Goal: Task Accomplishment & Management: Book appointment/travel/reservation

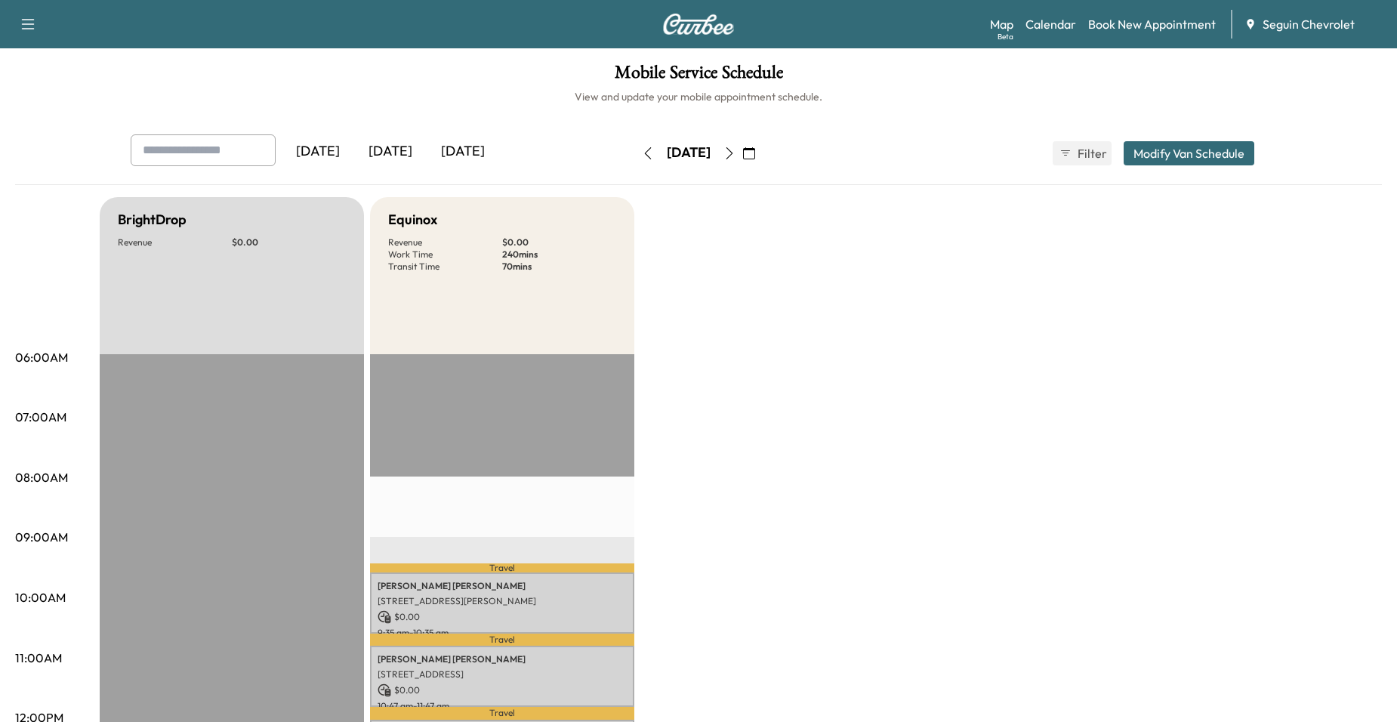
click at [635, 144] on button "button" at bounding box center [648, 153] width 26 height 24
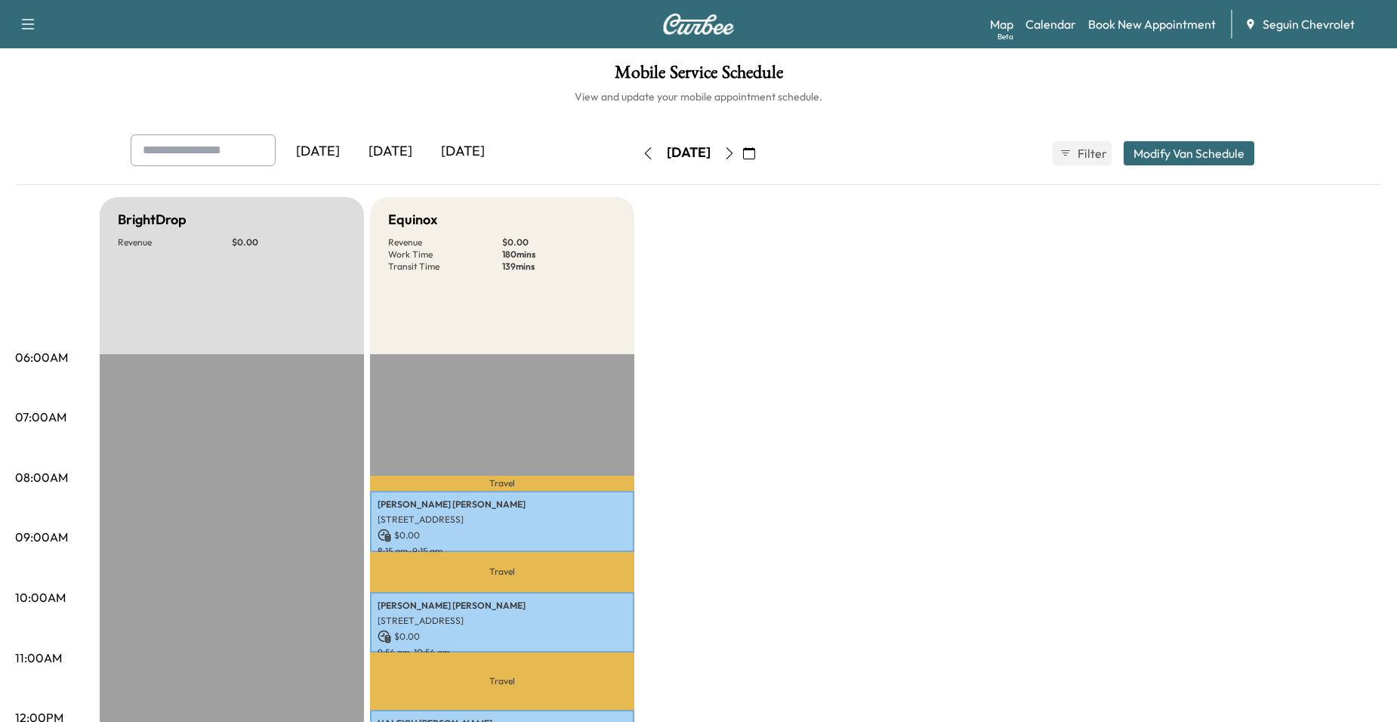
click at [742, 157] on button "button" at bounding box center [729, 153] width 26 height 24
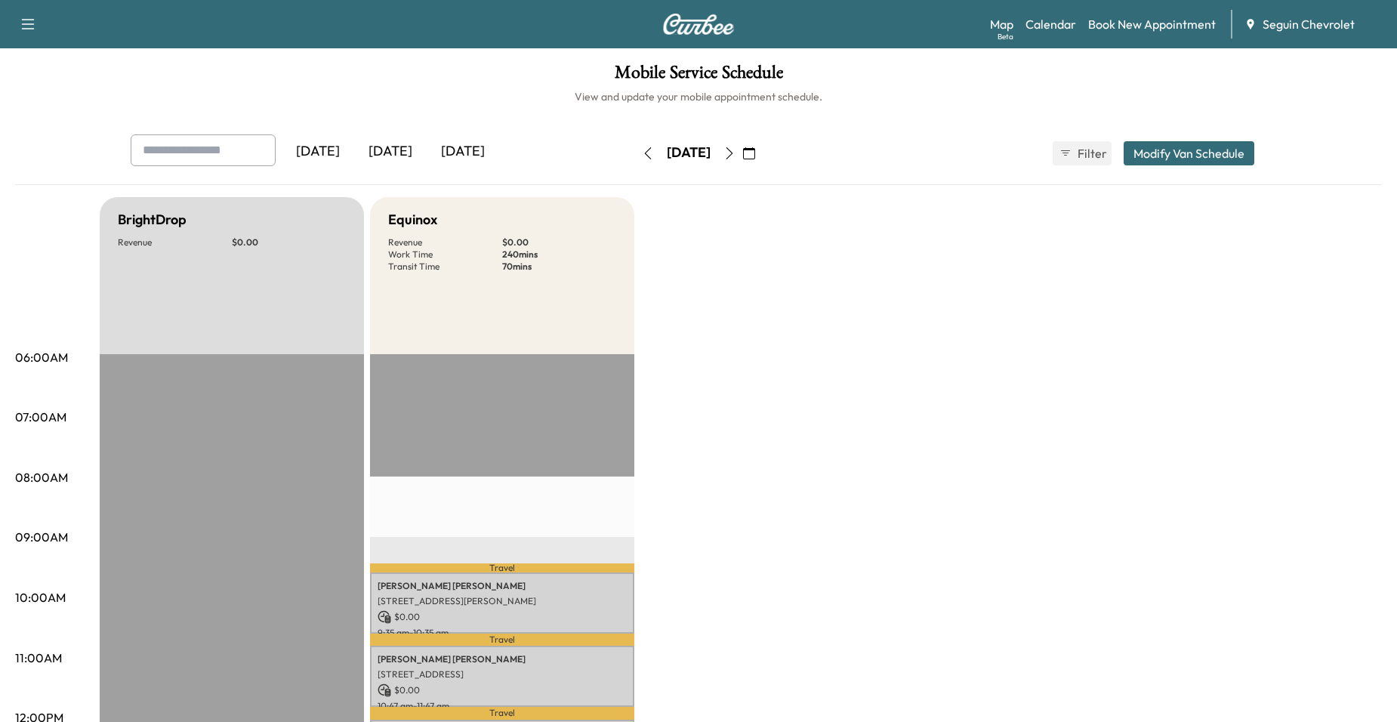
click at [735, 153] on icon "button" at bounding box center [729, 153] width 12 height 12
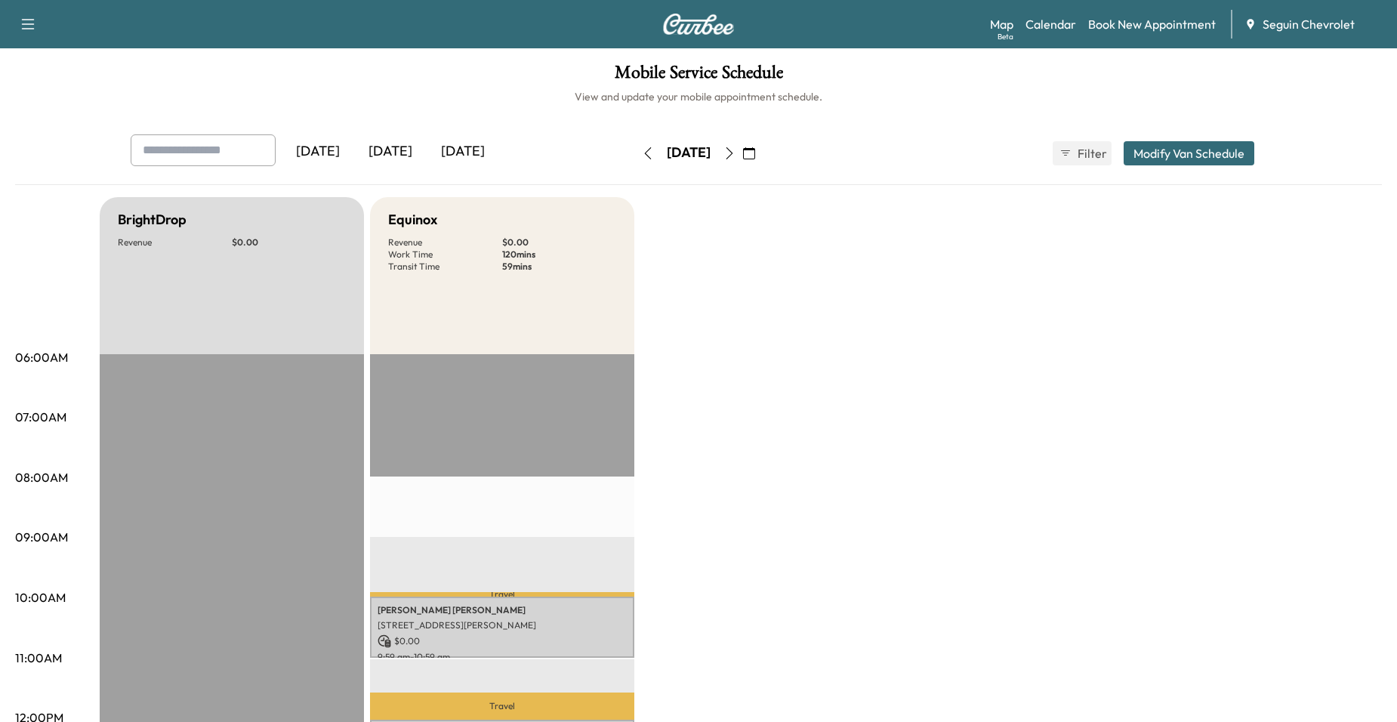
click at [735, 153] on icon "button" at bounding box center [729, 153] width 12 height 12
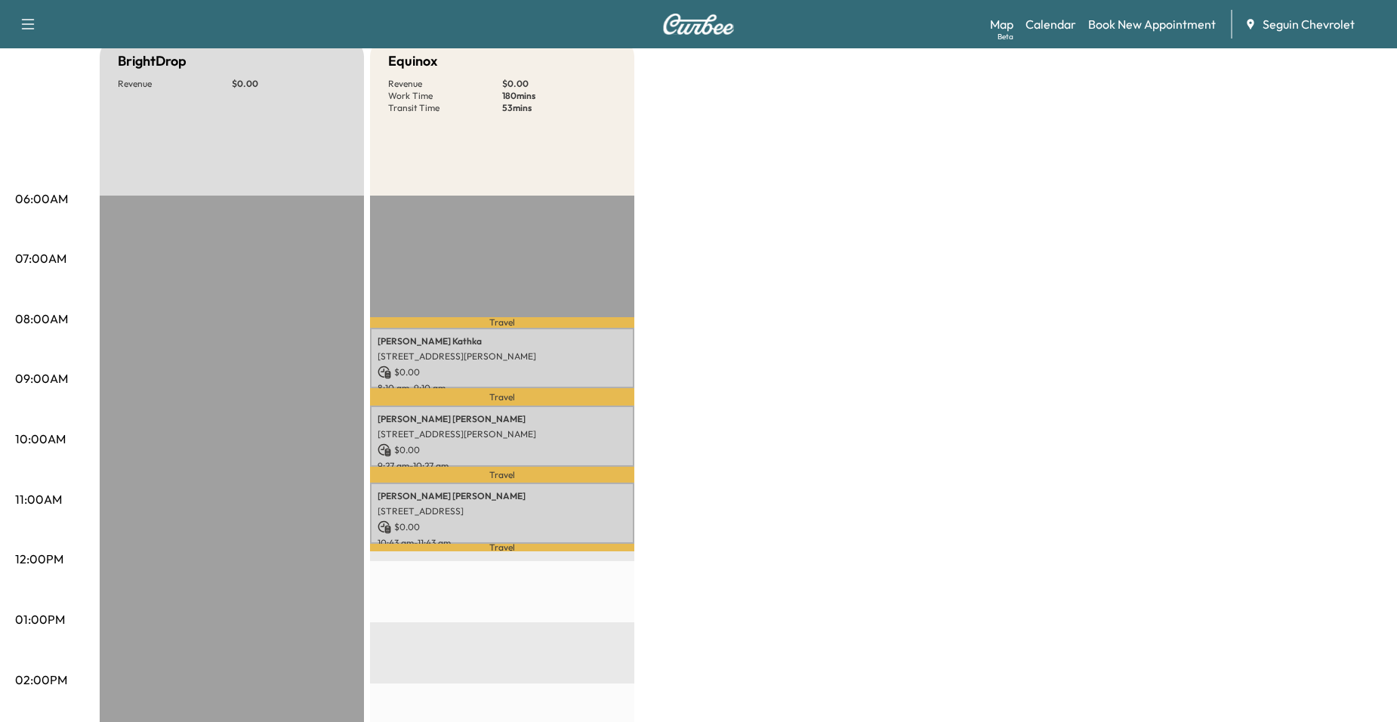
scroll to position [151, 0]
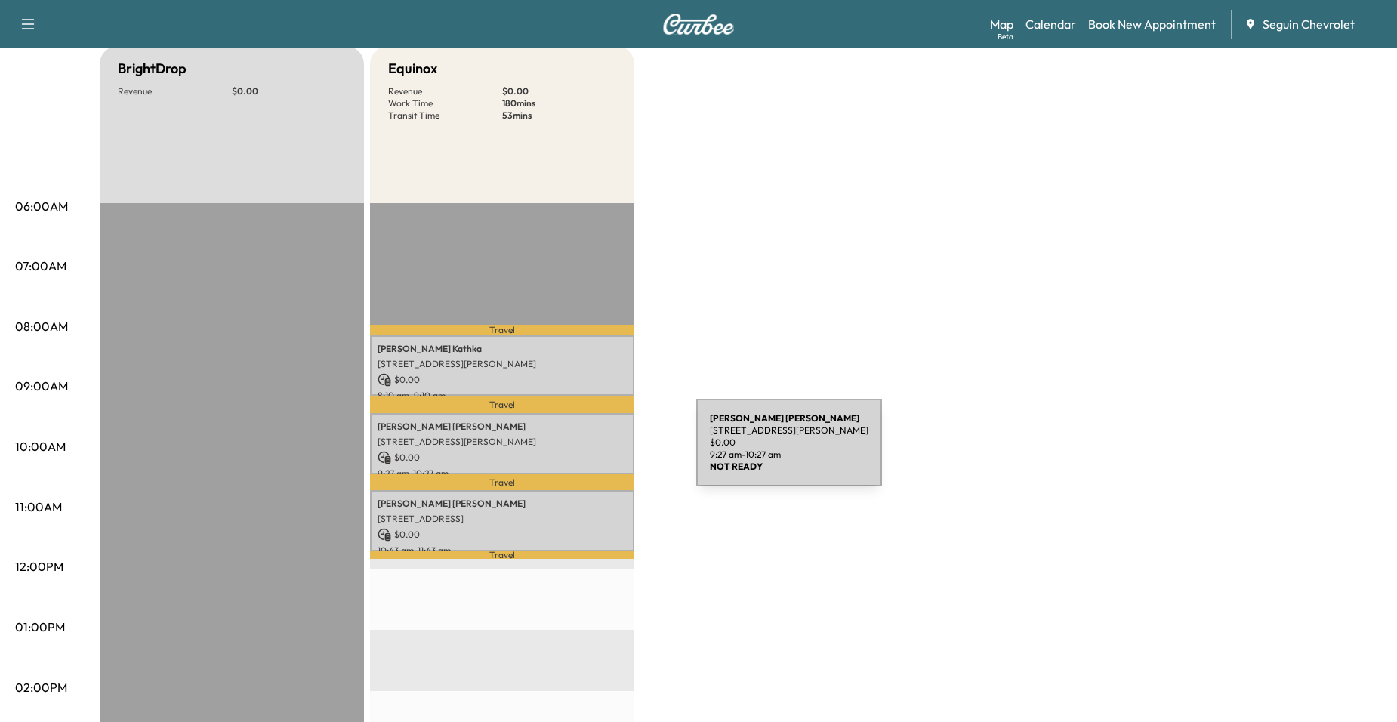
click at [583, 451] on p "$ 0.00" at bounding box center [501, 458] width 249 height 14
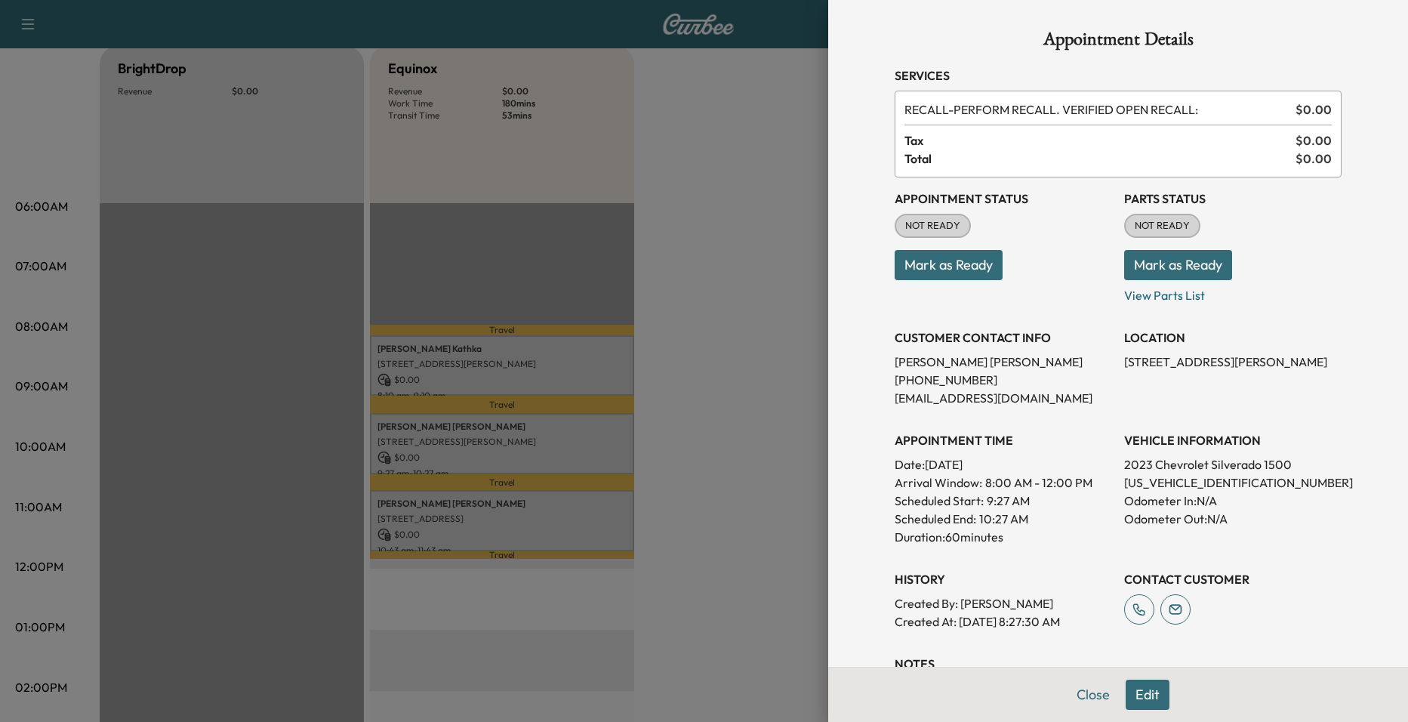
drag, startPoint x: 831, startPoint y: 457, endPoint x: 732, endPoint y: 453, distance: 99.0
click at [830, 457] on div "Appointment Details Services RECALL - PERFORM RECALL. VERIFIED OPEN RECALL: $ 0…" at bounding box center [1118, 361] width 580 height 722
click at [658, 467] on div at bounding box center [704, 361] width 1408 height 722
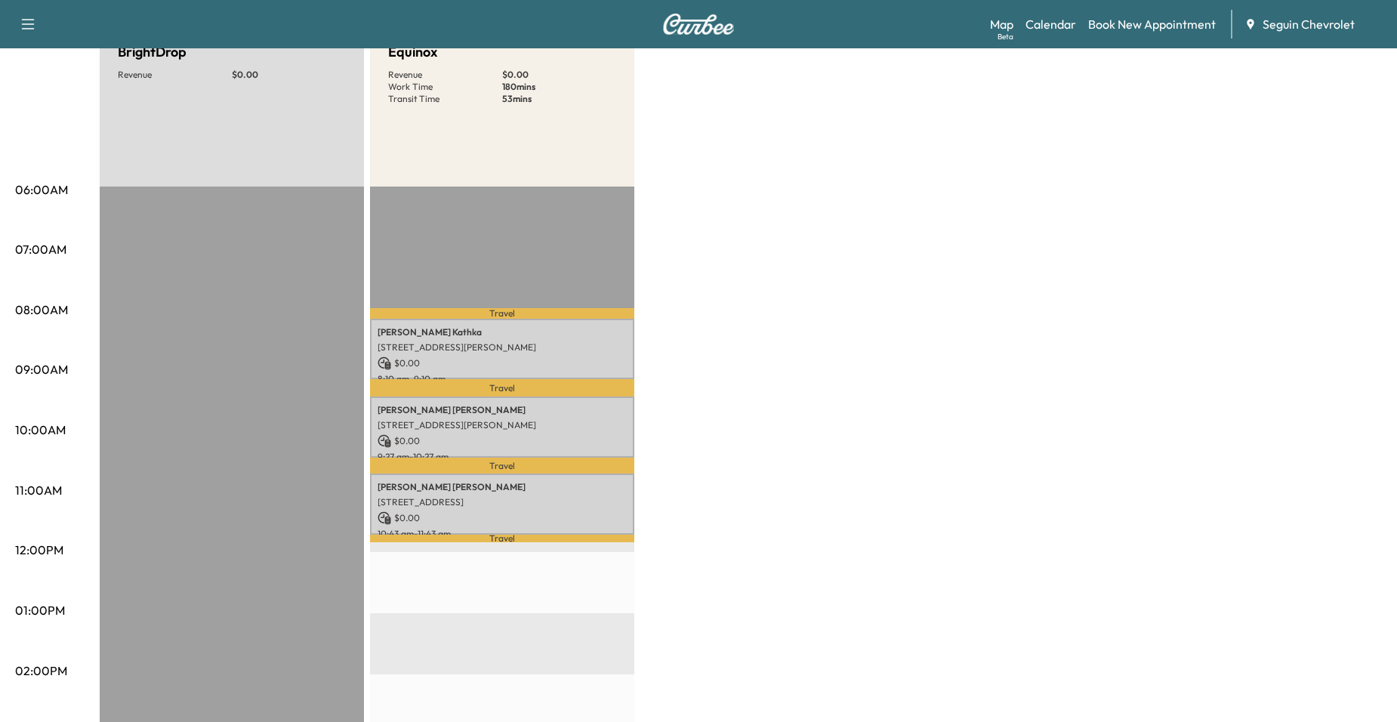
scroll to position [75, 0]
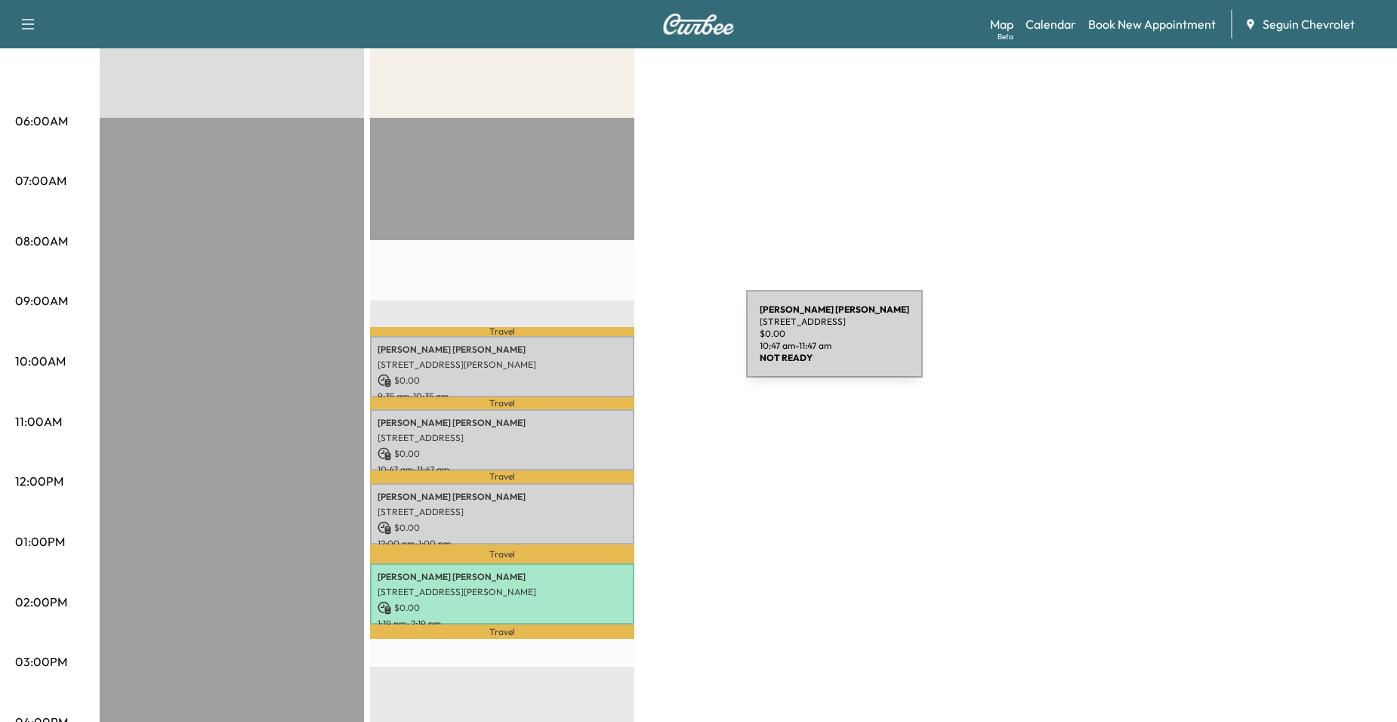
scroll to position [75, 0]
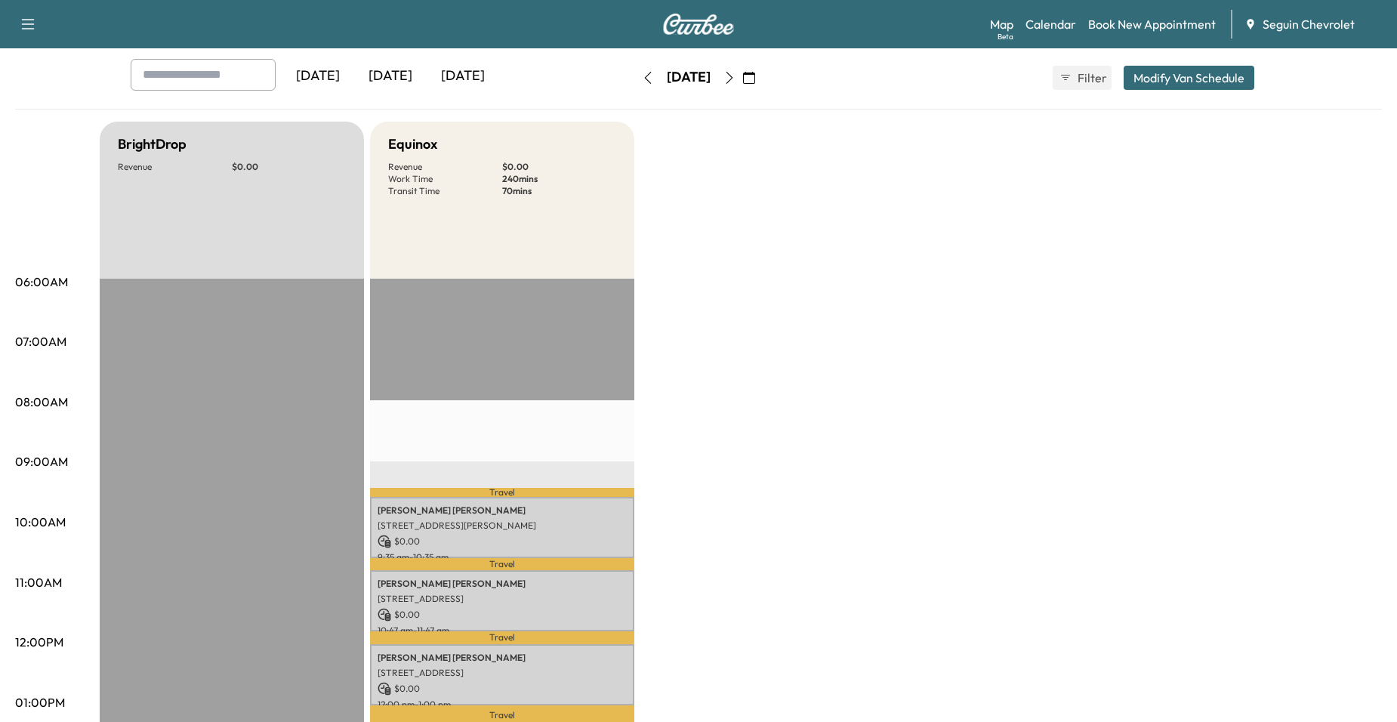
click at [735, 83] on icon "button" at bounding box center [729, 78] width 12 height 12
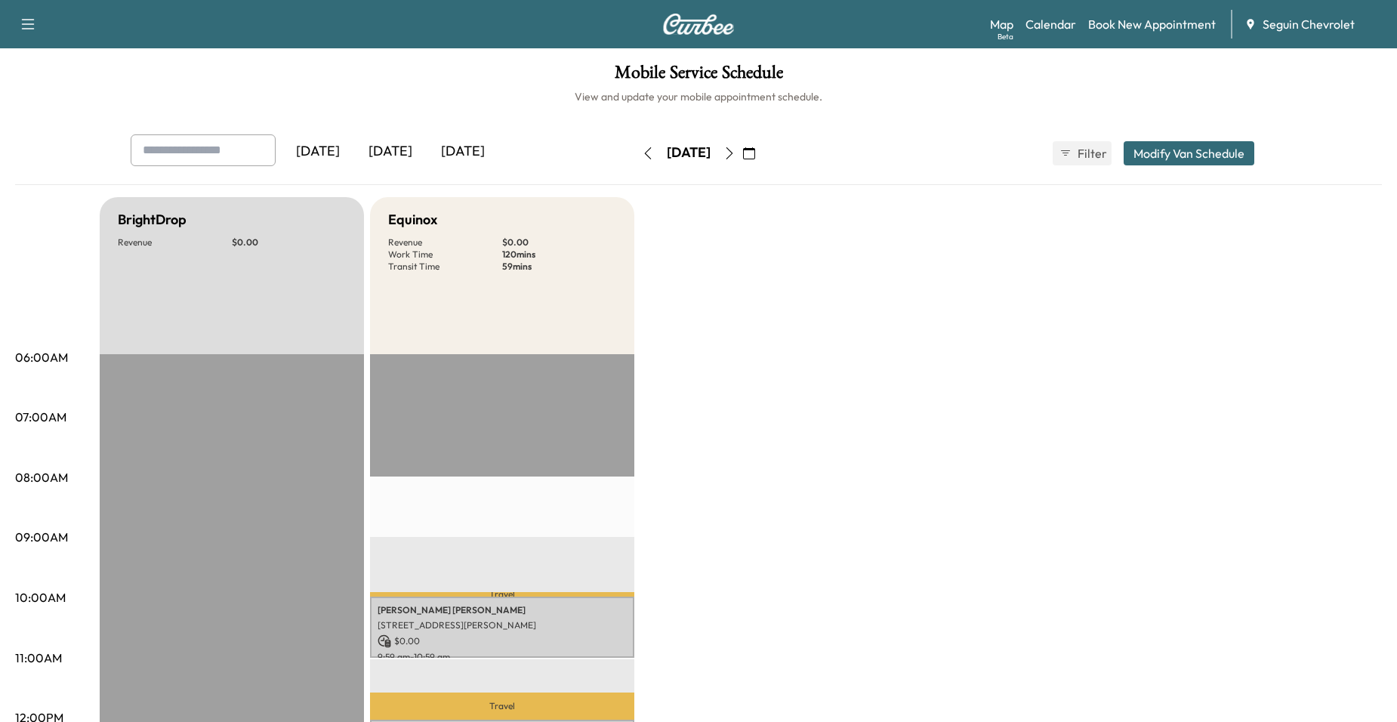
click at [642, 147] on icon "button" at bounding box center [648, 153] width 12 height 12
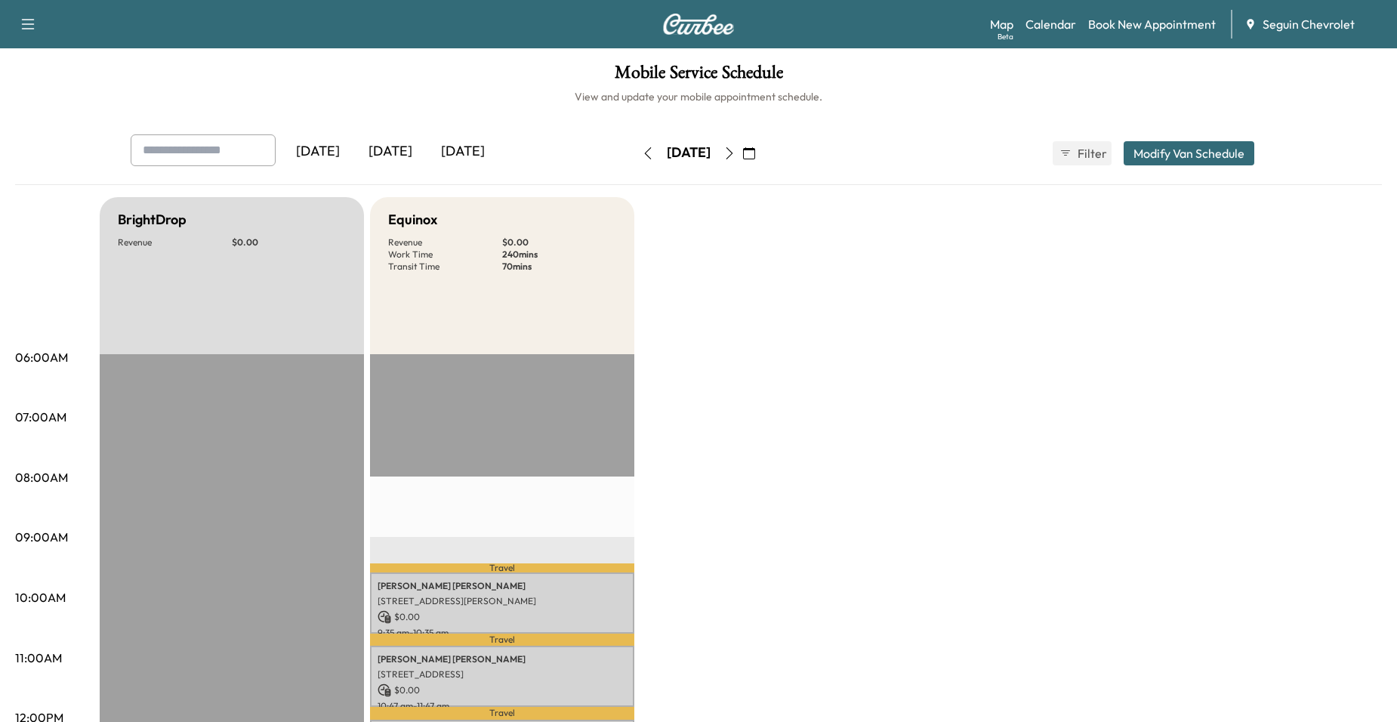
click at [735, 153] on icon "button" at bounding box center [729, 153] width 12 height 12
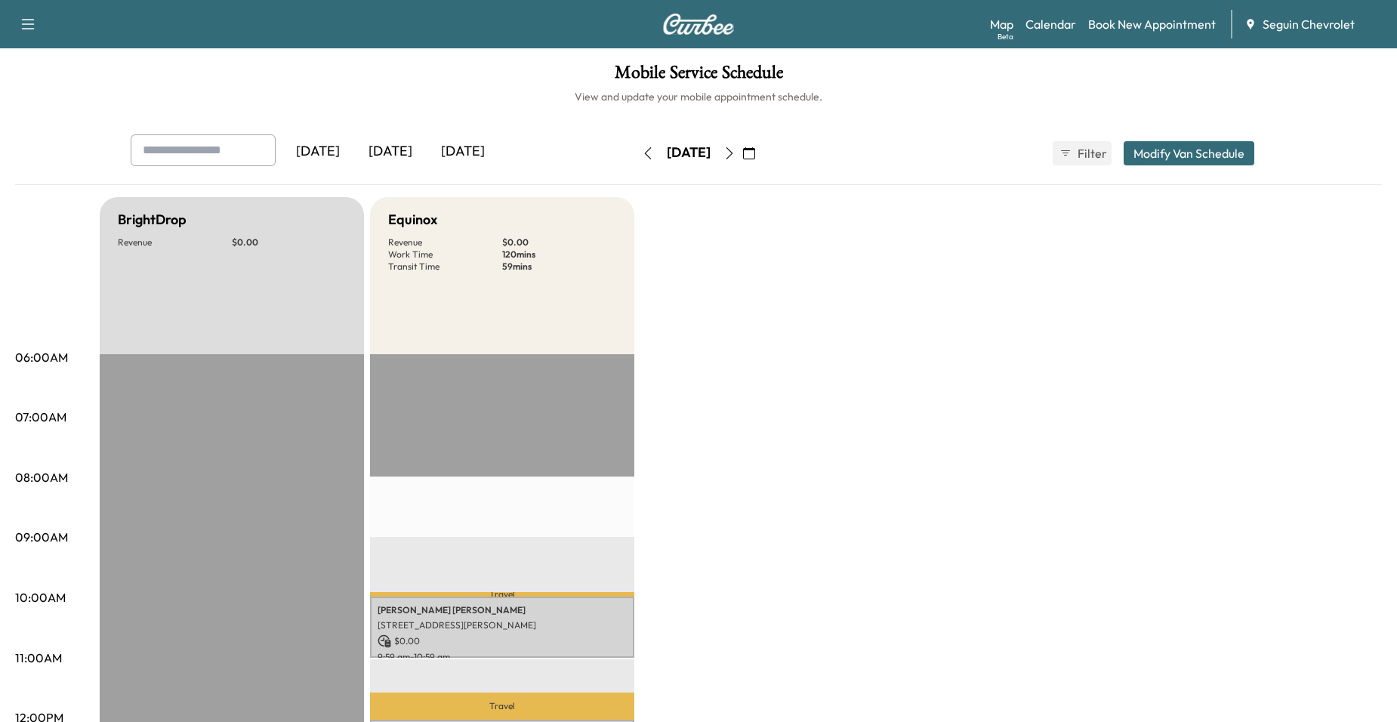
click at [735, 152] on icon "button" at bounding box center [729, 153] width 12 height 12
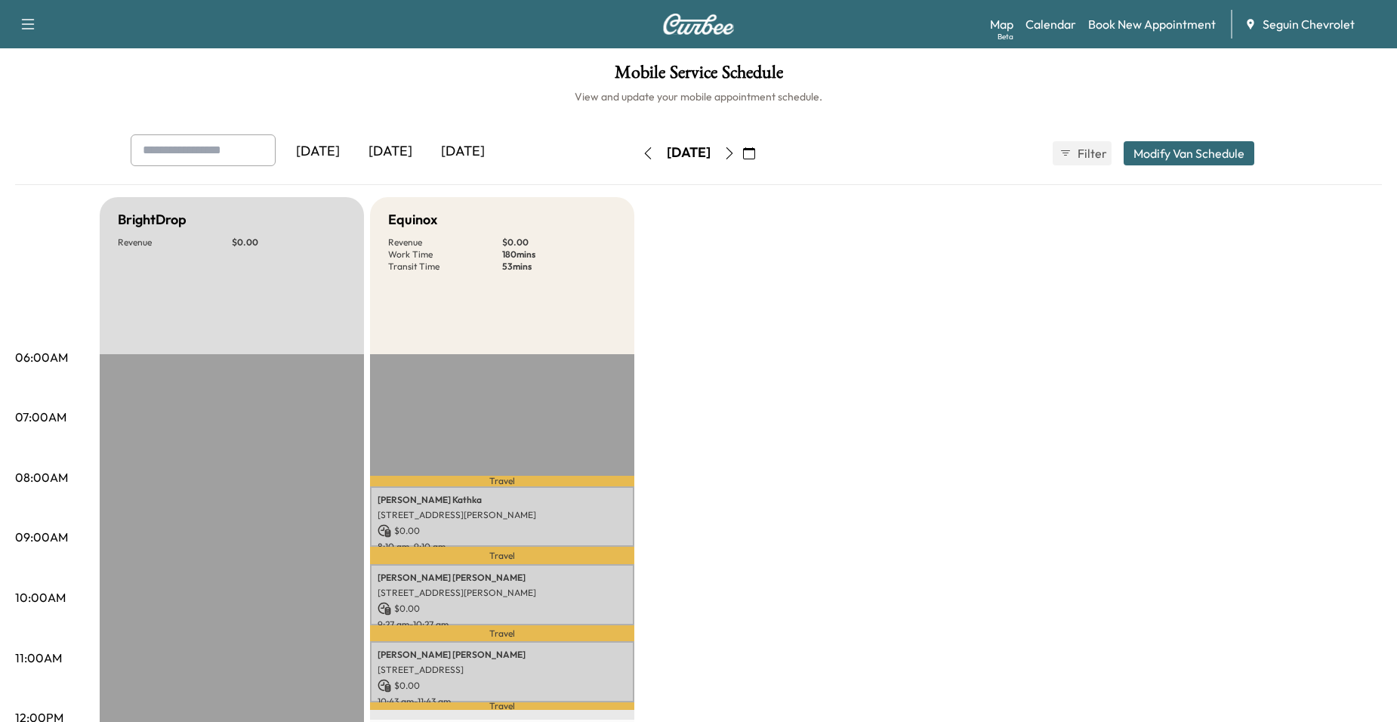
click at [635, 156] on button "button" at bounding box center [648, 153] width 26 height 24
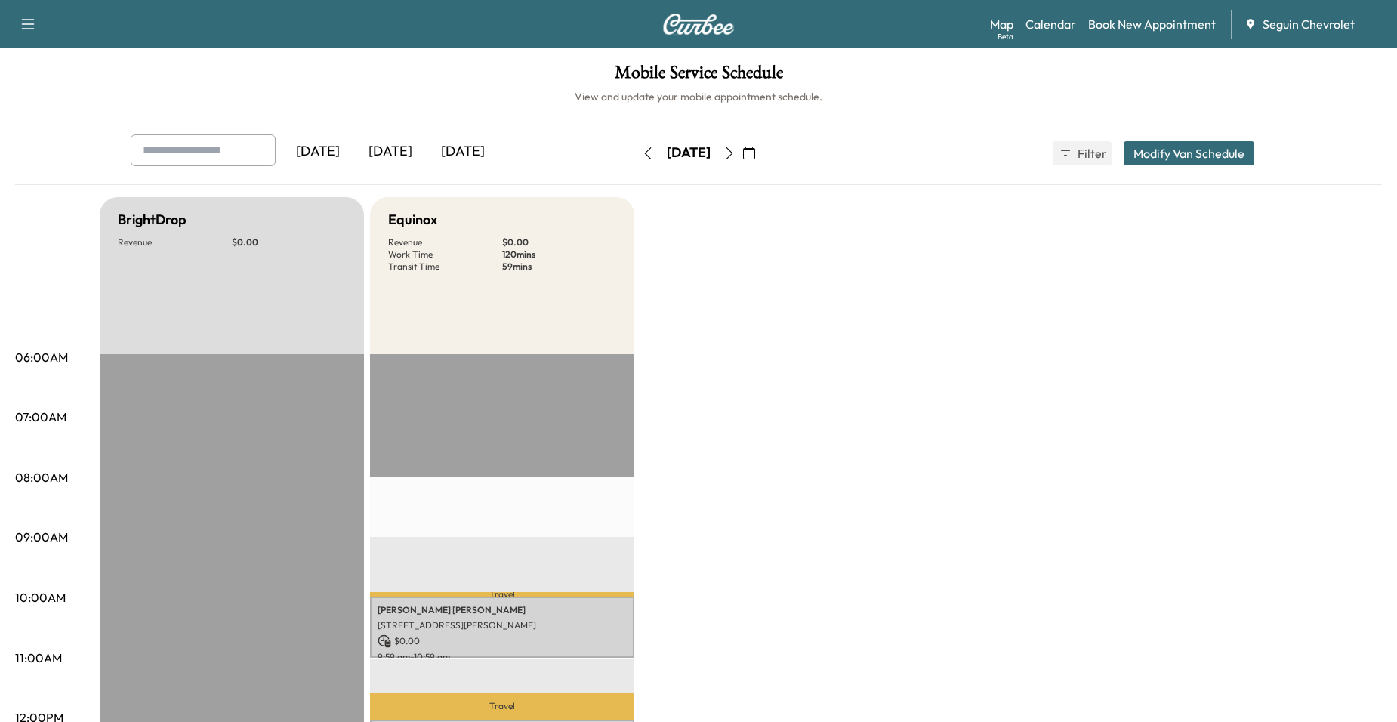
click at [742, 162] on button "button" at bounding box center [729, 153] width 26 height 24
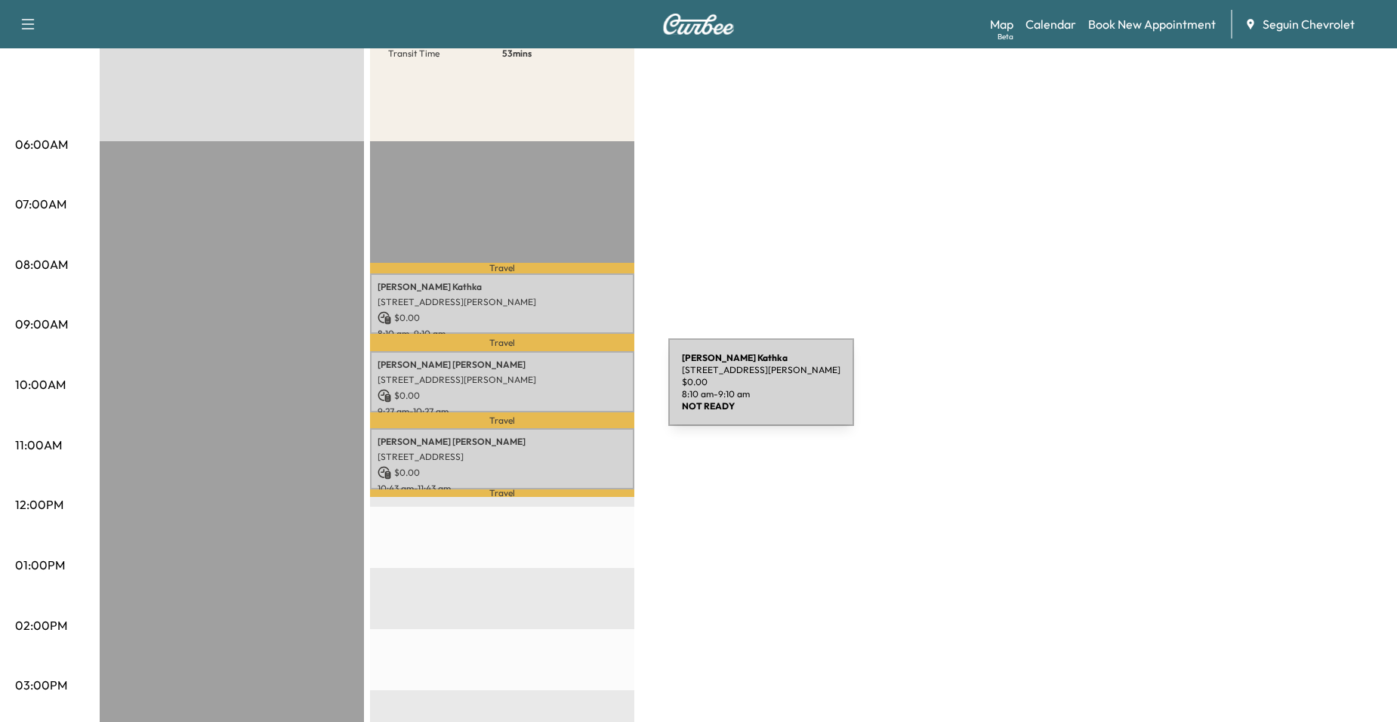
scroll to position [75, 0]
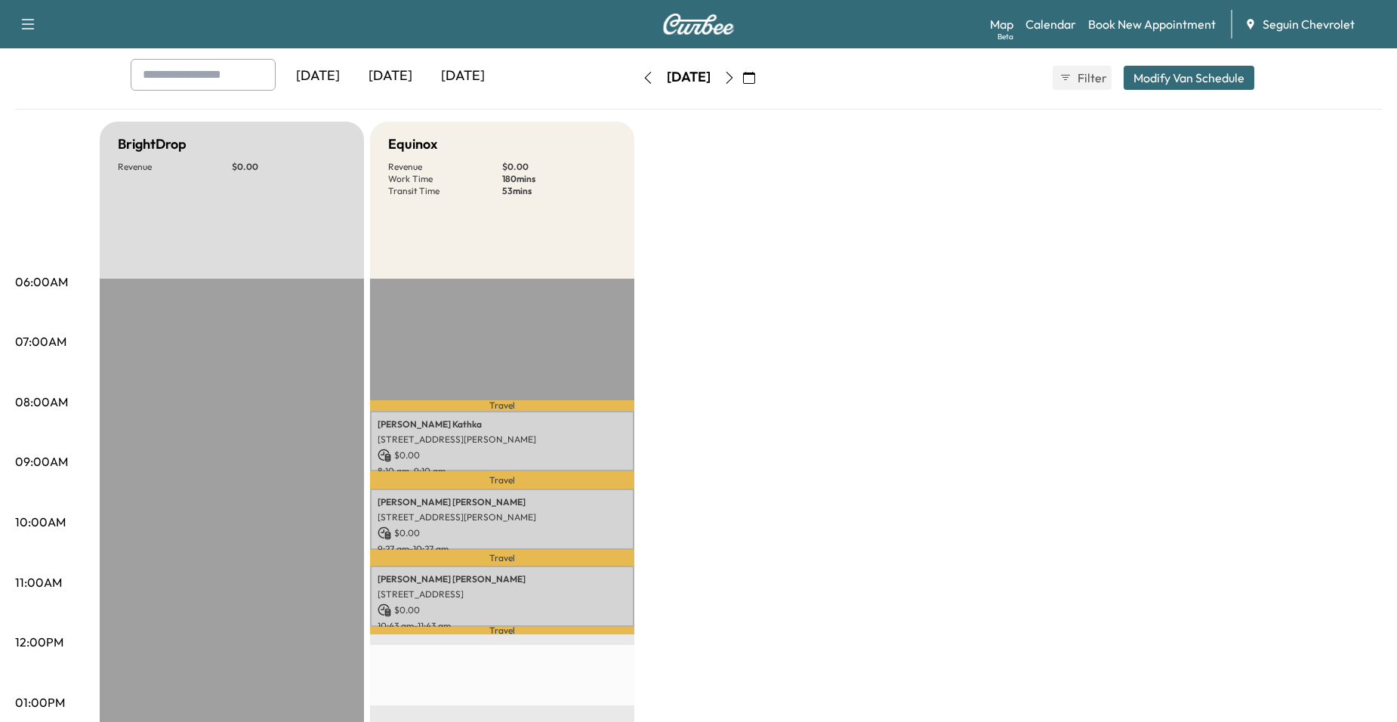
click at [635, 88] on button "button" at bounding box center [648, 78] width 26 height 24
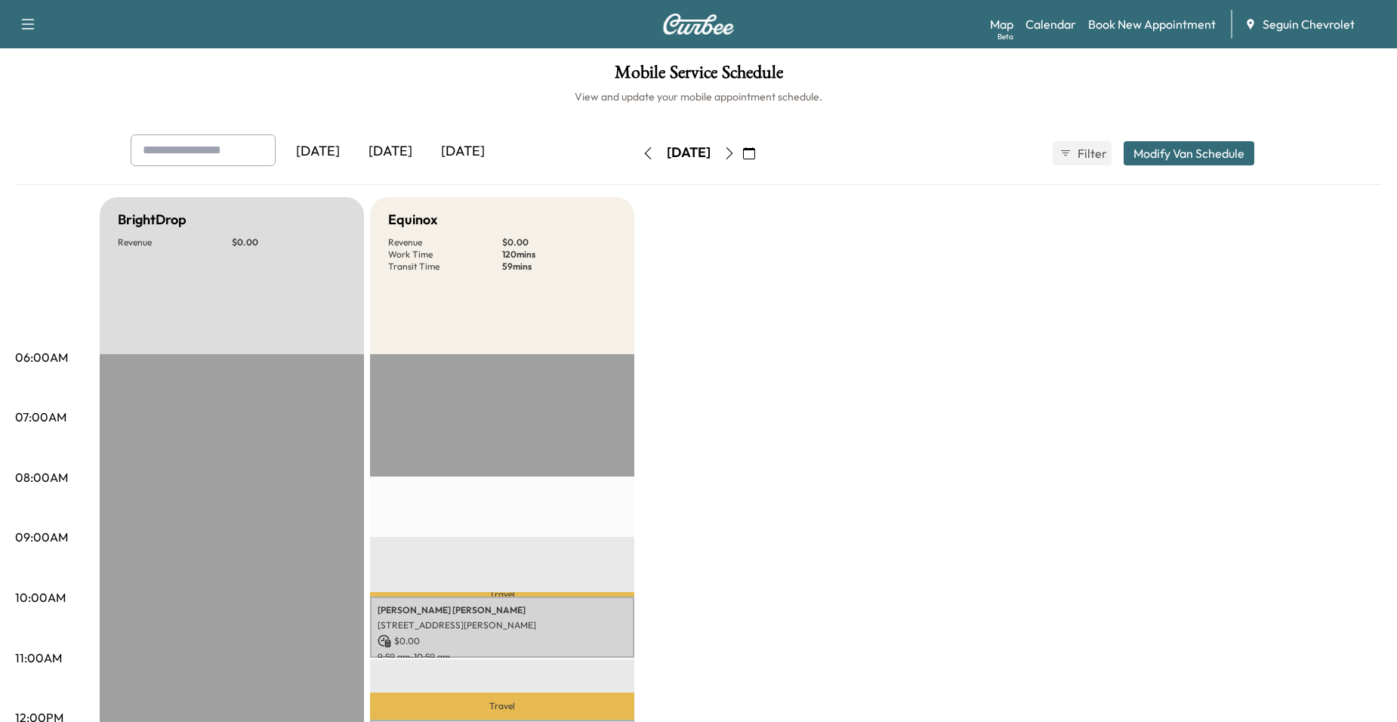
click at [762, 149] on button "button" at bounding box center [749, 153] width 26 height 24
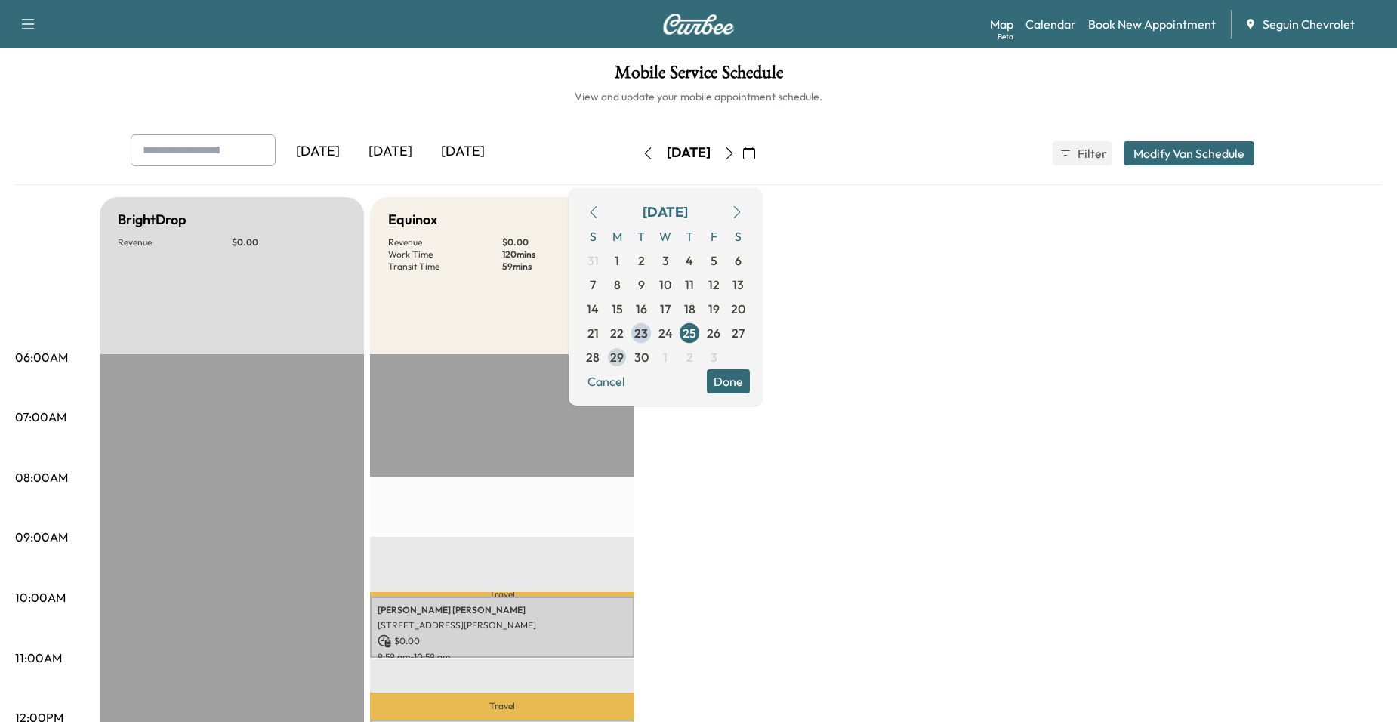
click at [624, 353] on span "29" at bounding box center [617, 357] width 14 height 18
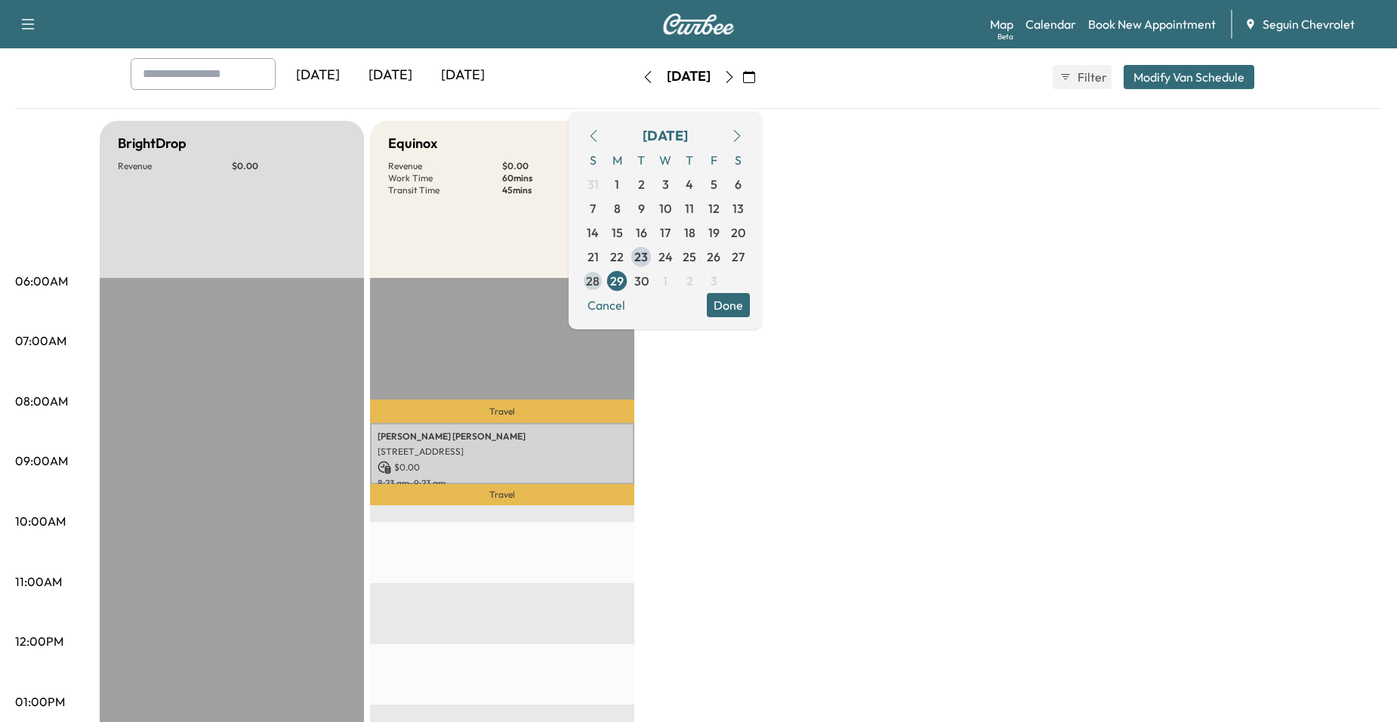
scroll to position [75, 0]
click at [696, 253] on span "25" at bounding box center [689, 257] width 14 height 18
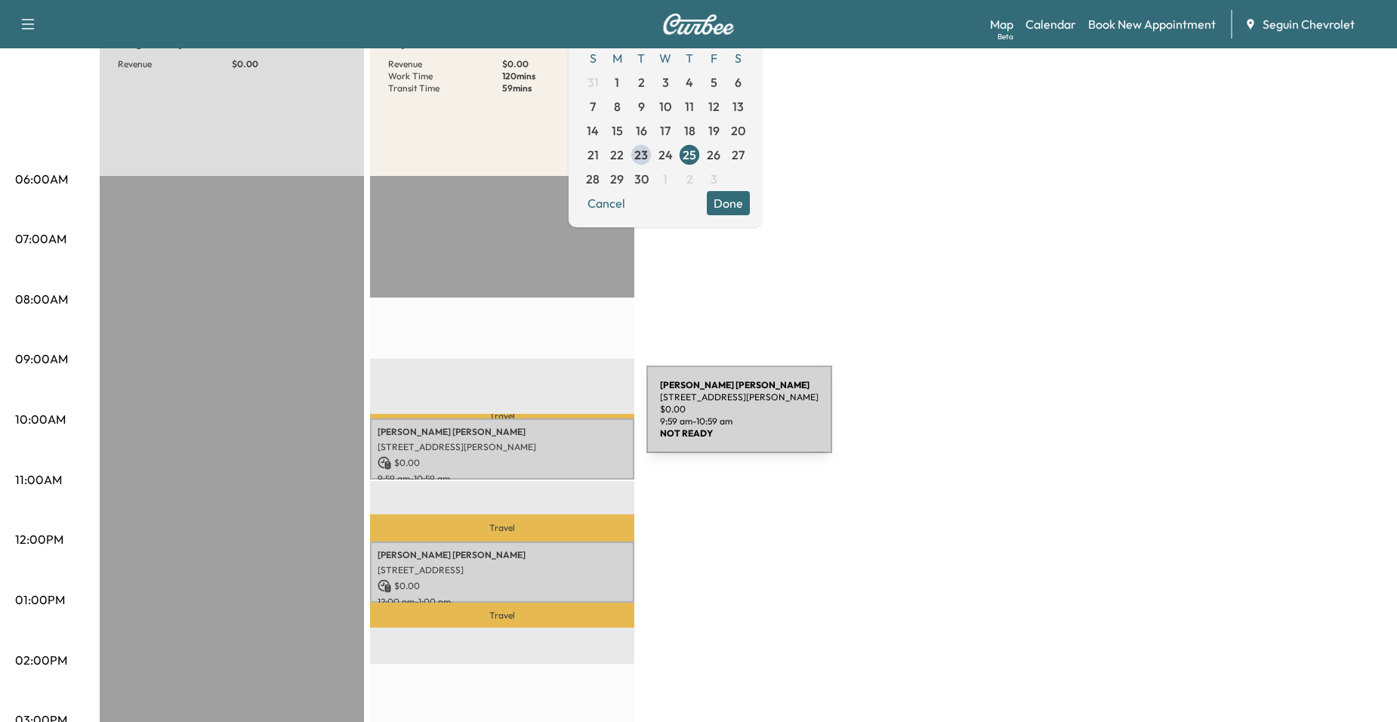
scroll to position [151, 0]
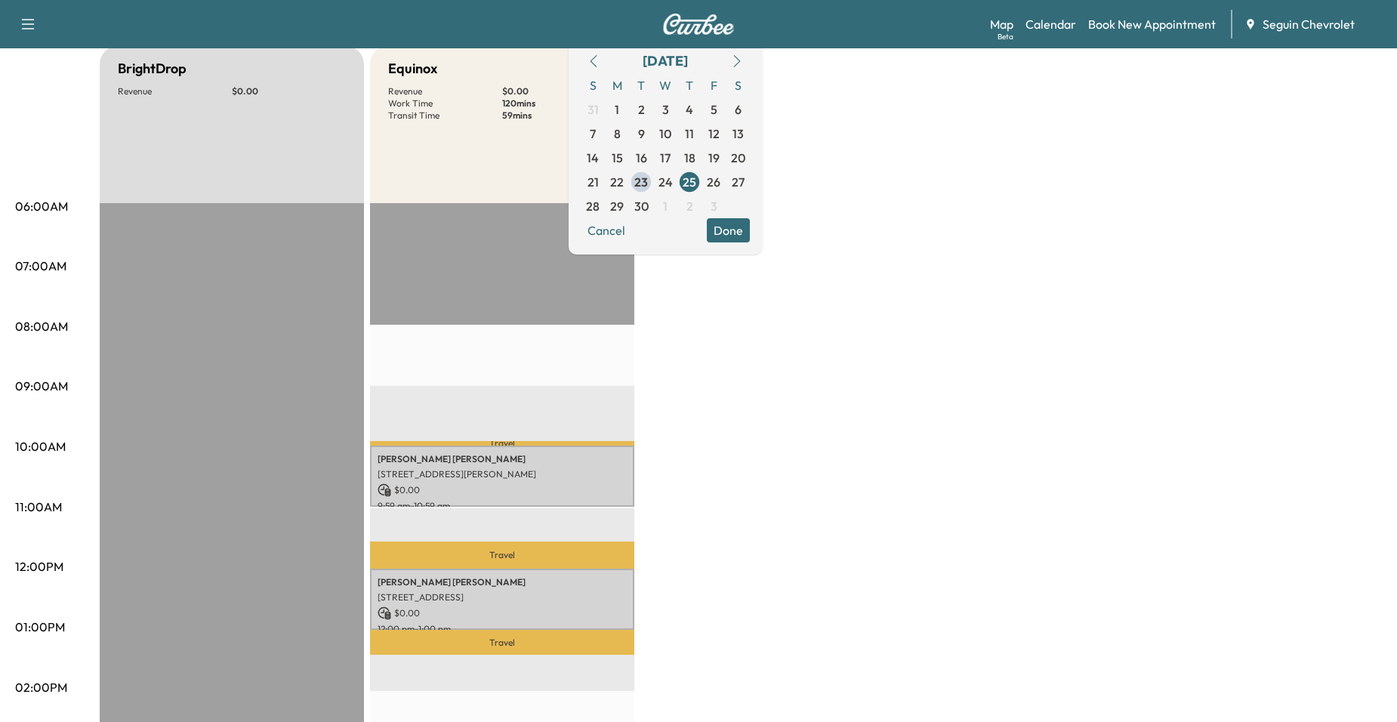
click at [682, 428] on div "BrightDrop Revenue $ 0.00 EST Start Equinox Revenue $ 0.00 Work Time 120 mins T…" at bounding box center [741, 612] width 1282 height 1132
click at [750, 237] on button "Done" at bounding box center [728, 230] width 43 height 24
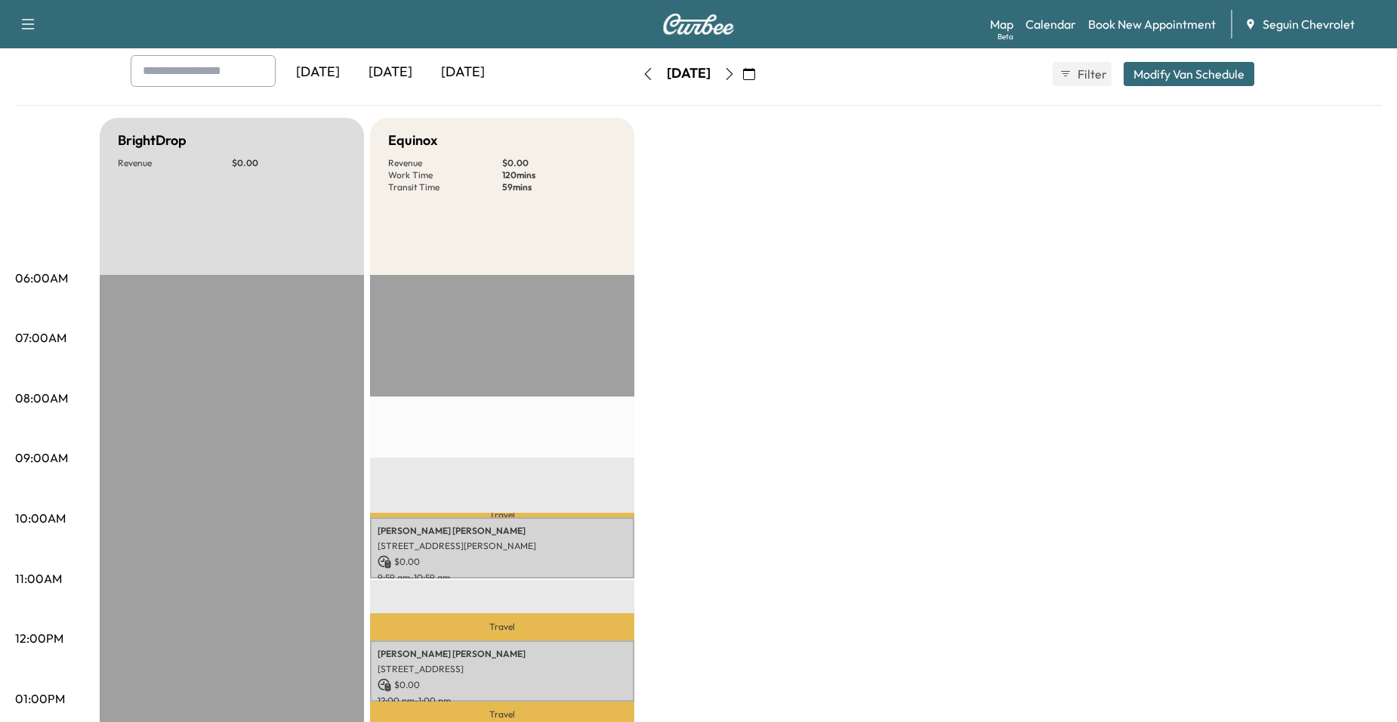
scroll to position [0, 0]
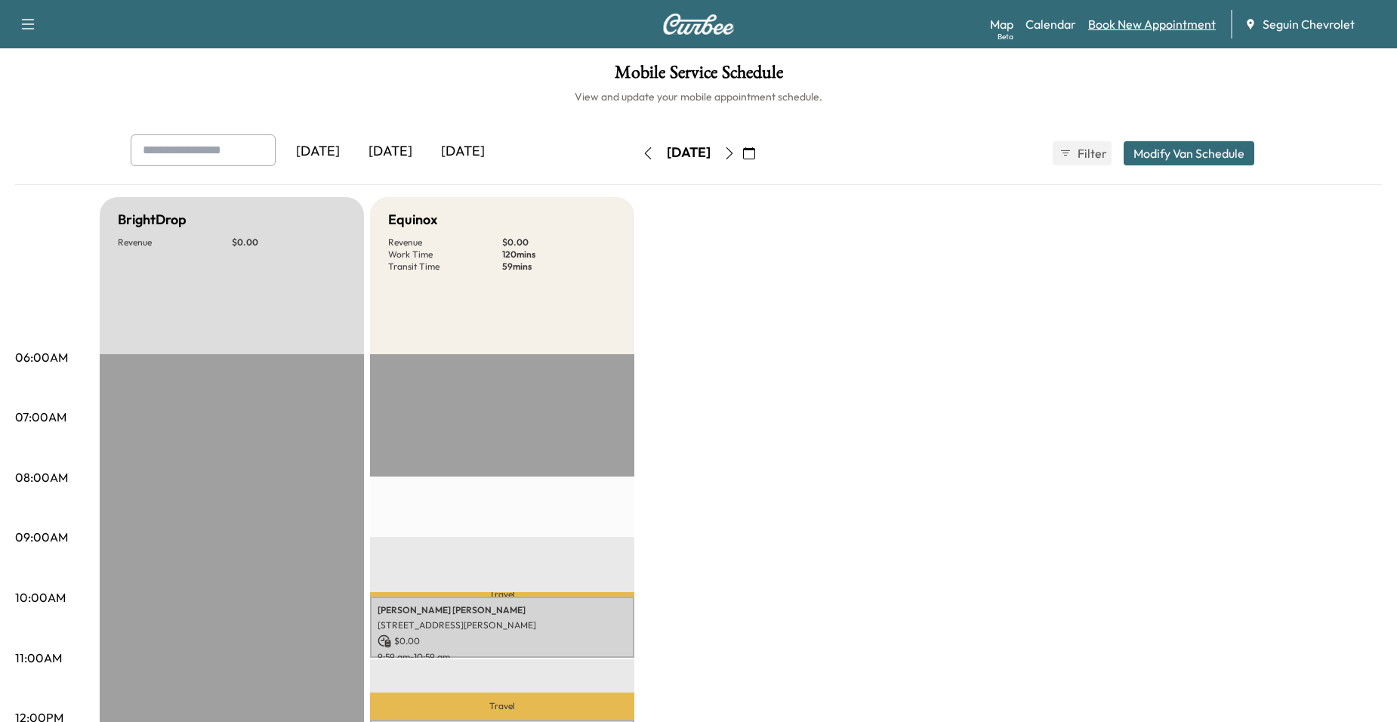
click at [1104, 20] on link "Book New Appointment" at bounding box center [1152, 24] width 128 height 18
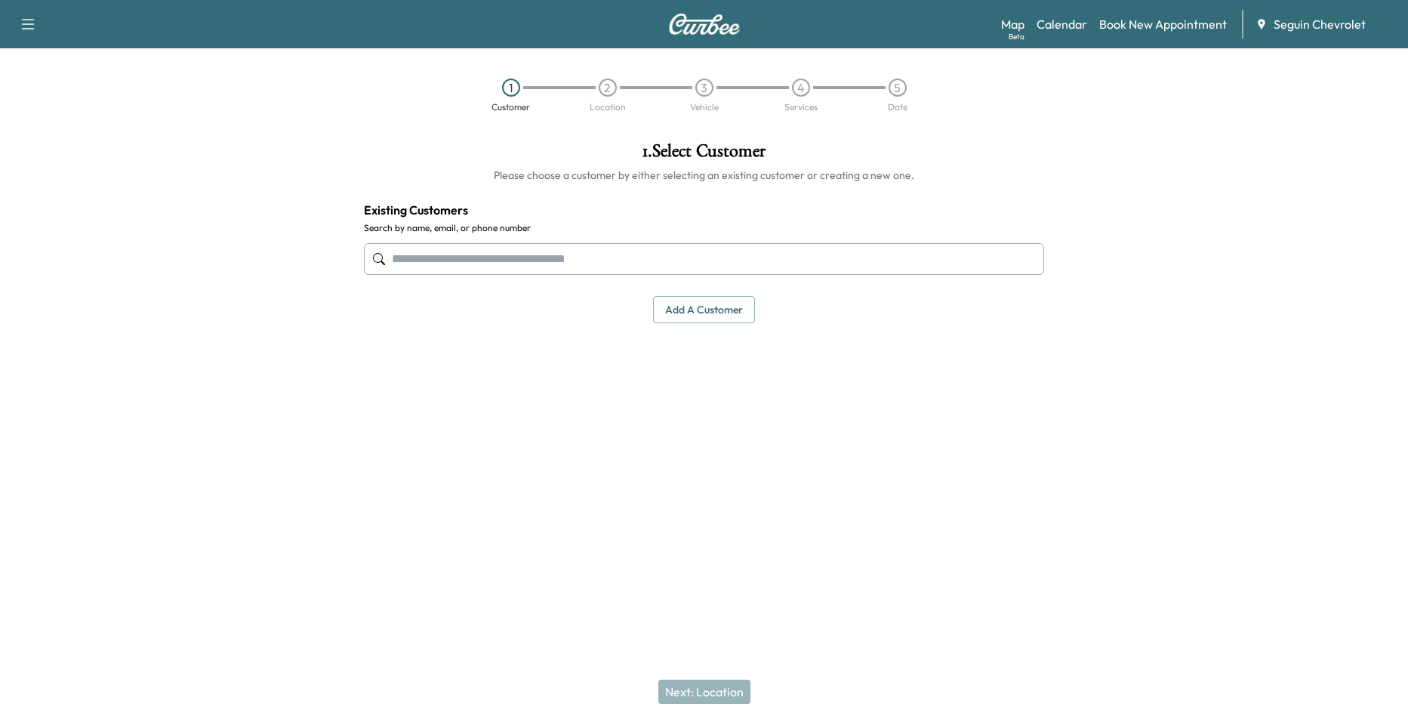
click at [645, 257] on input "text" at bounding box center [704, 259] width 680 height 32
click at [693, 322] on div "1 . Select Customer Please choose a customer by either selecting an existing cu…" at bounding box center [704, 232] width 704 height 205
click at [697, 317] on button "Add a customer" at bounding box center [704, 310] width 102 height 28
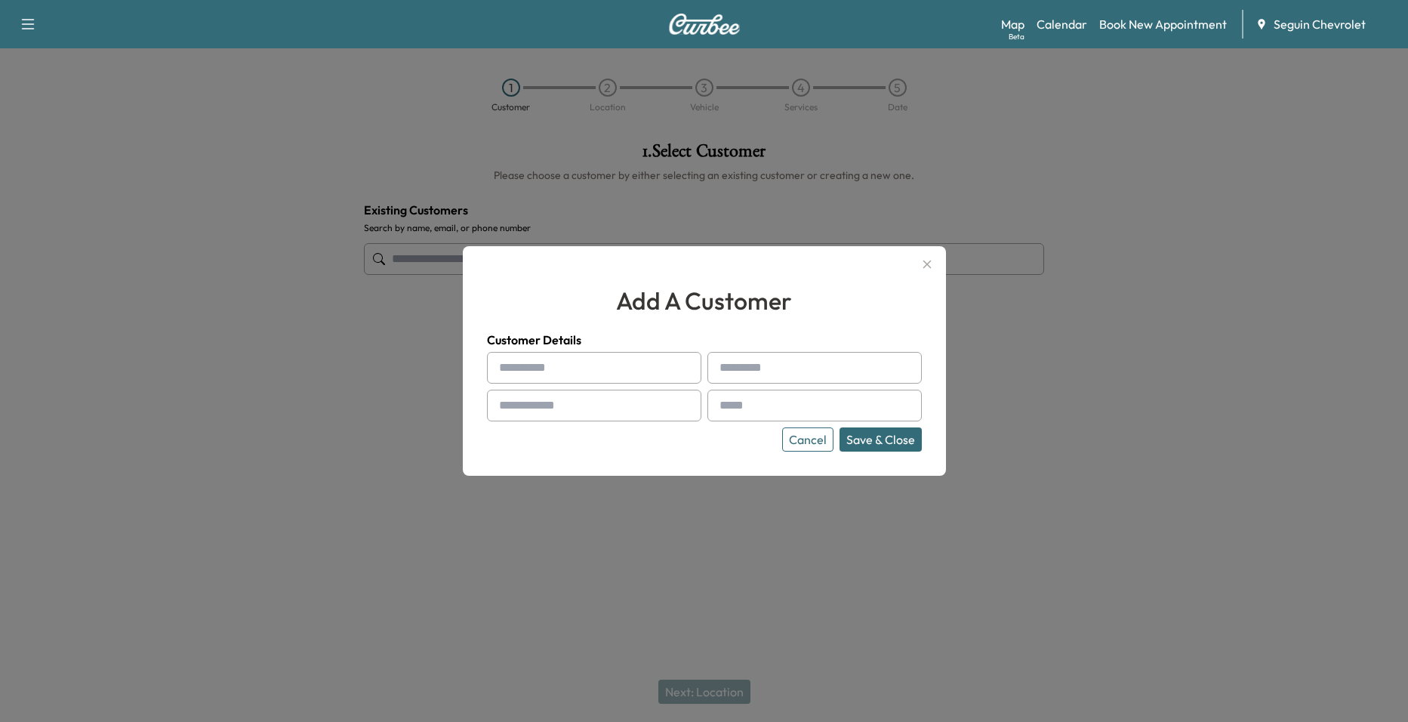
click at [930, 265] on icon "button" at bounding box center [927, 264] width 18 height 18
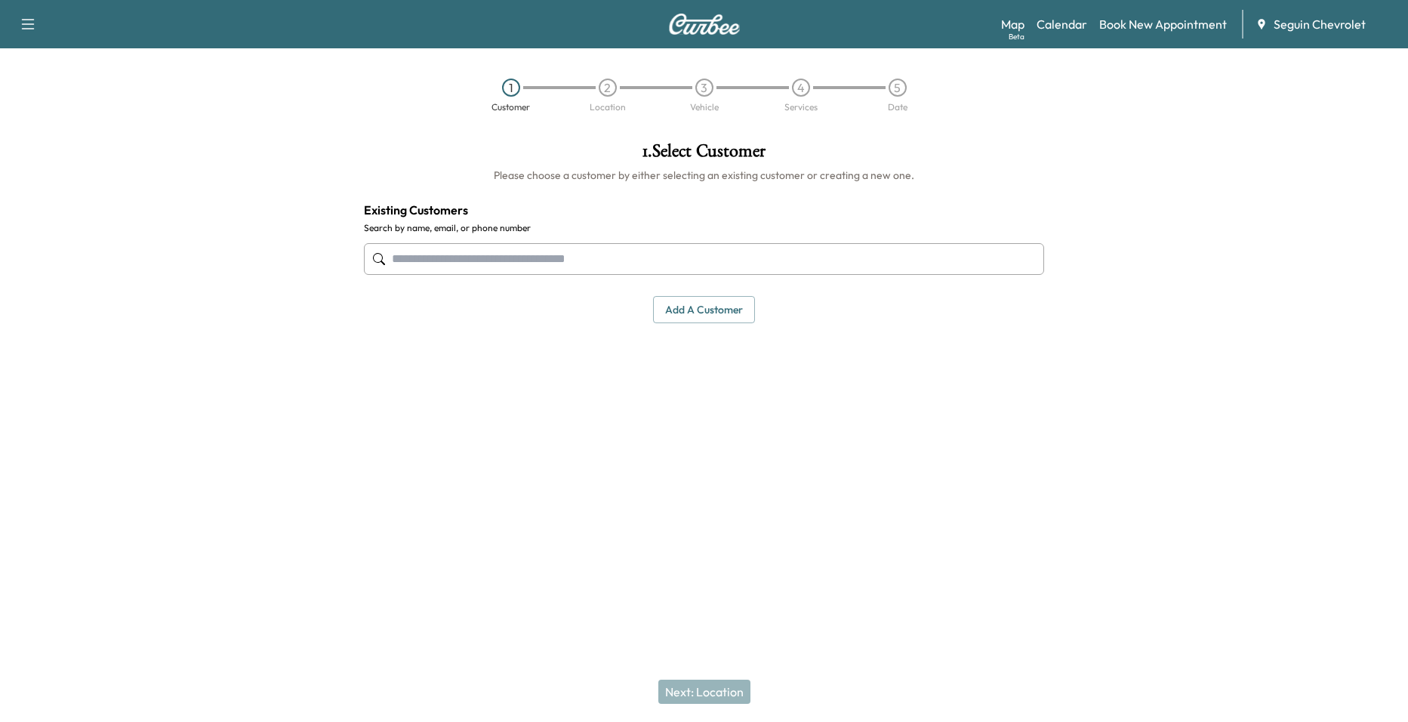
click at [916, 260] on input "text" at bounding box center [704, 259] width 680 height 32
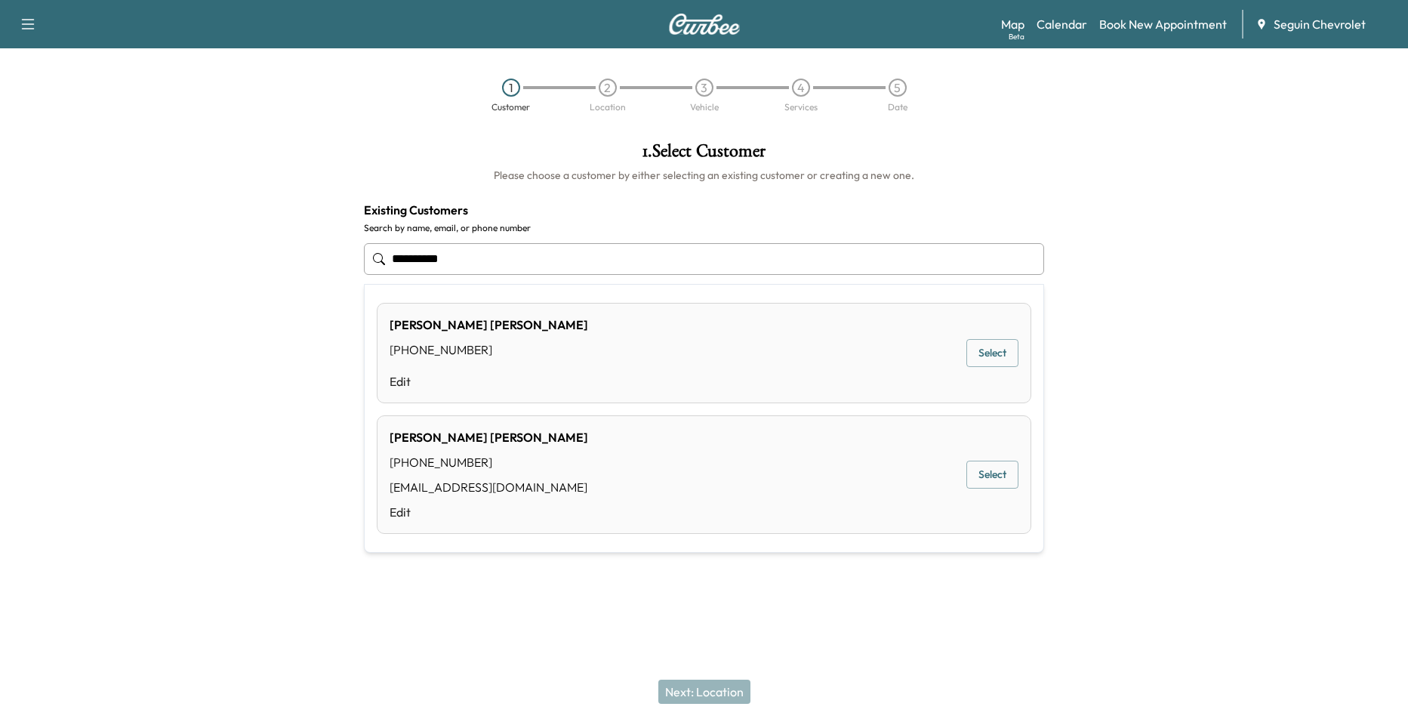
click at [979, 474] on button "Select" at bounding box center [992, 475] width 52 height 28
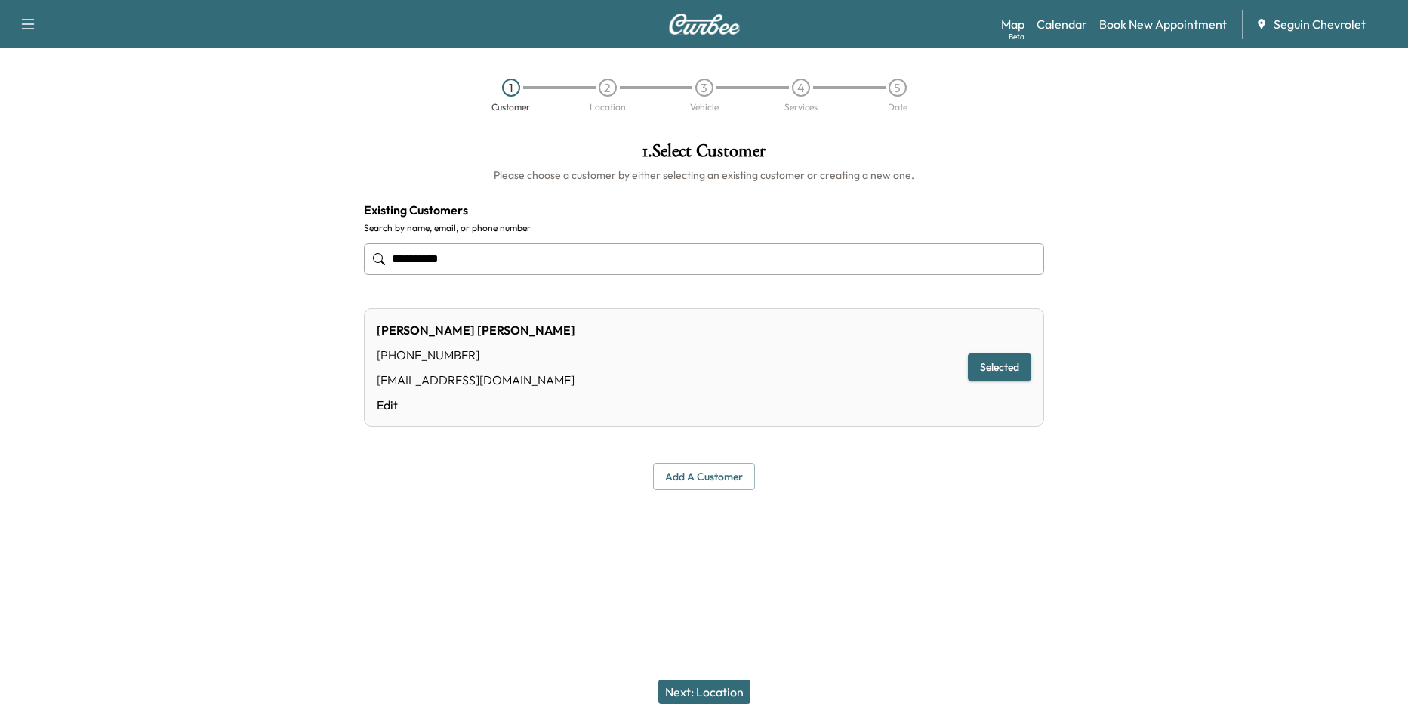
type input "**********"
click at [1019, 365] on button "Selected" at bounding box center [999, 367] width 63 height 28
click at [732, 679] on div "Next: Location" at bounding box center [704, 691] width 1408 height 60
click at [731, 691] on button "Next: Location" at bounding box center [704, 691] width 92 height 24
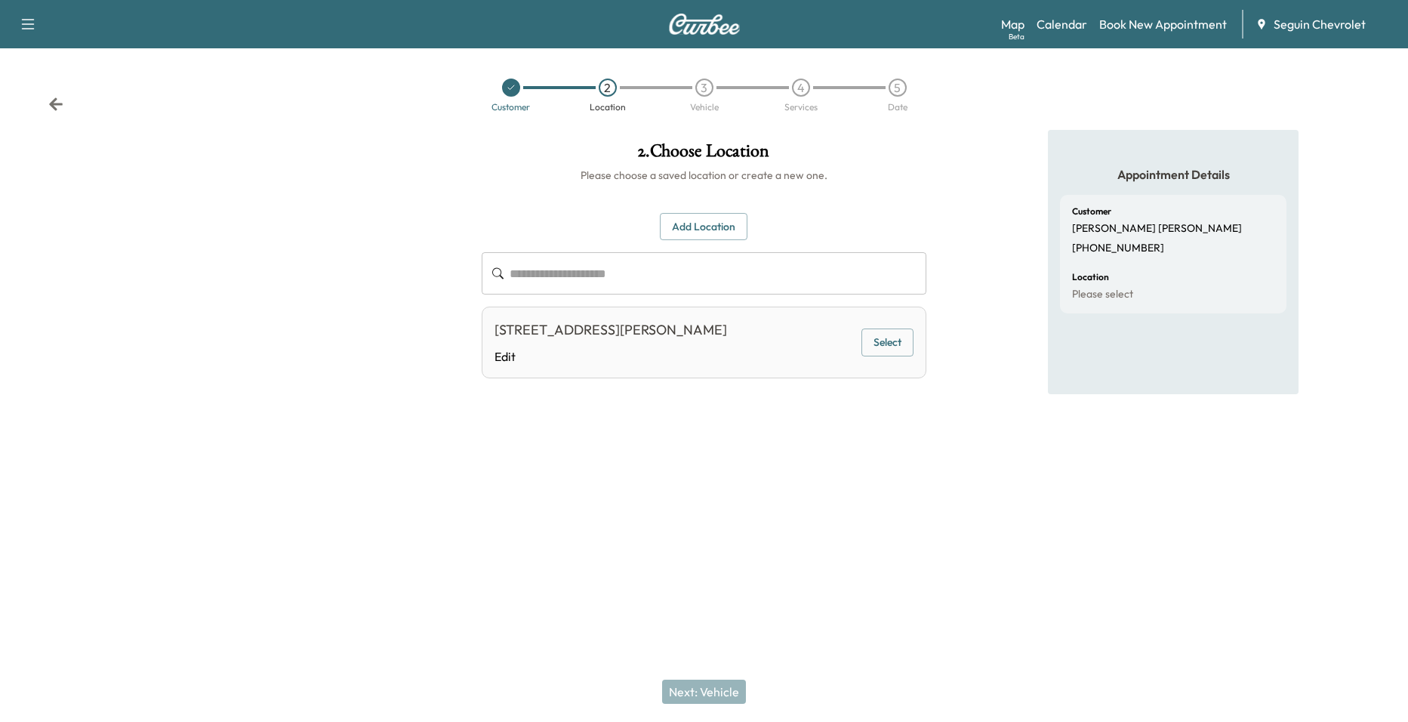
click at [845, 335] on div "309 Hurst Ln, Seguin, TX 78155, US Edit Select" at bounding box center [704, 343] width 445 height 72
click at [873, 335] on button "Select" at bounding box center [887, 342] width 52 height 28
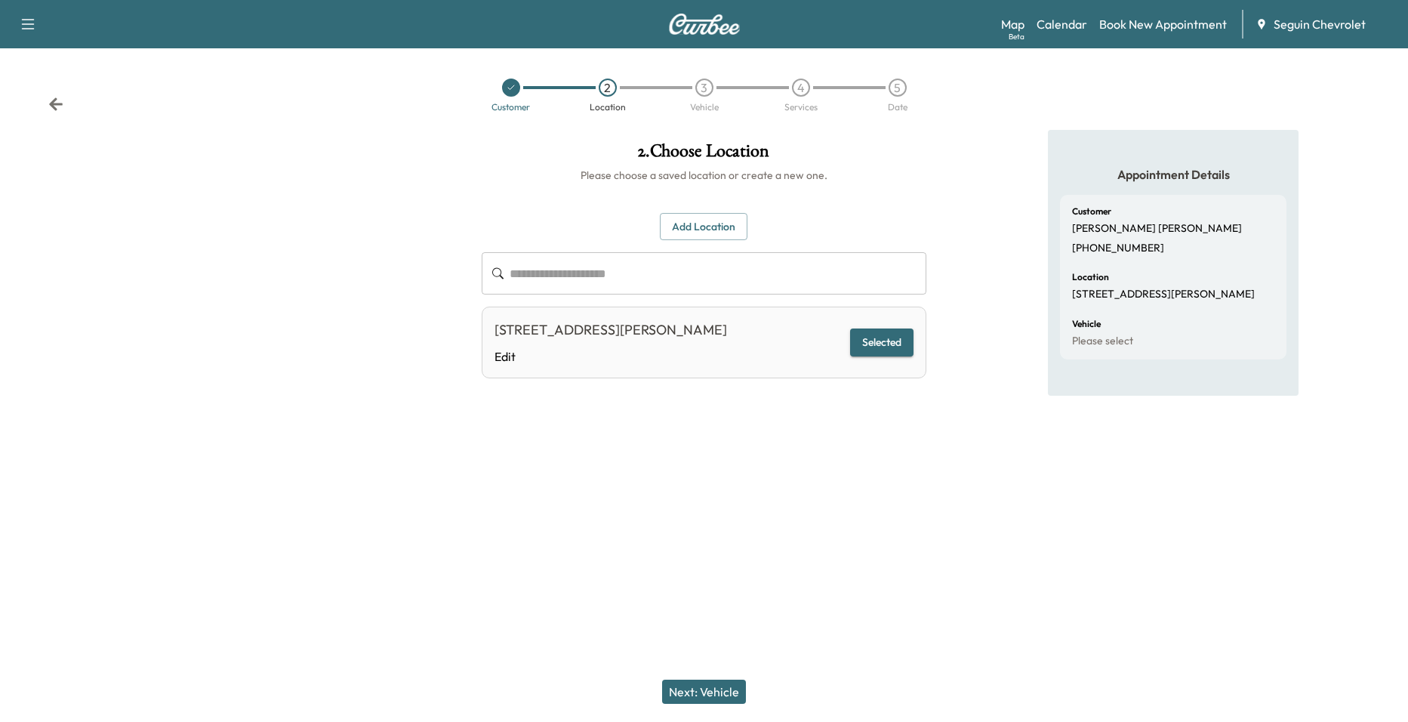
click at [729, 682] on div "Next: Vehicle" at bounding box center [704, 691] width 1408 height 60
drag, startPoint x: 729, startPoint y: 682, endPoint x: 696, endPoint y: 679, distance: 33.3
click at [696, 679] on button "Next: Vehicle" at bounding box center [704, 691] width 84 height 24
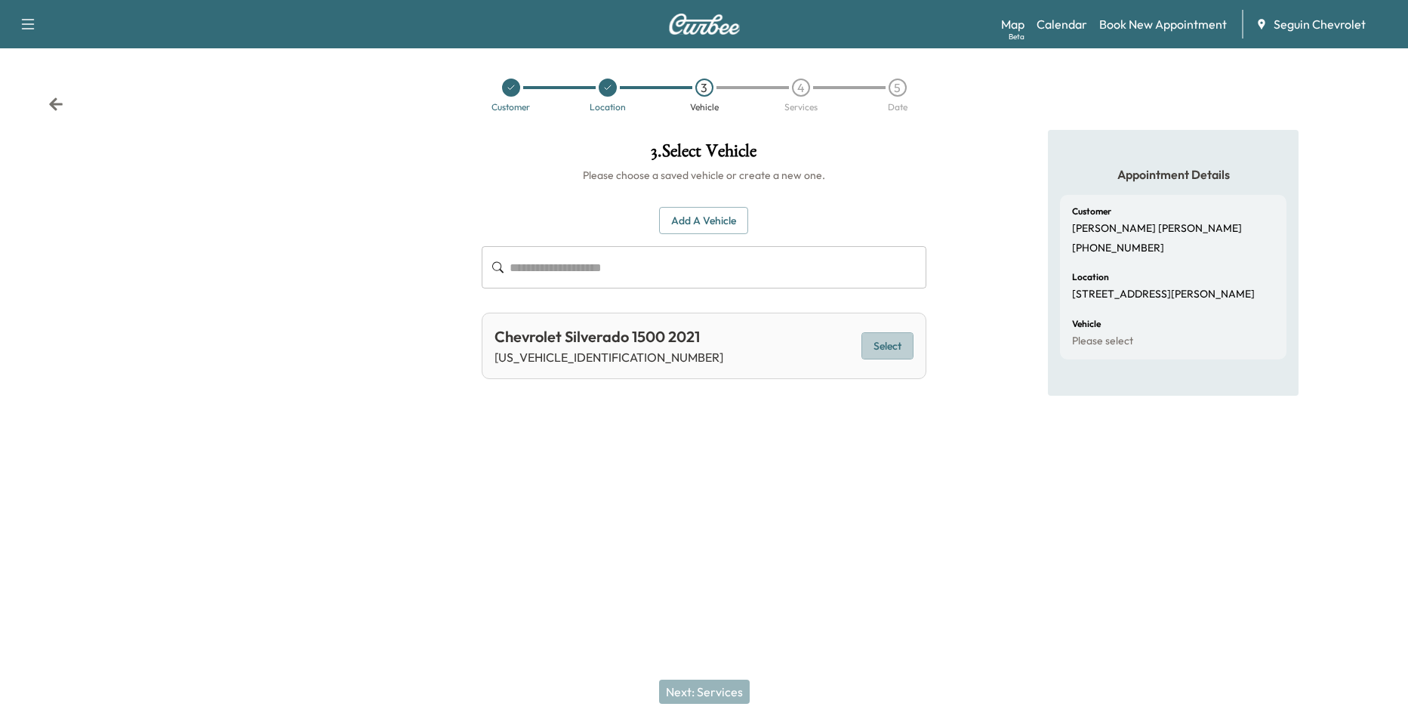
click at [883, 343] on button "Select" at bounding box center [887, 346] width 52 height 28
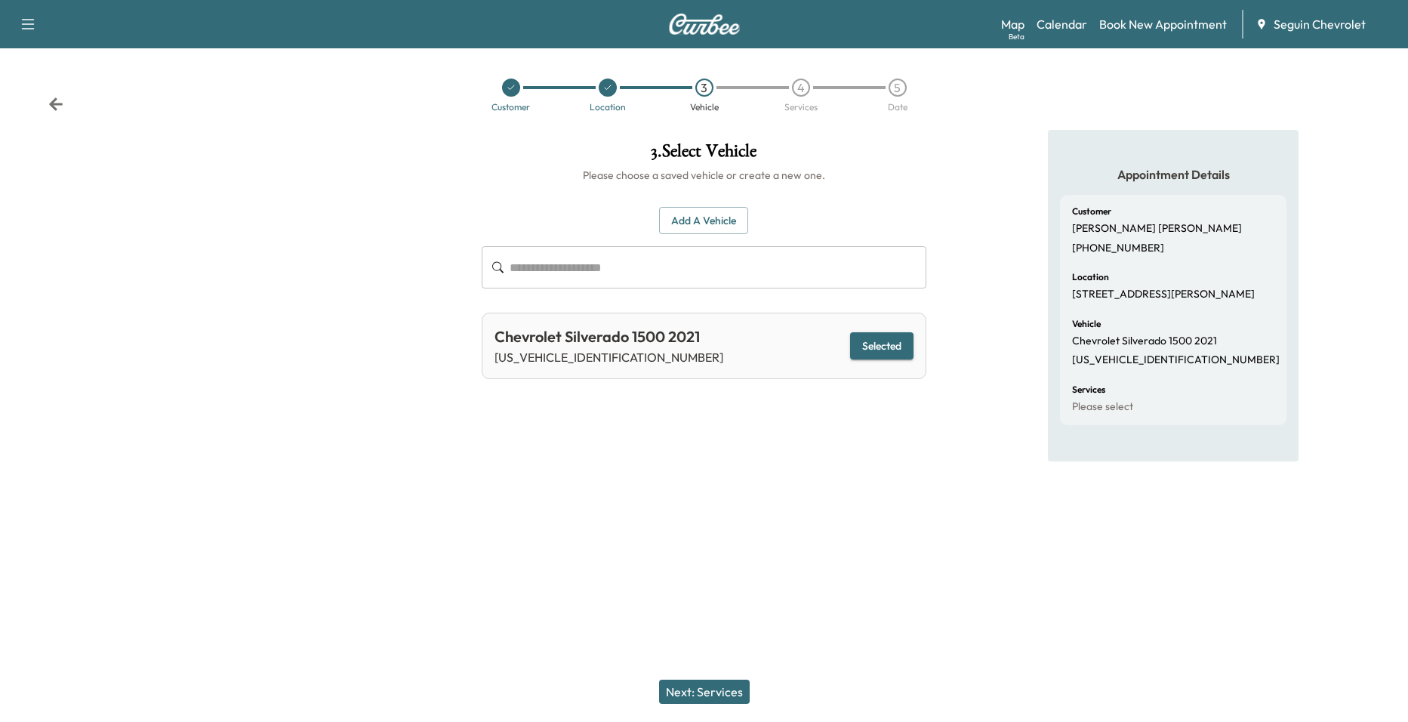
click at [725, 698] on button "Next: Services" at bounding box center [704, 691] width 91 height 24
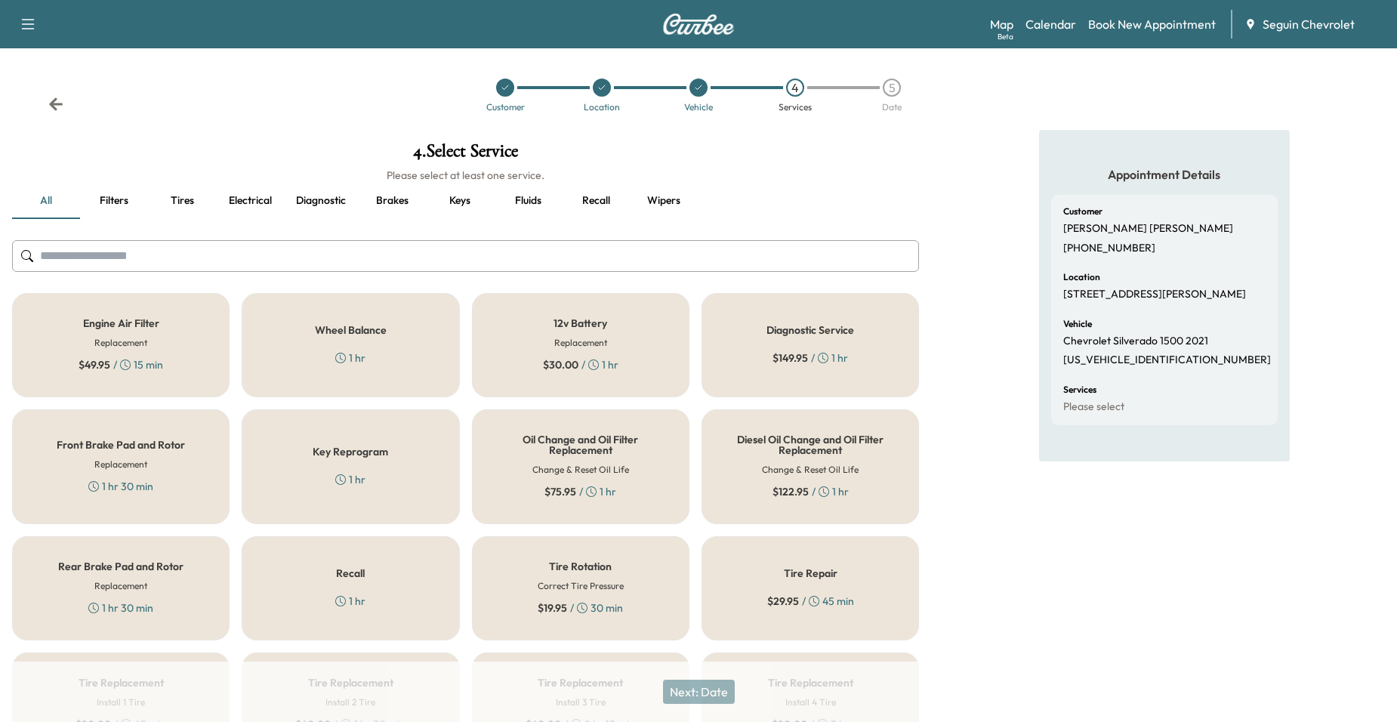
click at [362, 568] on h5 "Recall" at bounding box center [350, 573] width 29 height 11
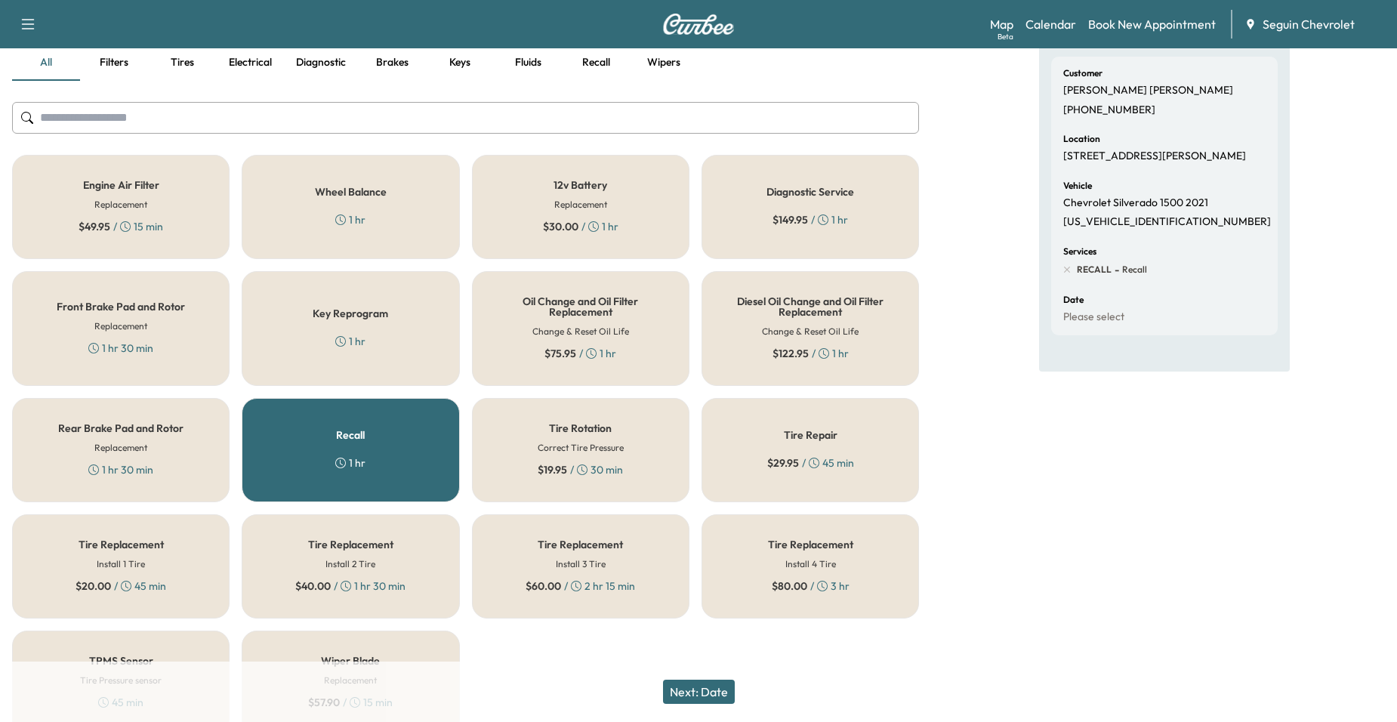
scroll to position [151, 0]
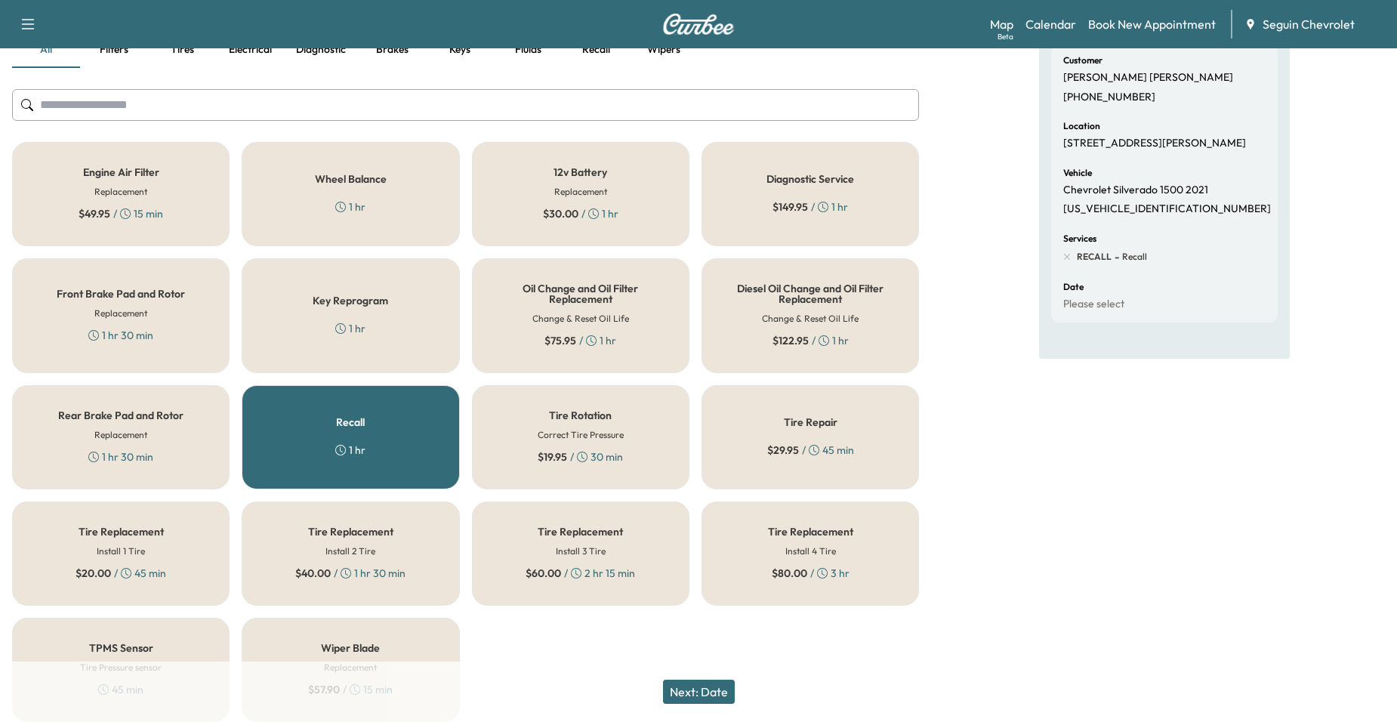
click at [707, 683] on button "Next: Date" at bounding box center [699, 691] width 72 height 24
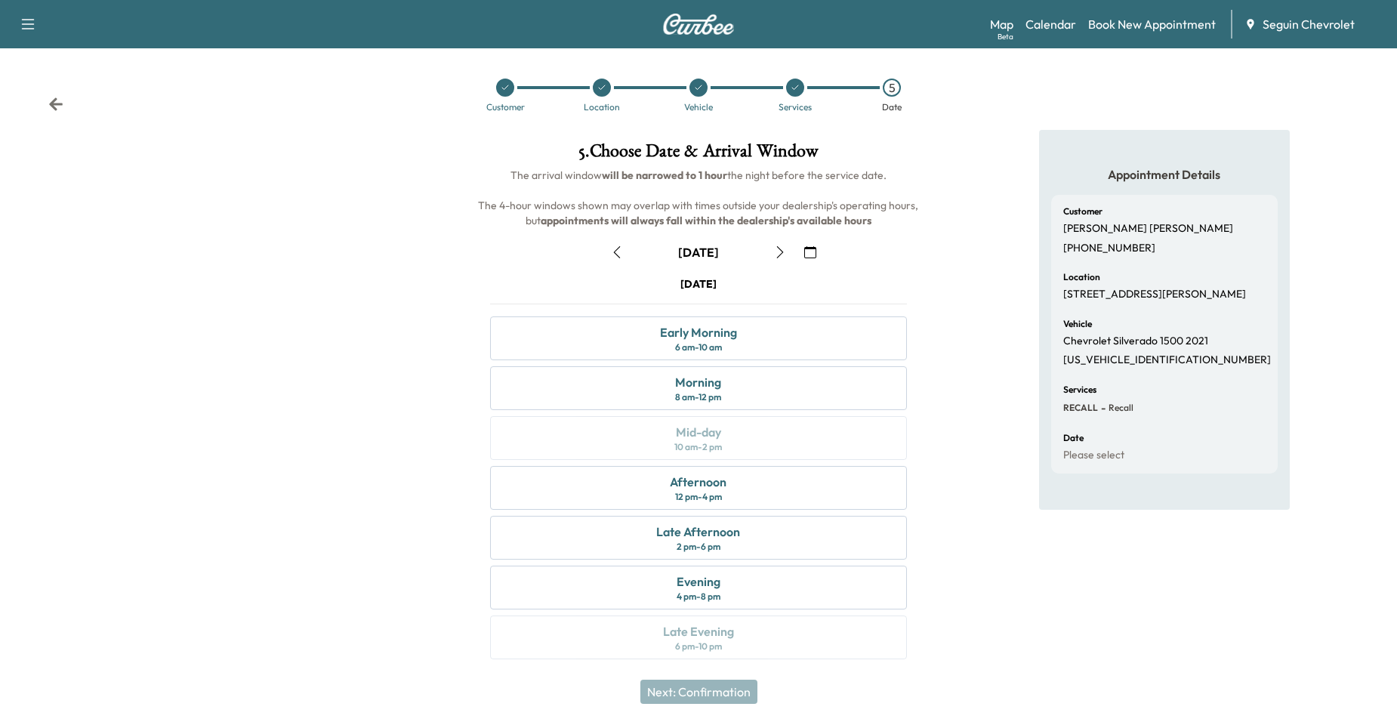
click at [813, 250] on icon "button" at bounding box center [810, 252] width 12 height 12
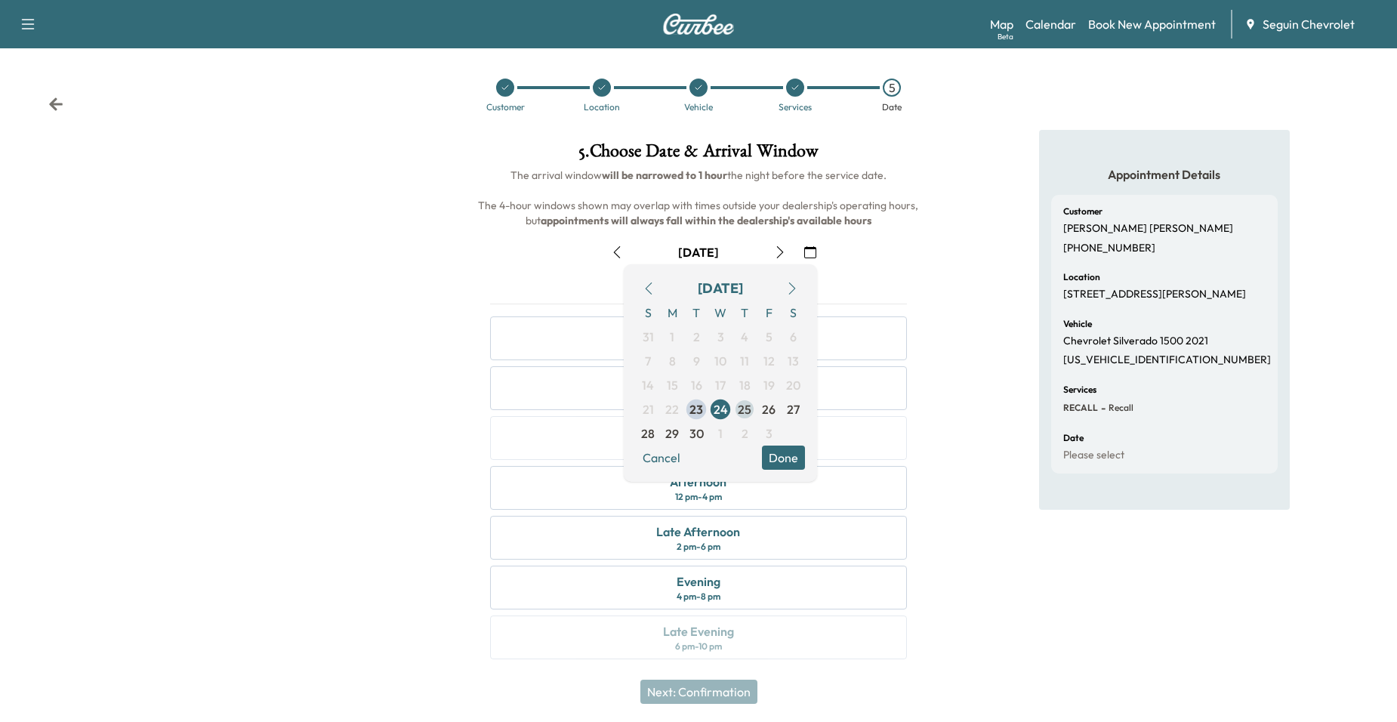
click at [749, 416] on span "25" at bounding box center [745, 409] width 14 height 18
click at [1033, 455] on div "Appointment Details Customer Saul Cantu (830) 660-9701 Location 309 Hurst Ln, S…" at bounding box center [1164, 403] width 466 height 547
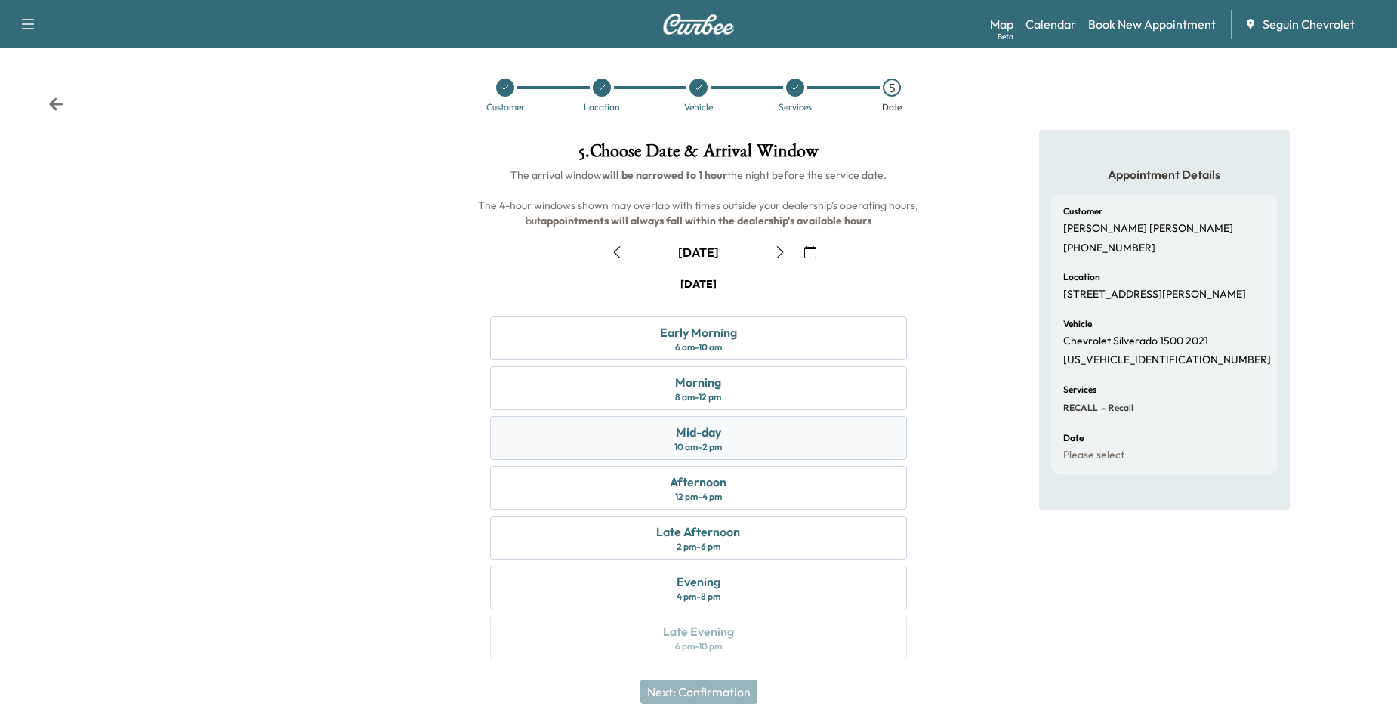
click at [842, 434] on div "Mid-day 10 am - 2 pm" at bounding box center [698, 438] width 417 height 44
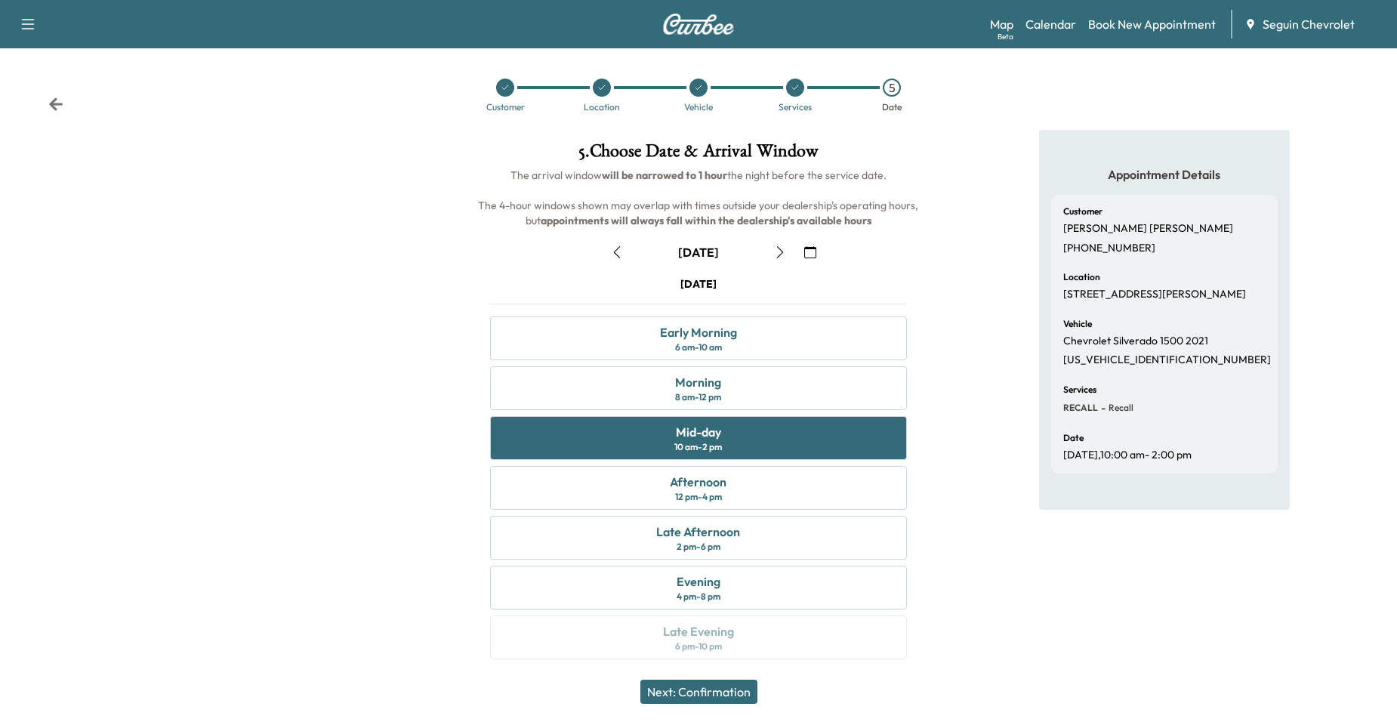
click at [745, 692] on button "Next: Confirmation" at bounding box center [698, 691] width 117 height 24
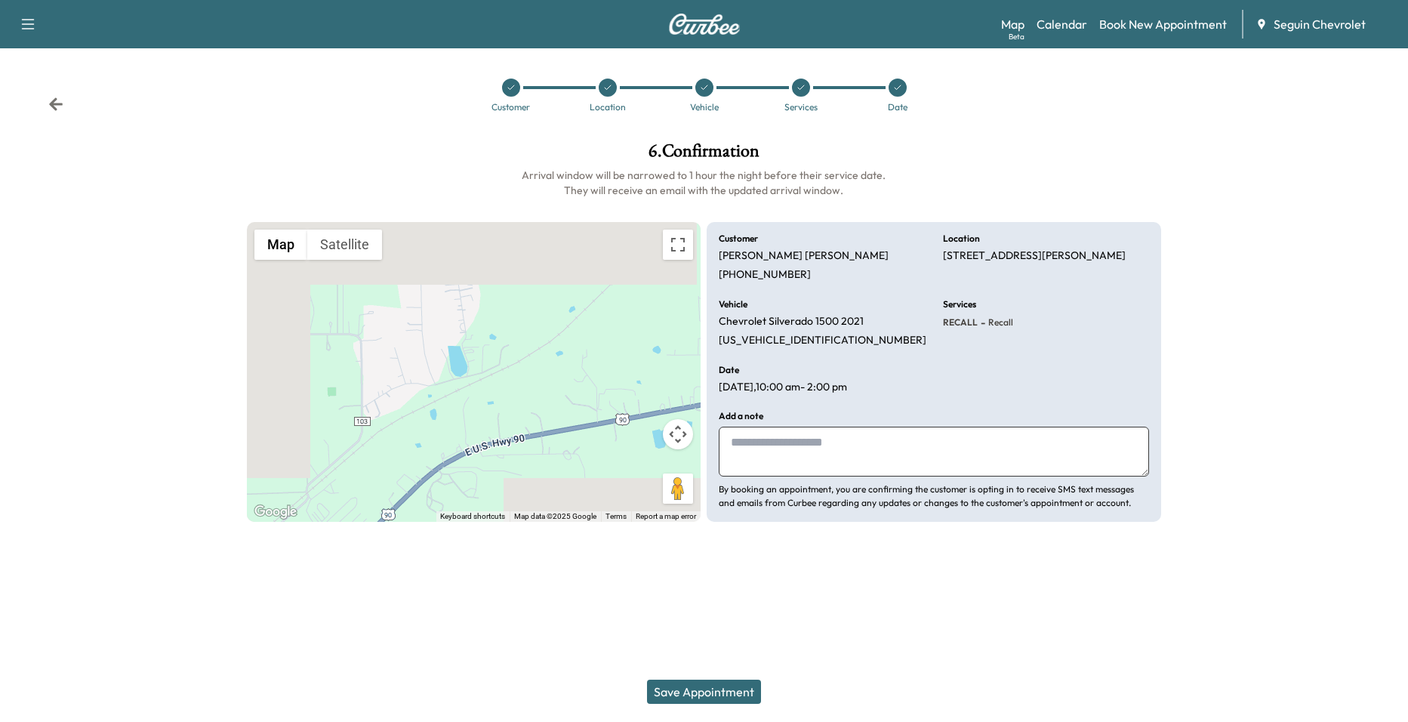
click at [966, 454] on textarea at bounding box center [934, 452] width 430 height 50
click at [986, 461] on textarea at bounding box center [934, 452] width 430 height 50
click at [894, 459] on textarea at bounding box center [934, 452] width 430 height 50
type textarea "*"
paste textarea "**********"
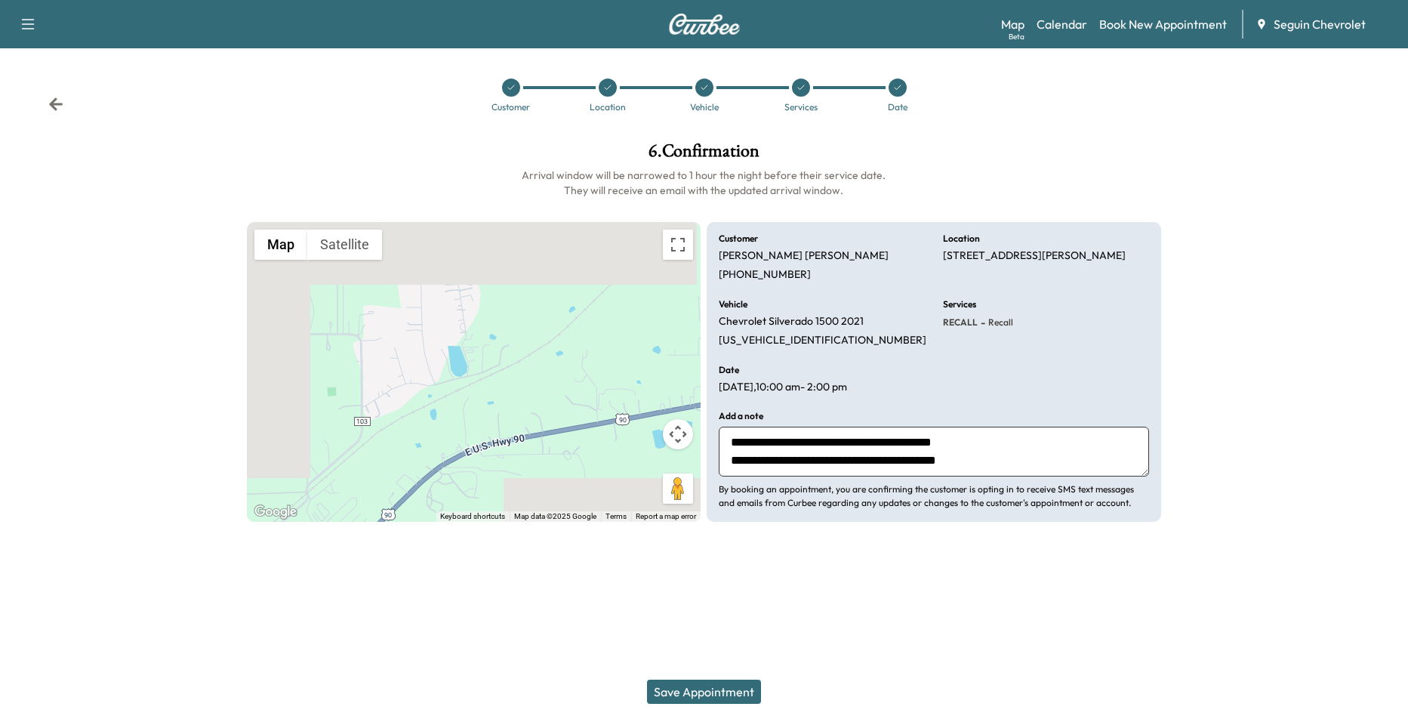
type textarea "**********"
click at [759, 691] on button "Save Appointment" at bounding box center [704, 691] width 114 height 24
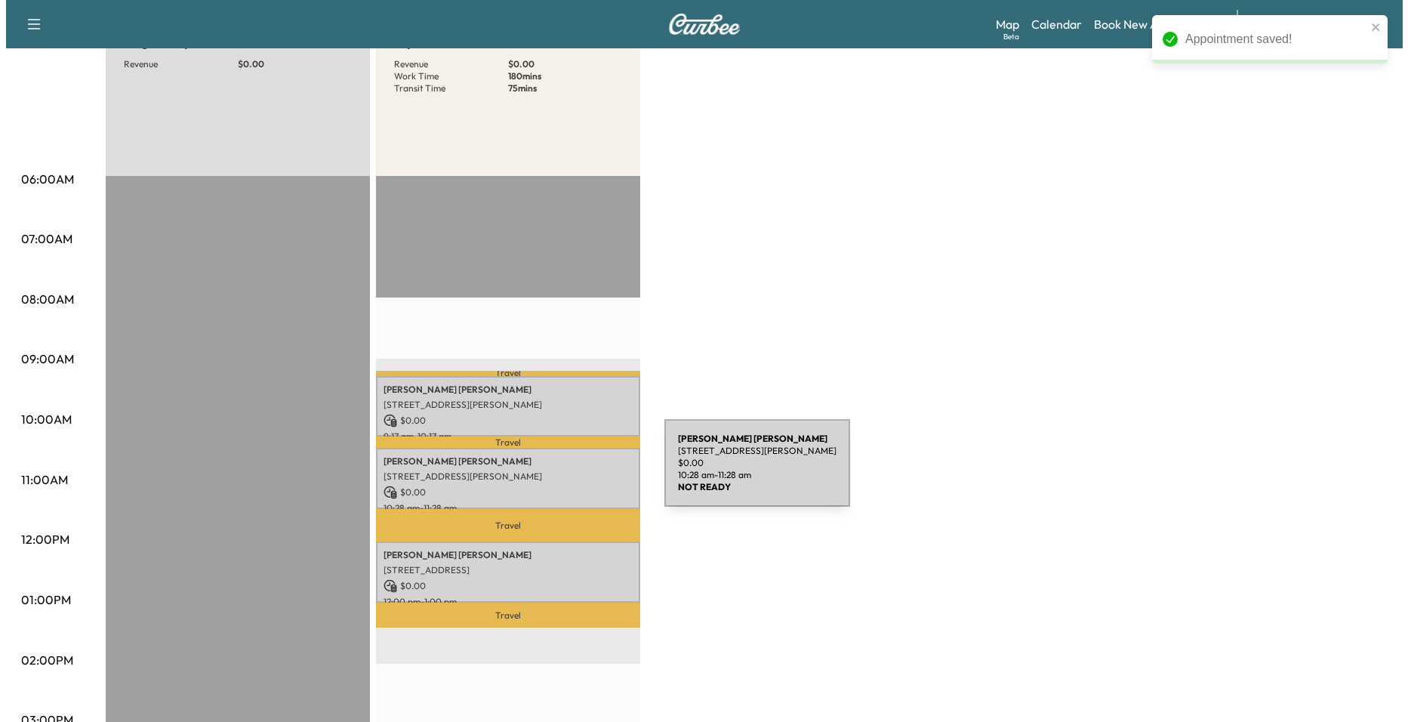
scroll to position [151, 0]
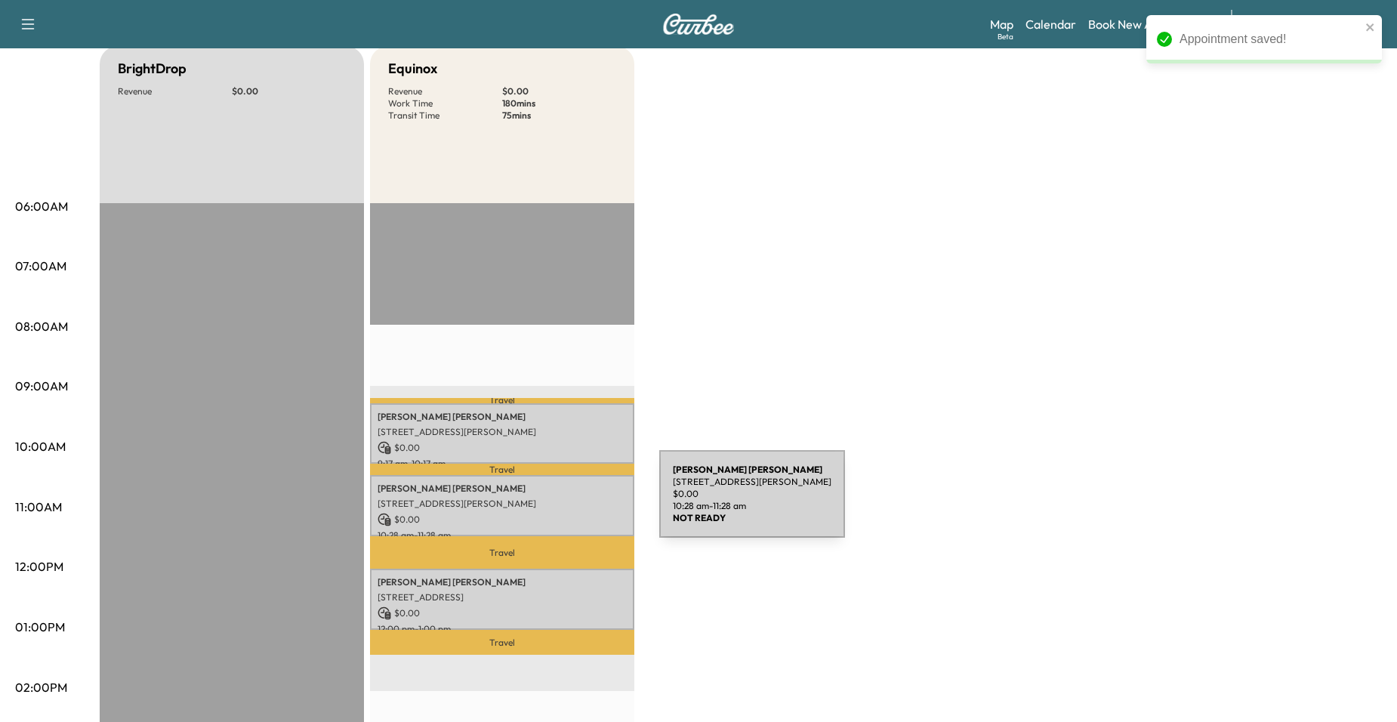
click at [546, 501] on p "309 Hurst Ln, Seguin, TX 78155, US" at bounding box center [501, 503] width 249 height 12
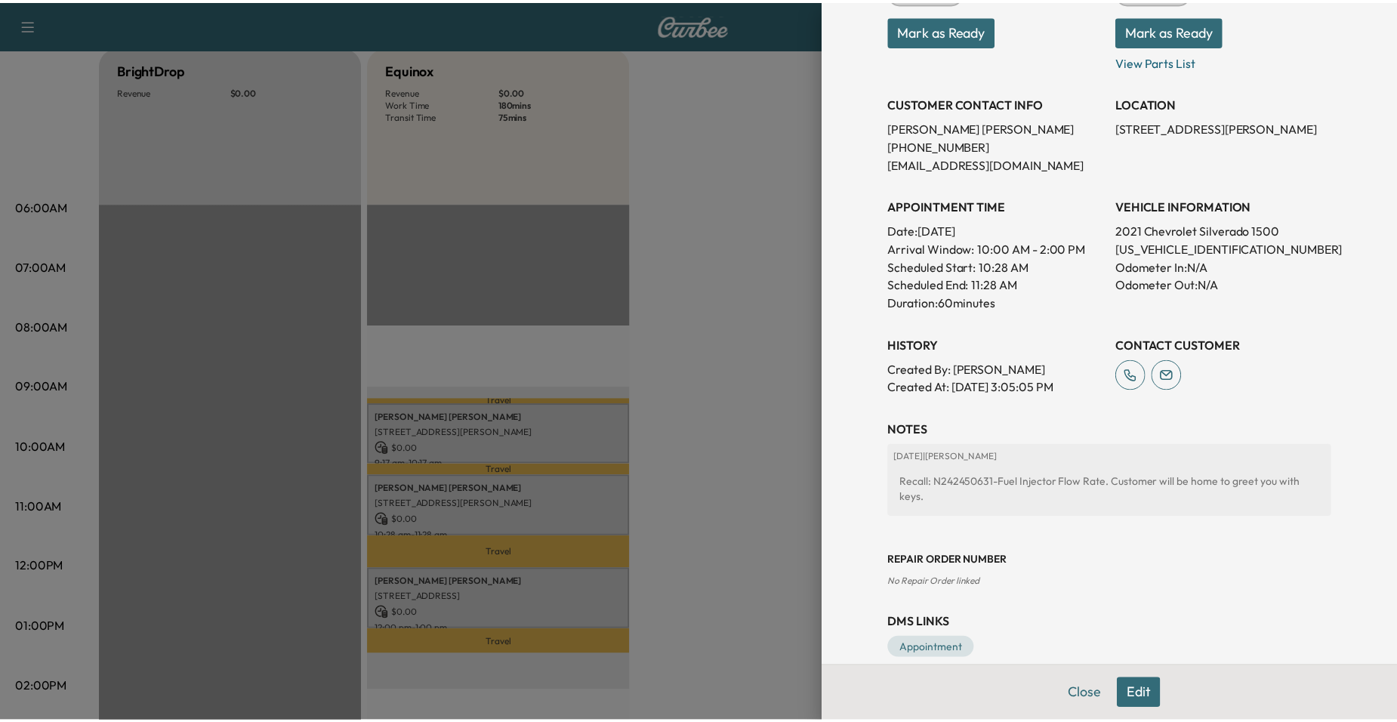
scroll to position [242, 0]
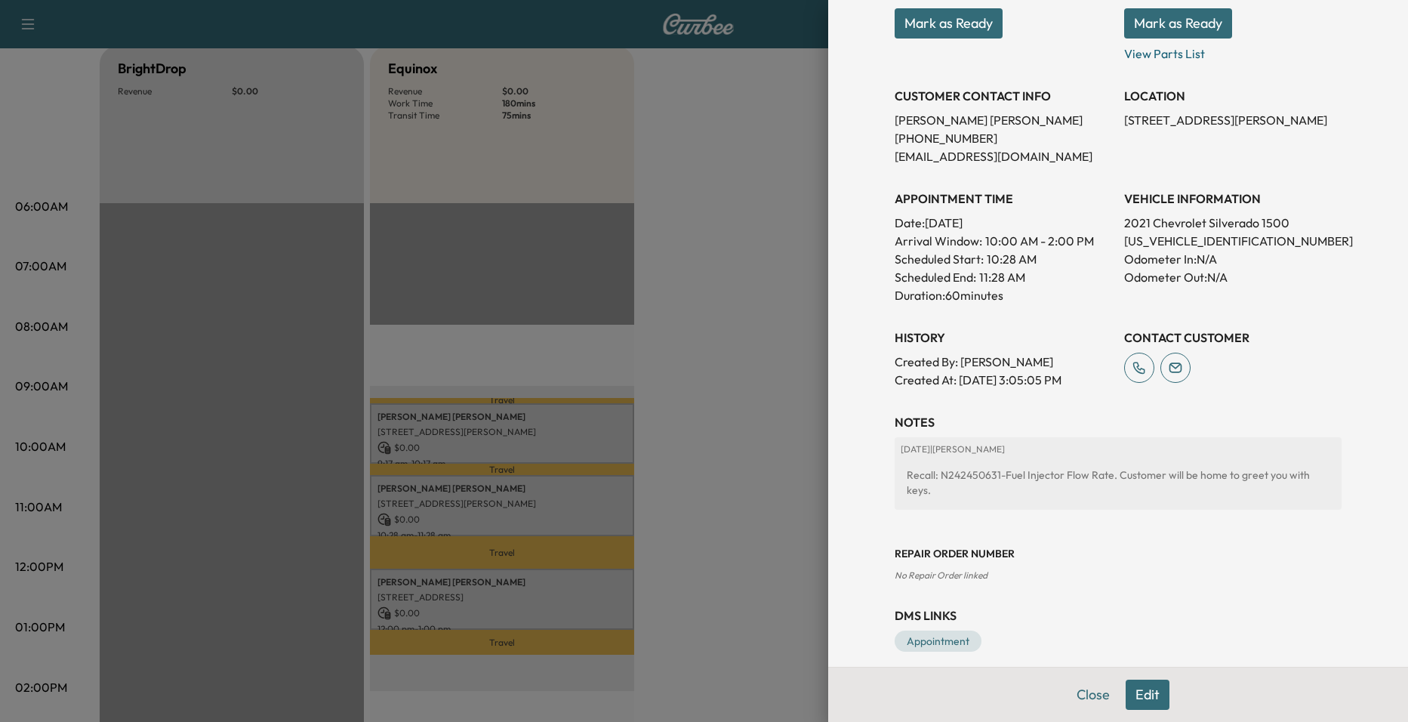
click at [725, 372] on div at bounding box center [704, 361] width 1408 height 722
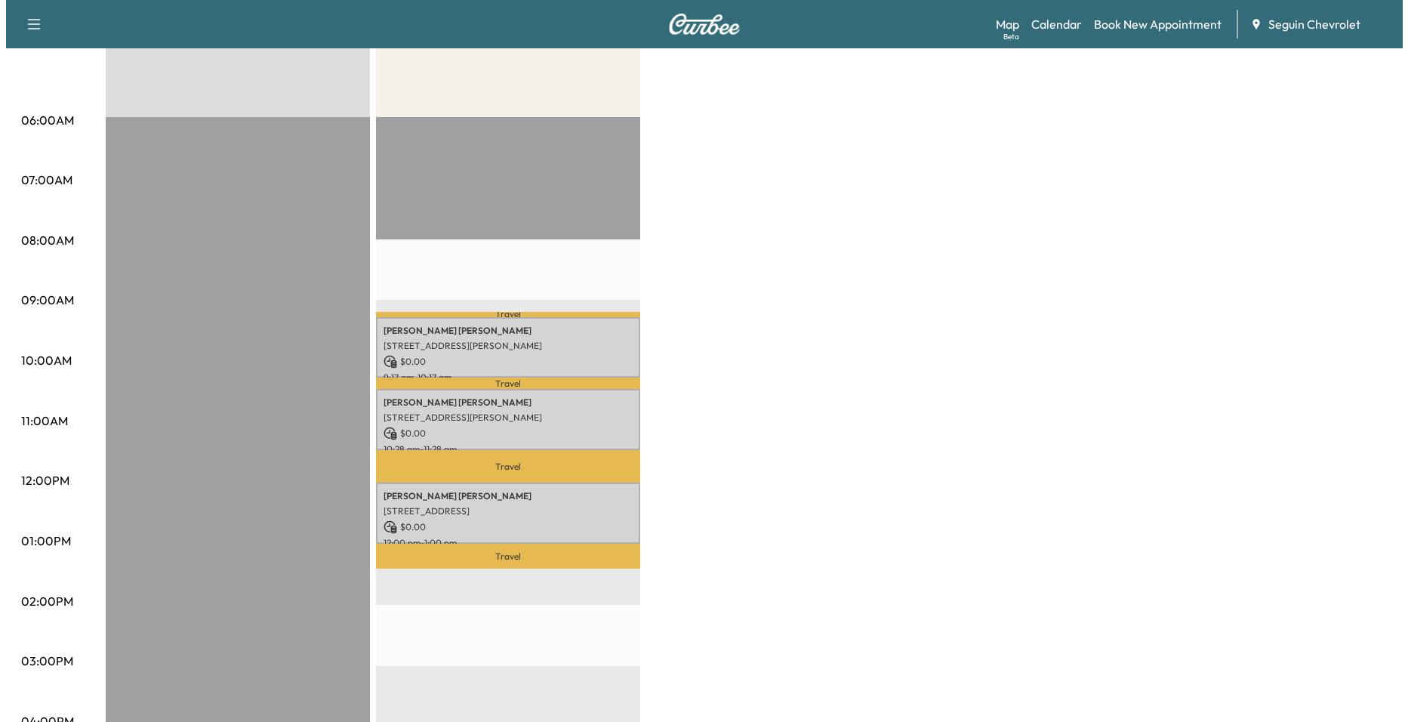
scroll to position [377, 0]
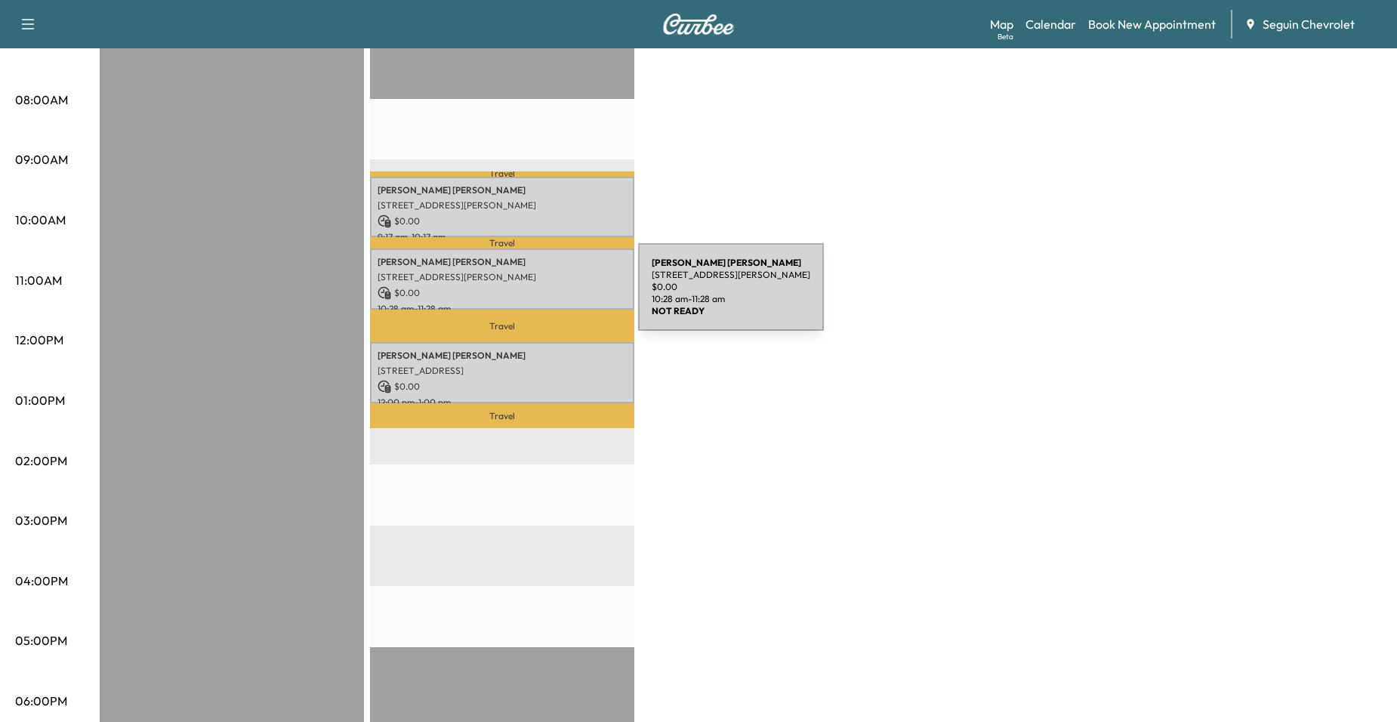
click at [528, 291] on p "$ 0.00" at bounding box center [501, 293] width 249 height 14
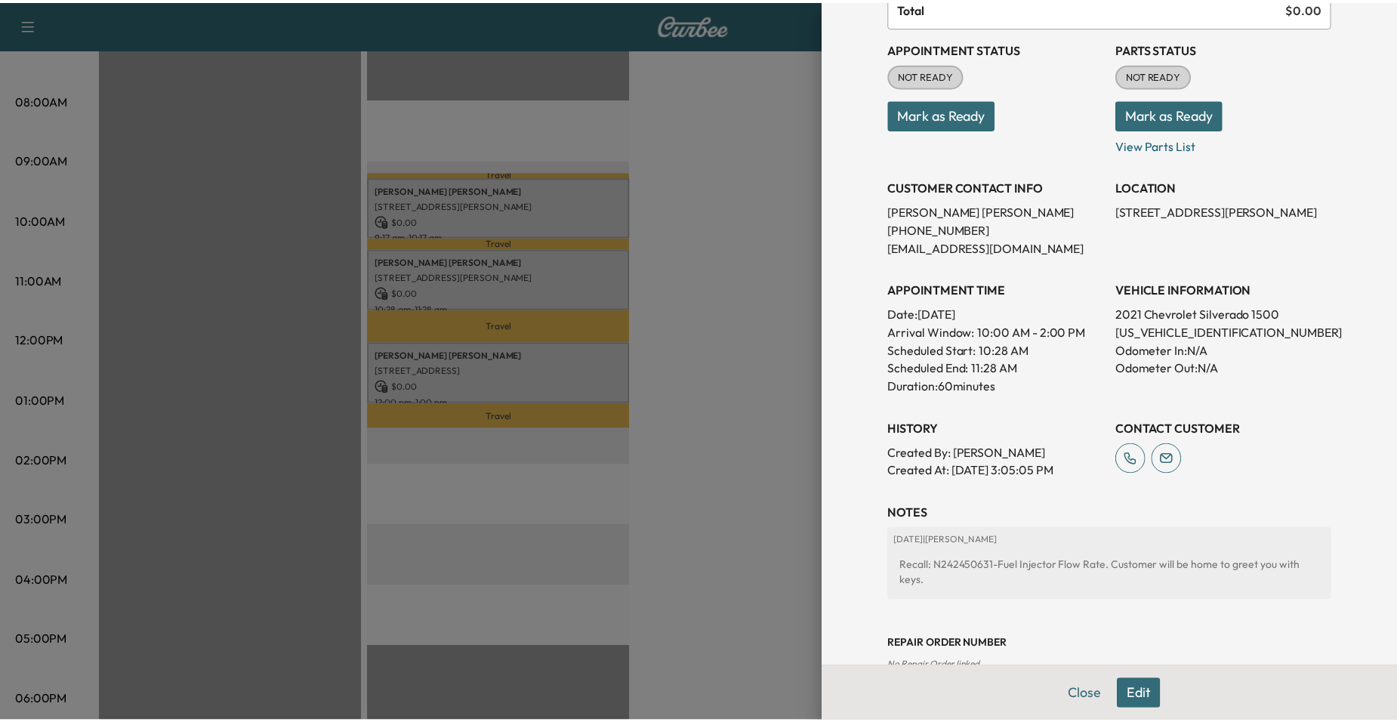
scroll to position [0, 0]
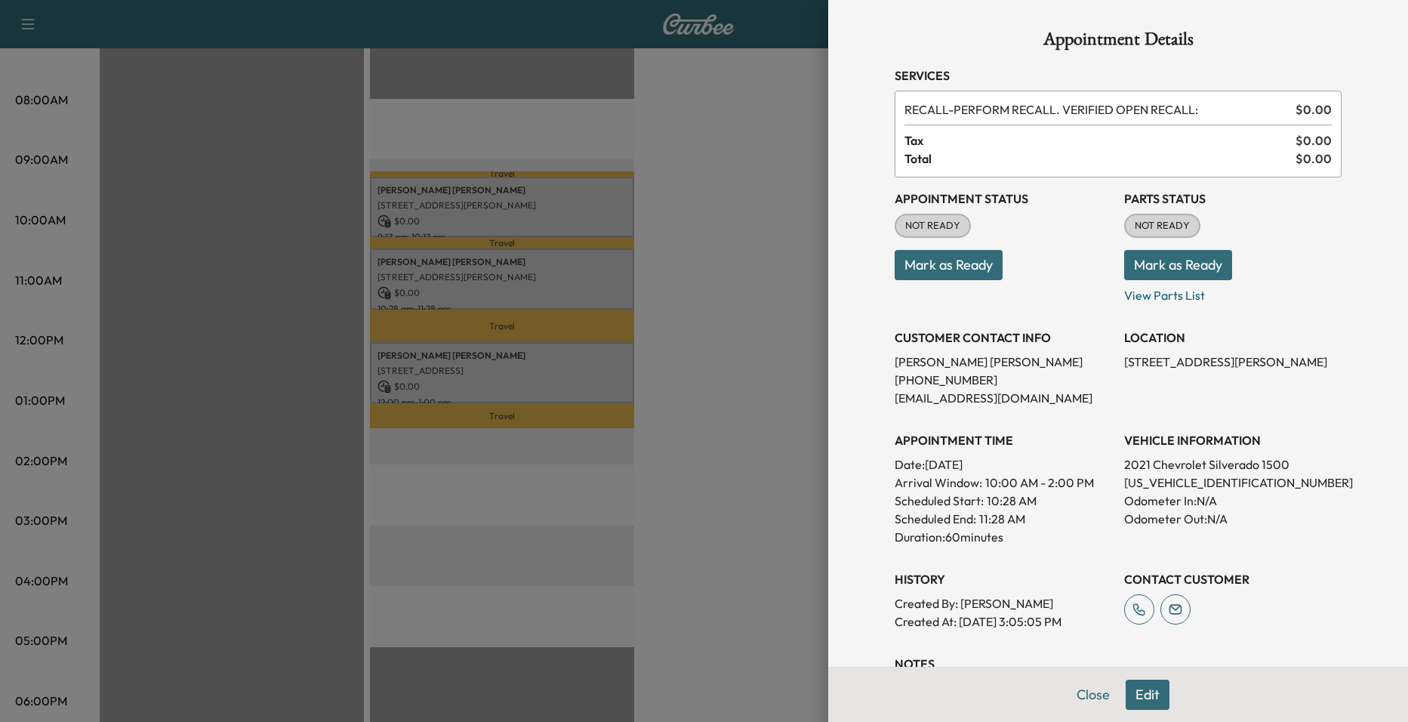
click at [749, 501] on div at bounding box center [704, 361] width 1408 height 722
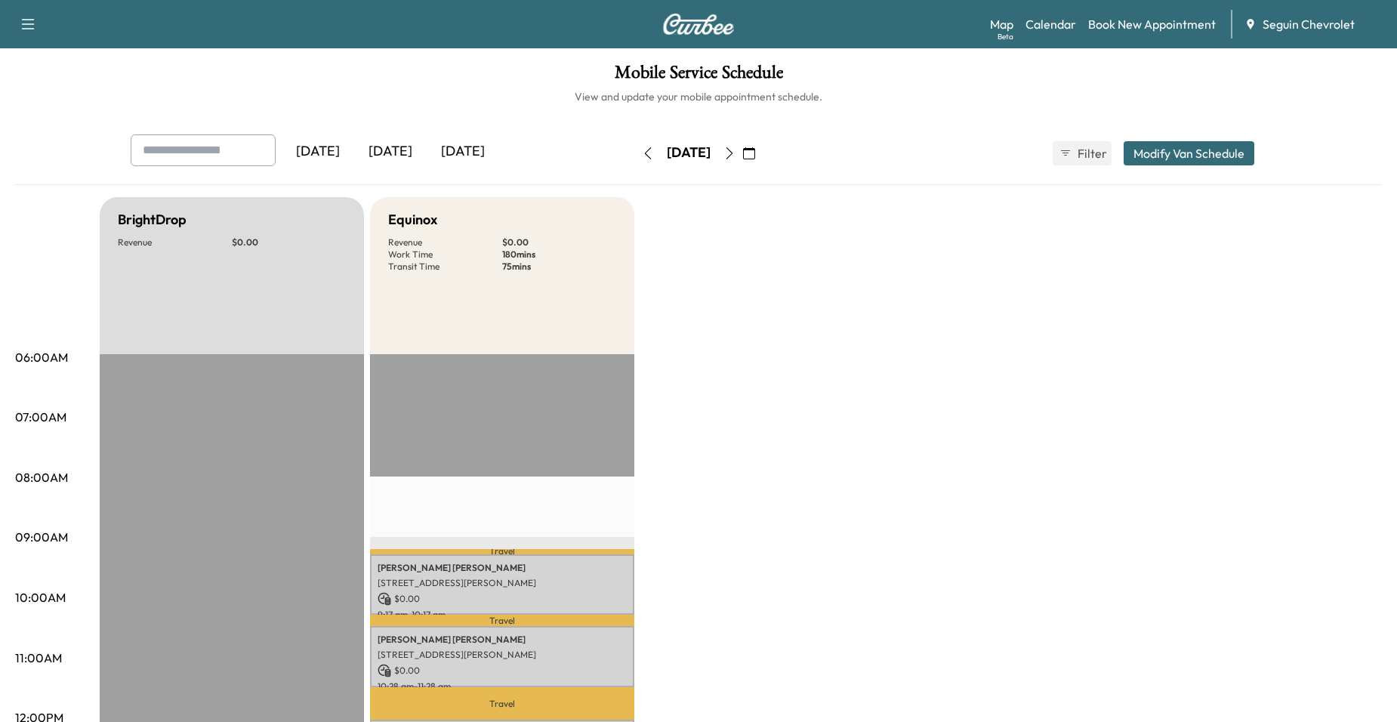
click at [635, 162] on button "button" at bounding box center [648, 153] width 26 height 24
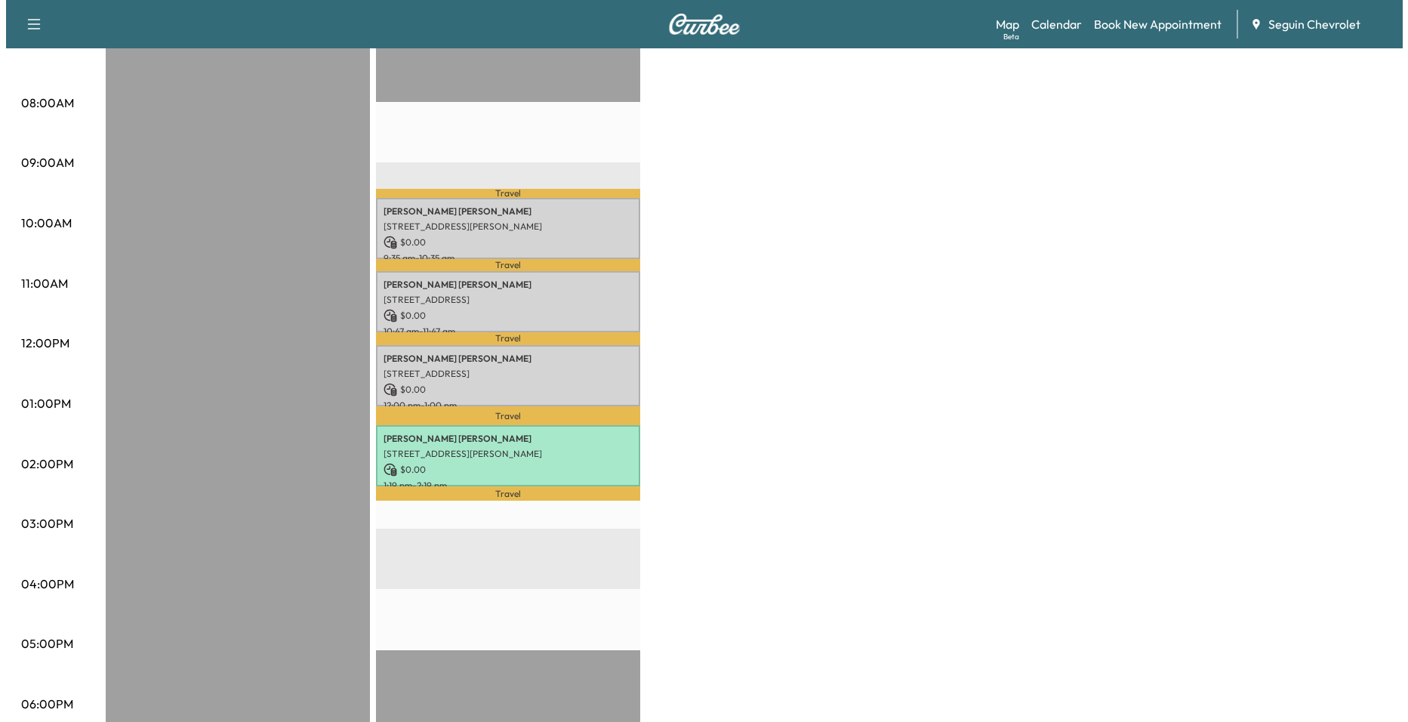
scroll to position [377, 0]
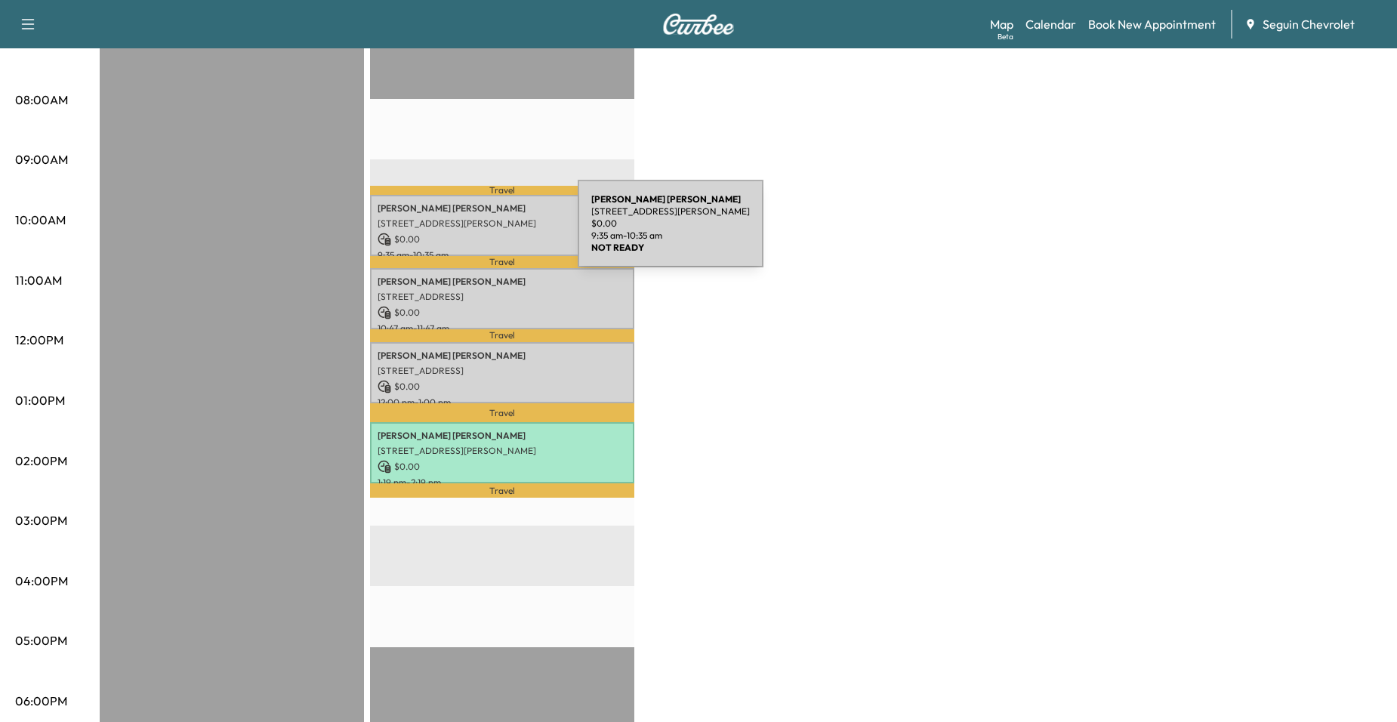
click at [464, 233] on p "$ 0.00" at bounding box center [501, 240] width 249 height 14
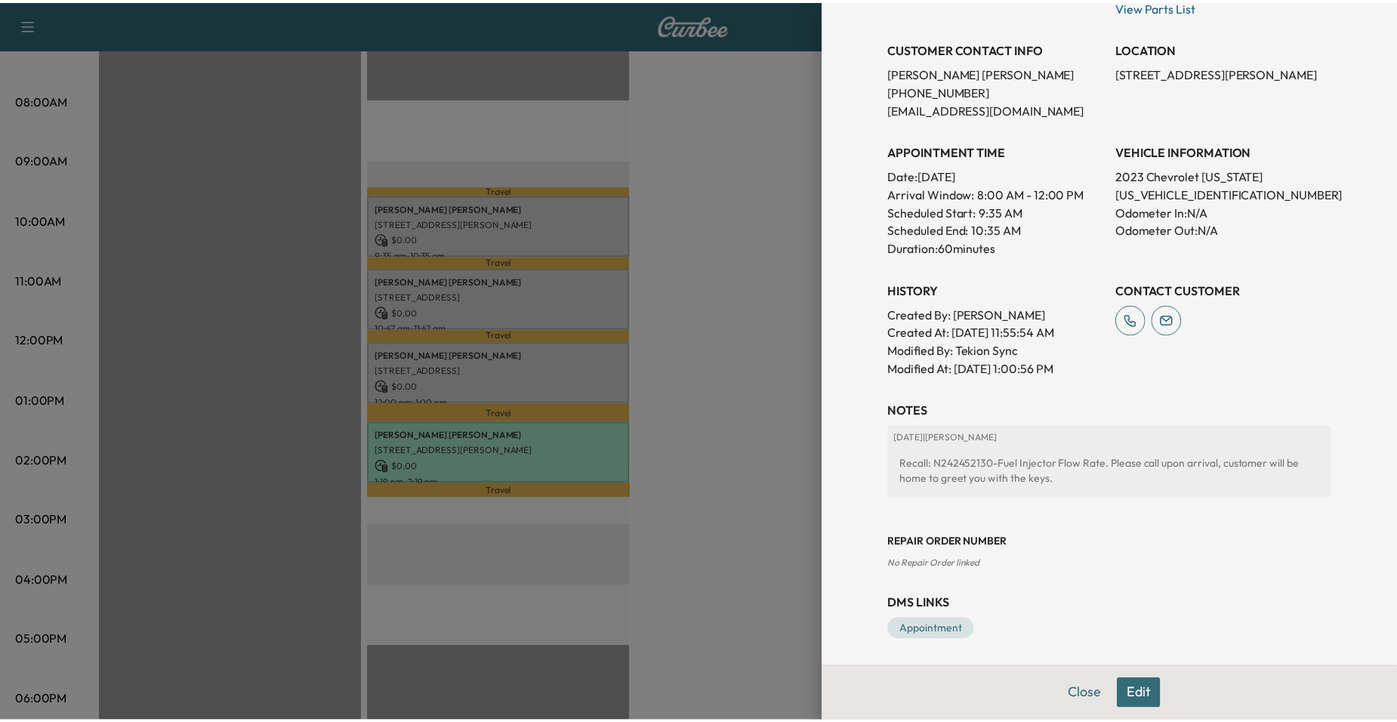
scroll to position [293, 0]
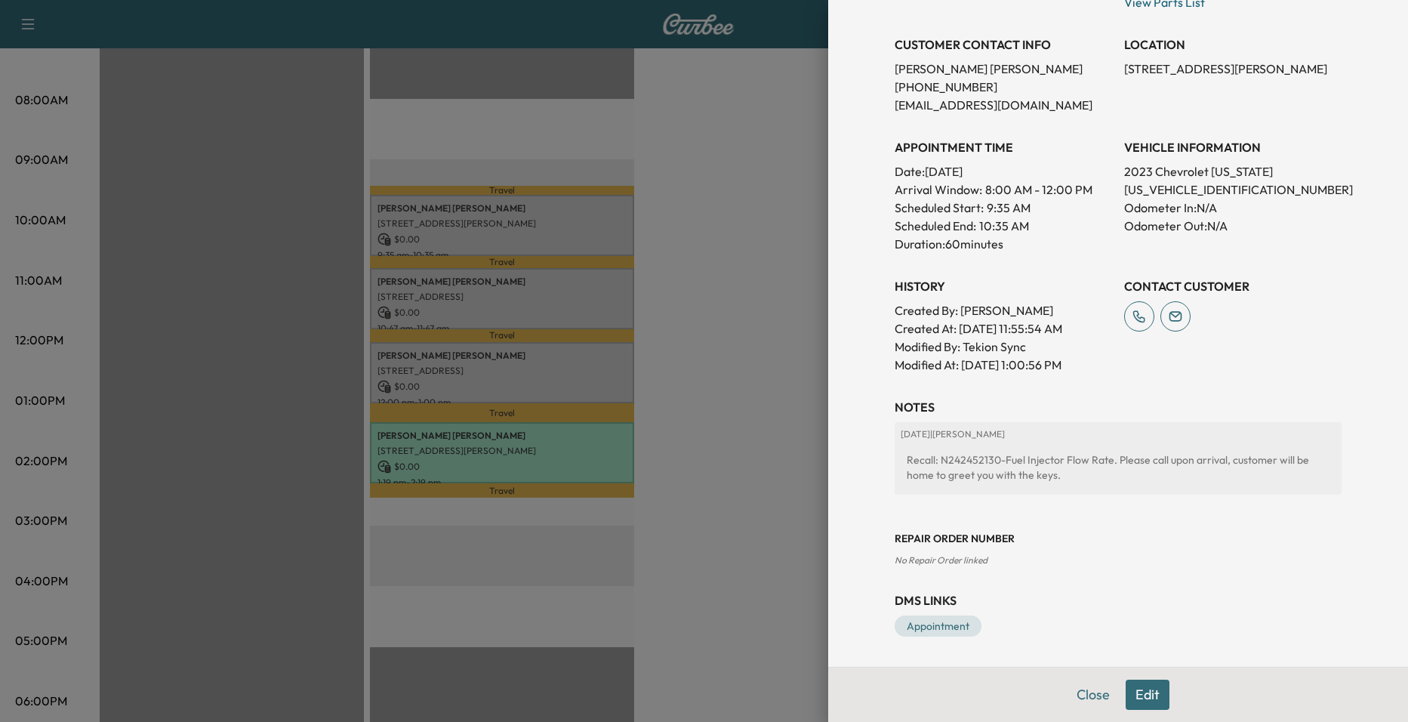
click at [792, 442] on div at bounding box center [704, 361] width 1408 height 722
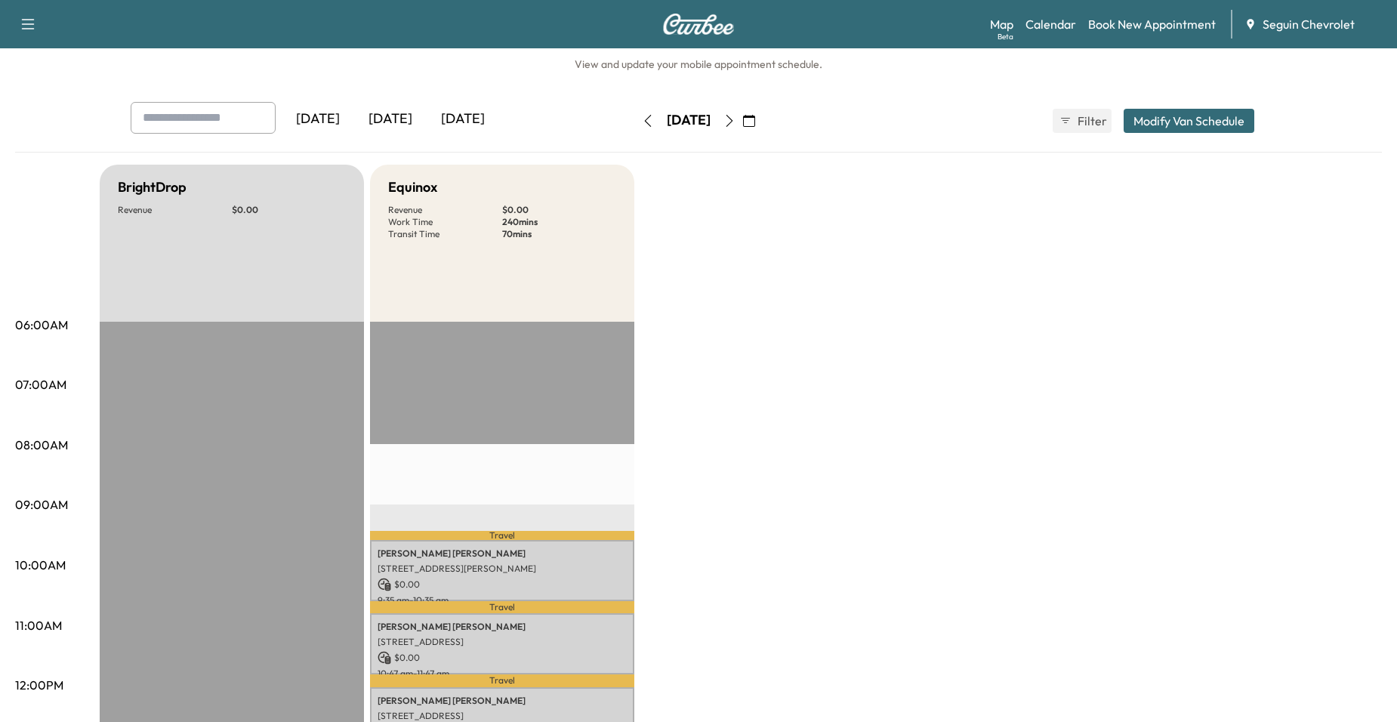
scroll to position [0, 0]
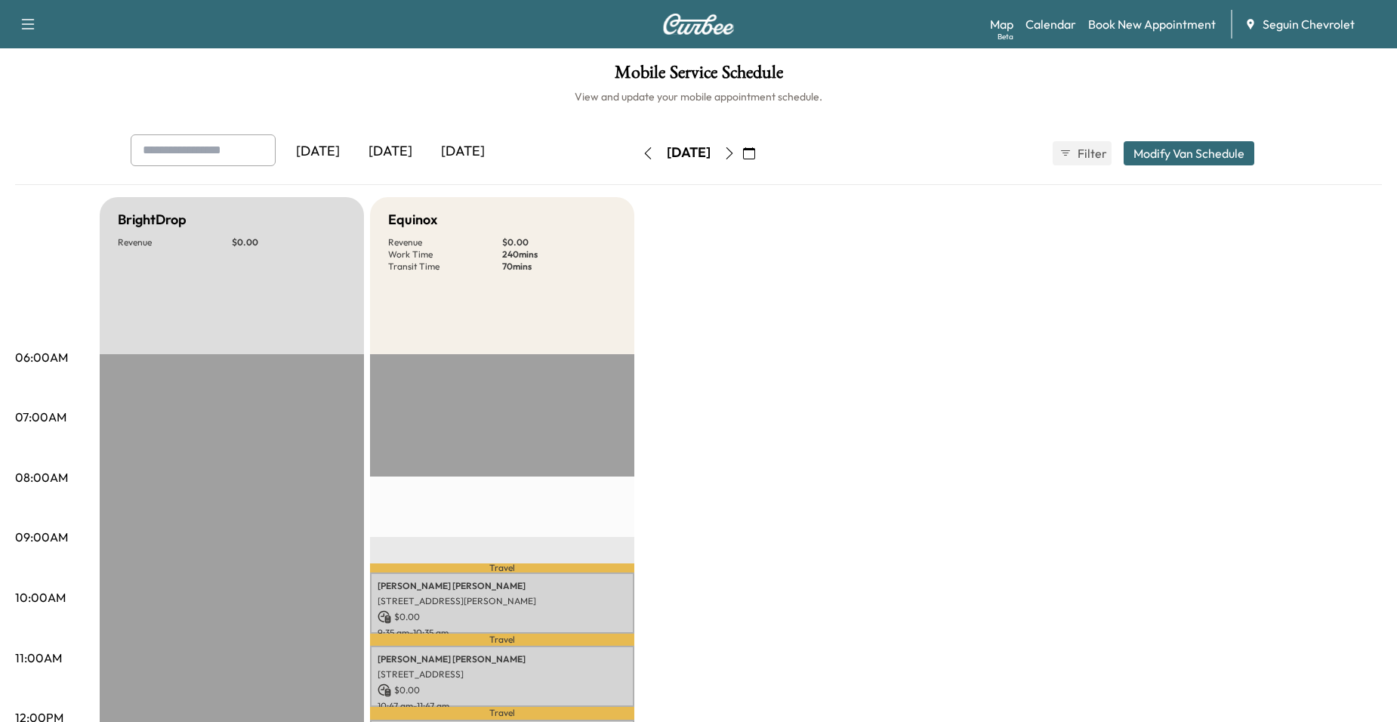
click at [635, 161] on button "button" at bounding box center [648, 153] width 26 height 24
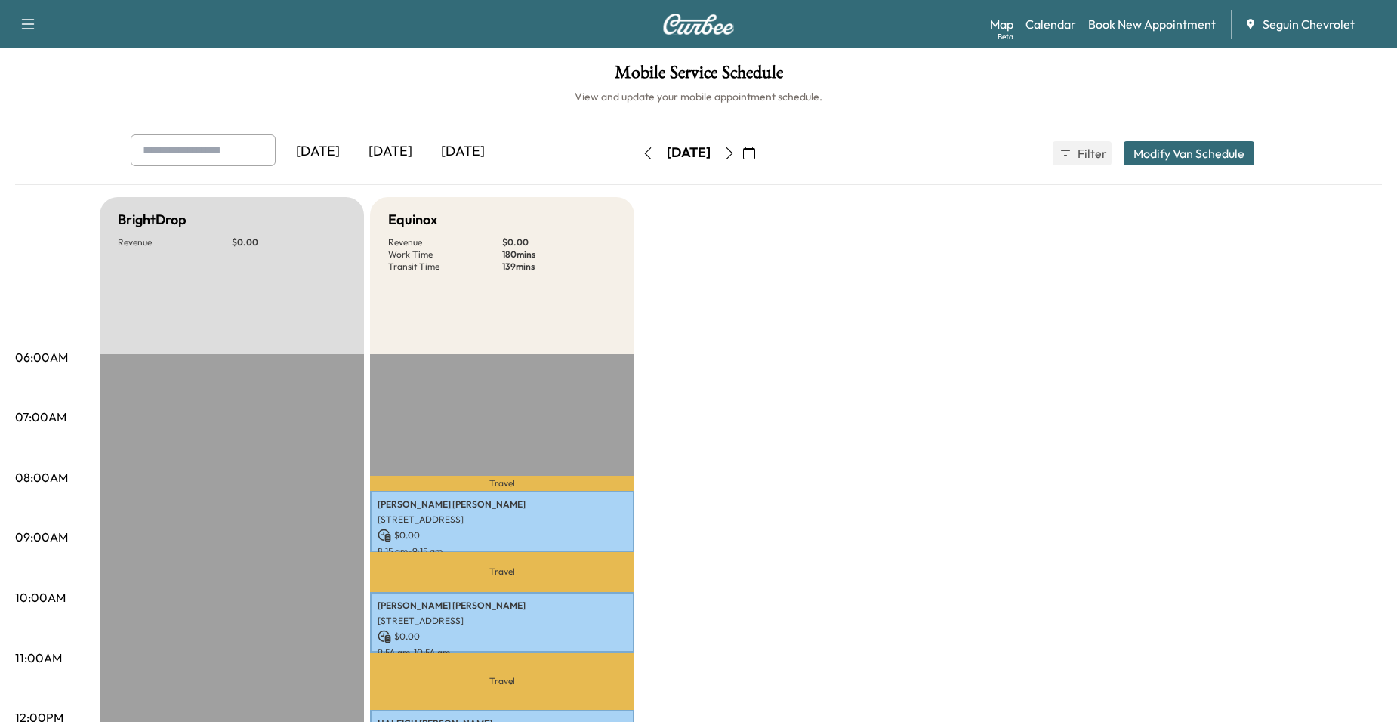
click at [742, 158] on button "button" at bounding box center [729, 153] width 26 height 24
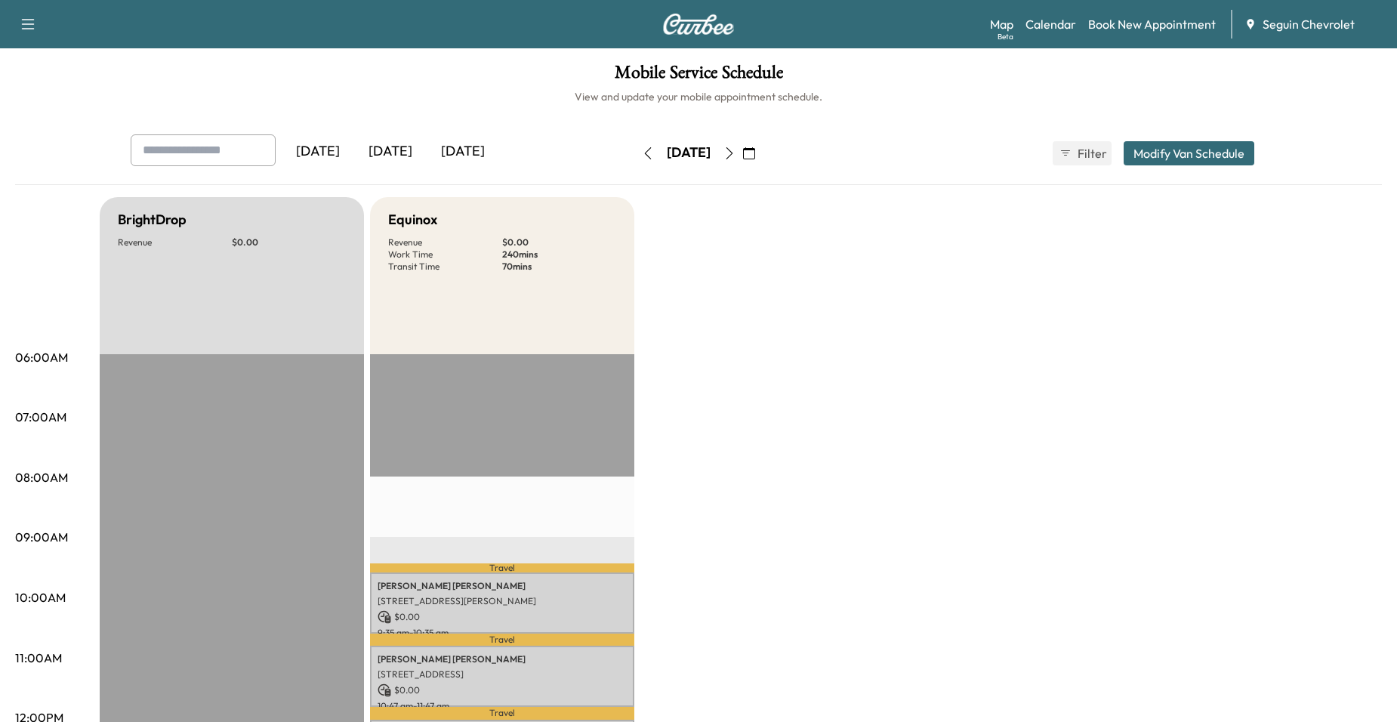
click at [735, 149] on icon "button" at bounding box center [729, 153] width 12 height 12
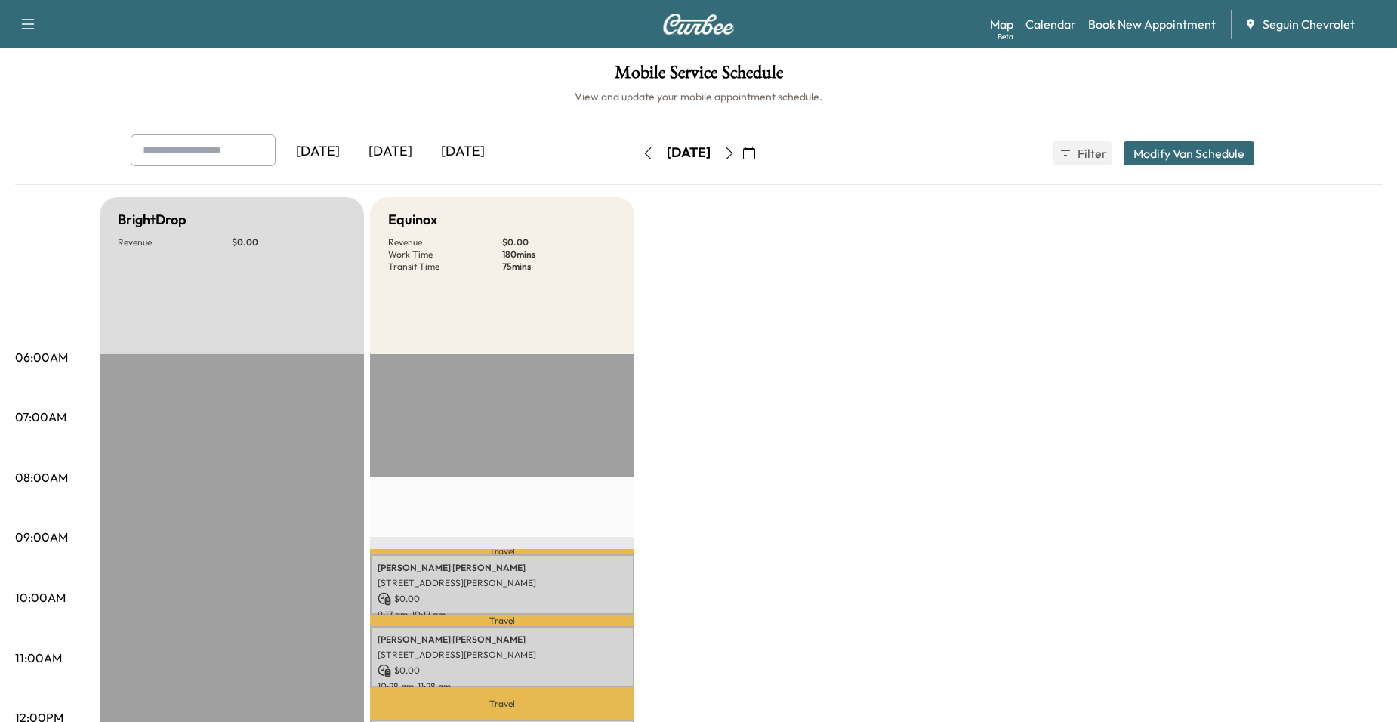
click at [710, 146] on div "[DATE]" at bounding box center [689, 152] width 44 height 19
click at [742, 147] on button "button" at bounding box center [729, 153] width 26 height 24
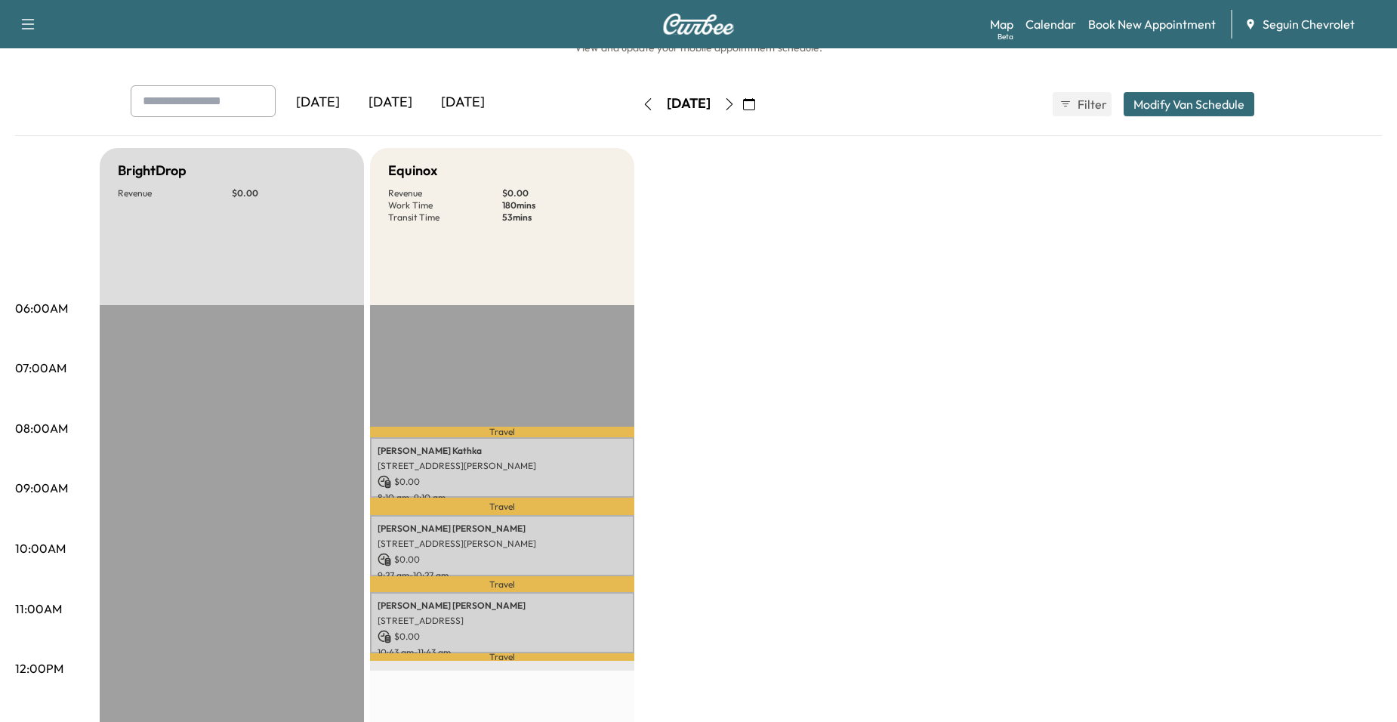
scroll to position [75, 0]
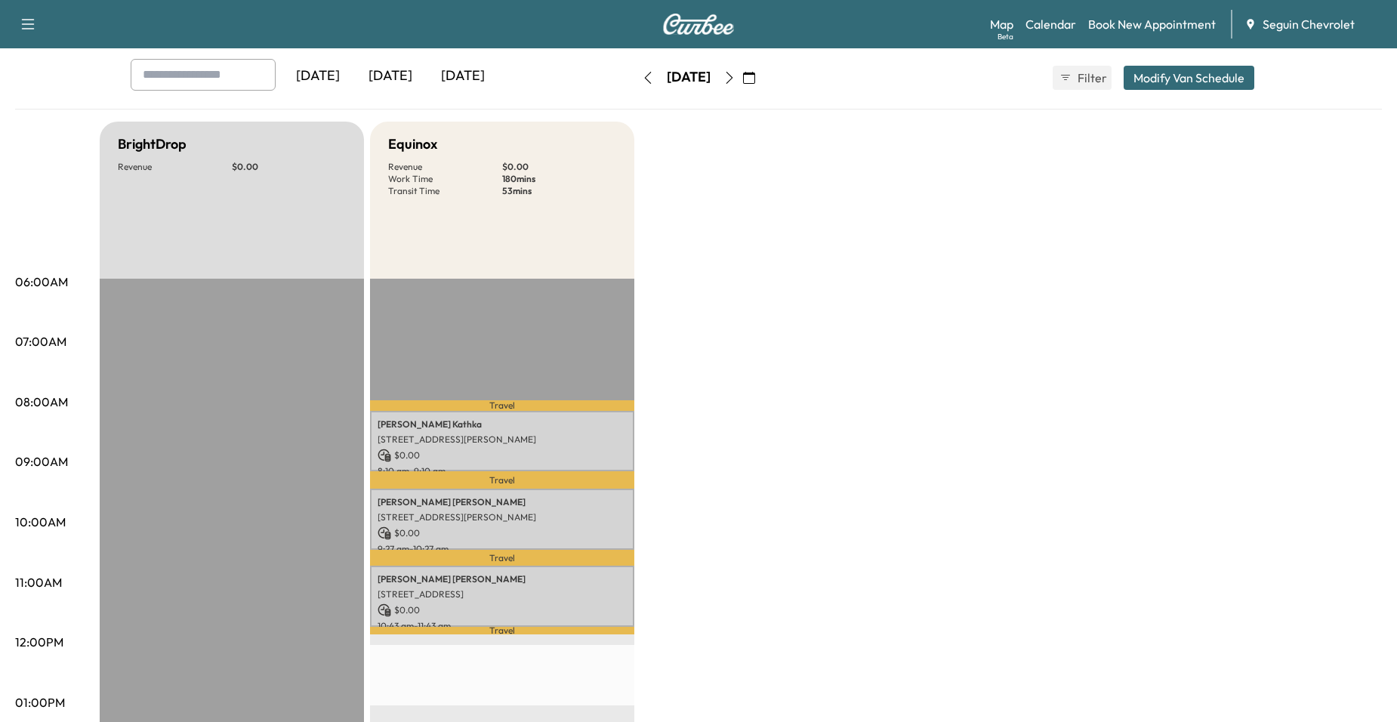
click at [635, 85] on button "button" at bounding box center [648, 78] width 26 height 24
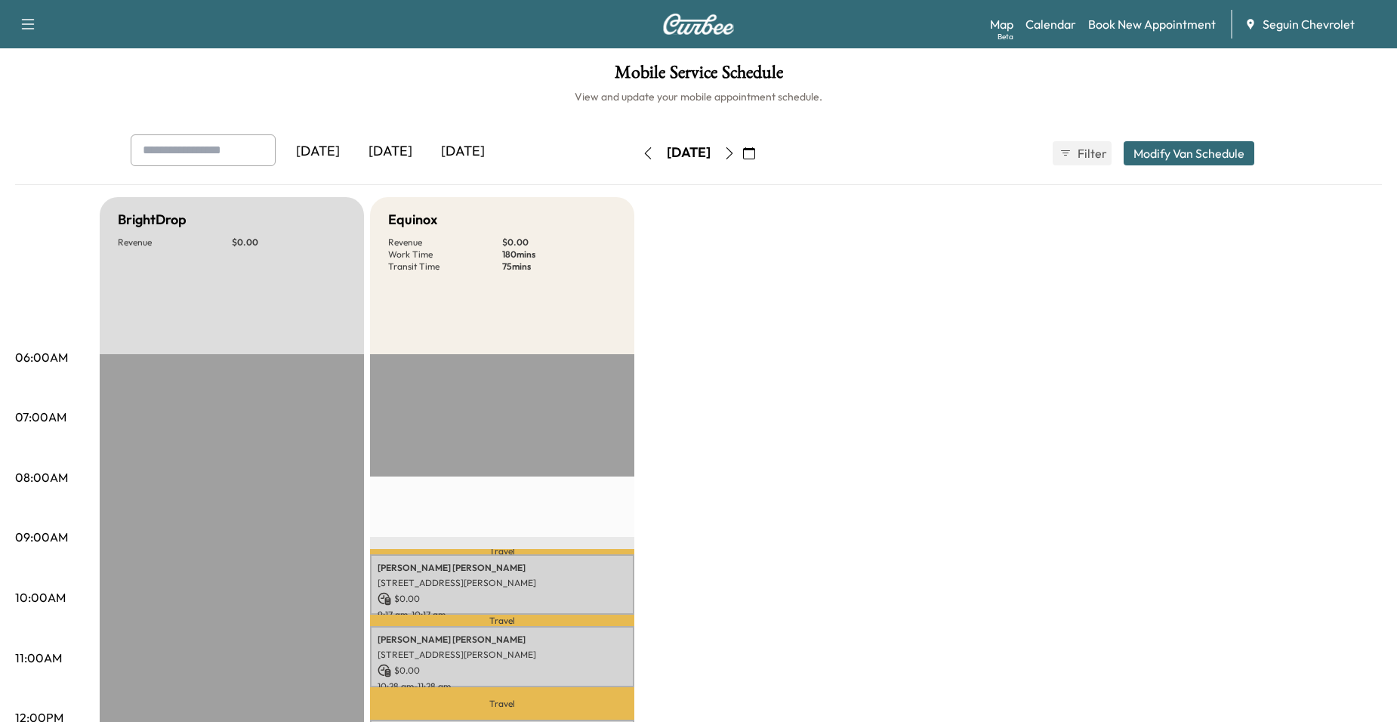
click at [735, 152] on icon "button" at bounding box center [729, 153] width 12 height 12
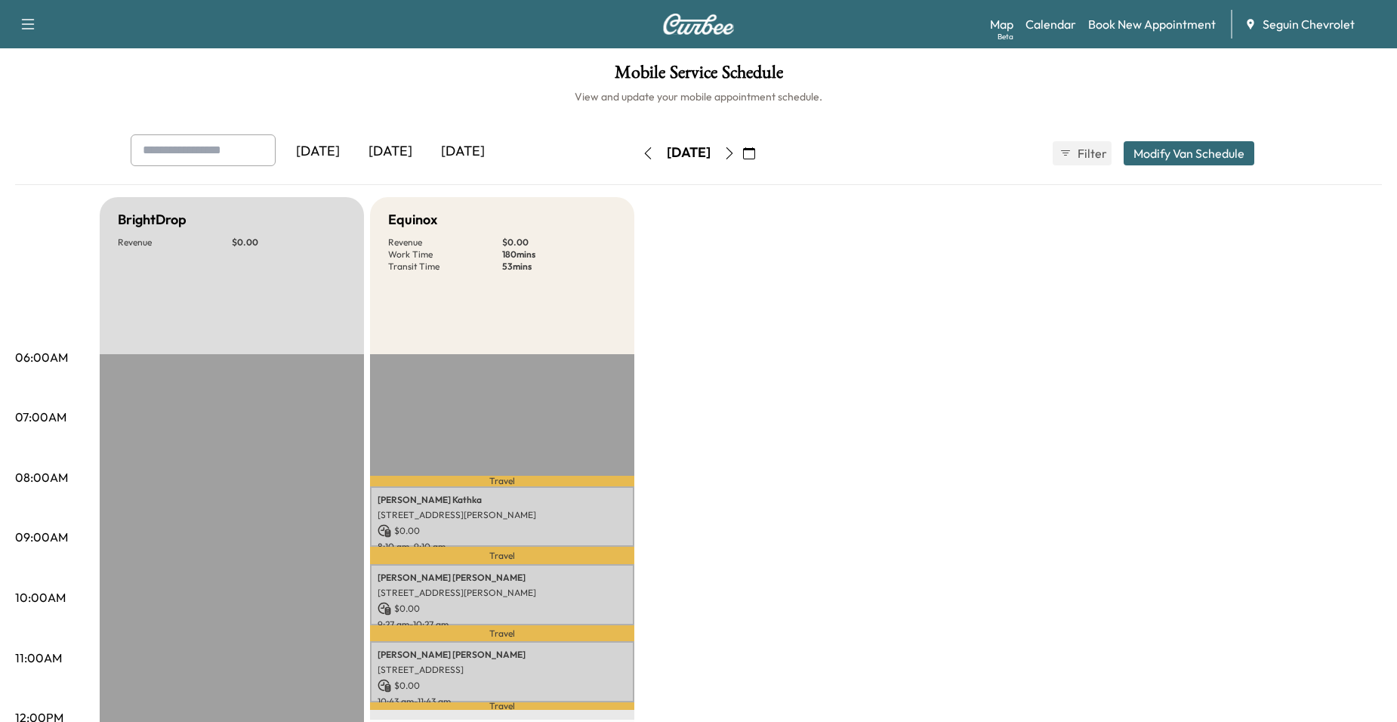
click at [642, 156] on icon "button" at bounding box center [648, 153] width 12 height 12
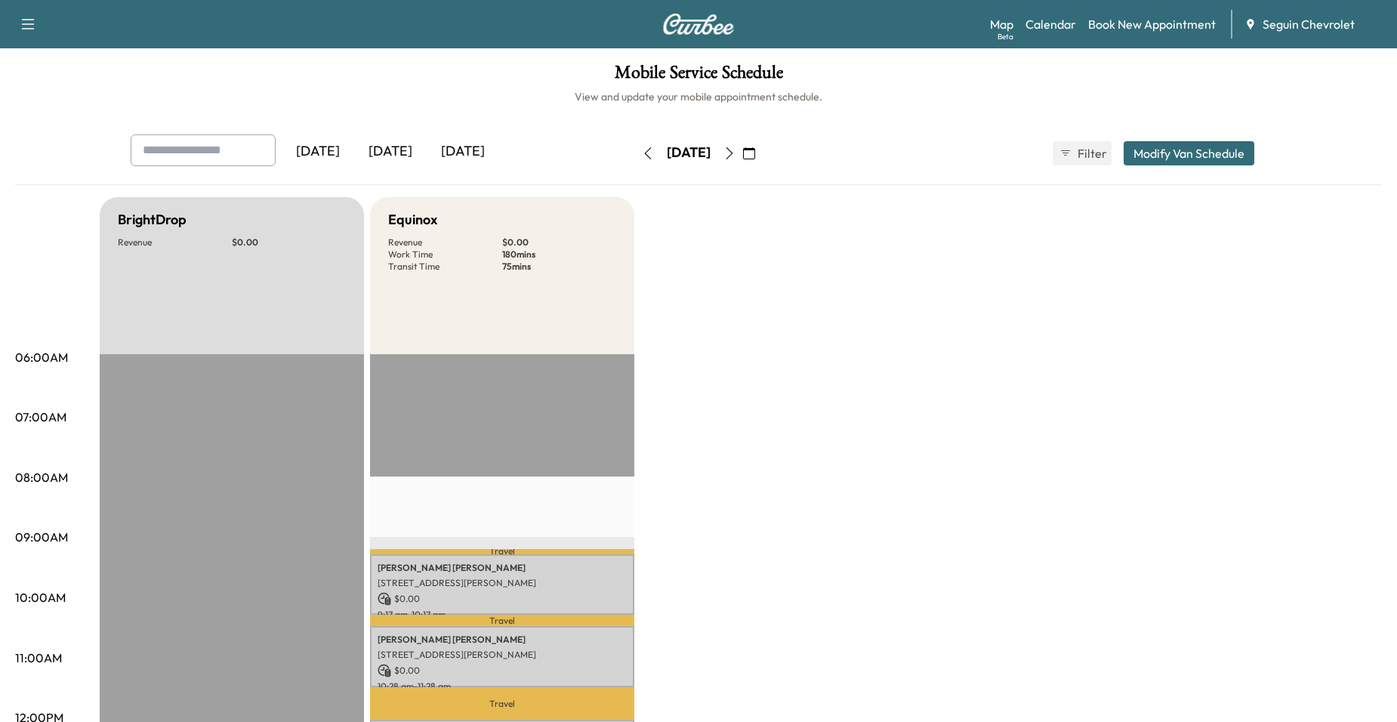
click at [635, 156] on button "button" at bounding box center [648, 153] width 26 height 24
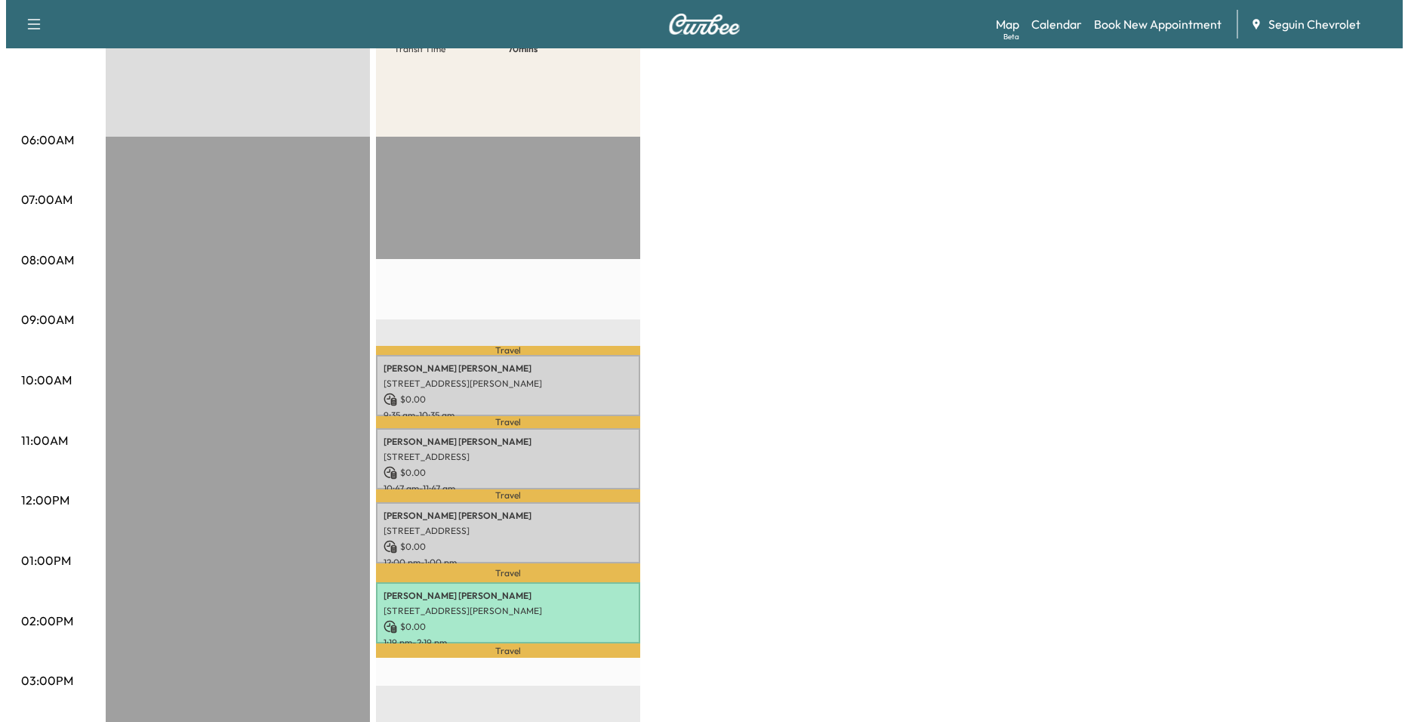
scroll to position [226, 0]
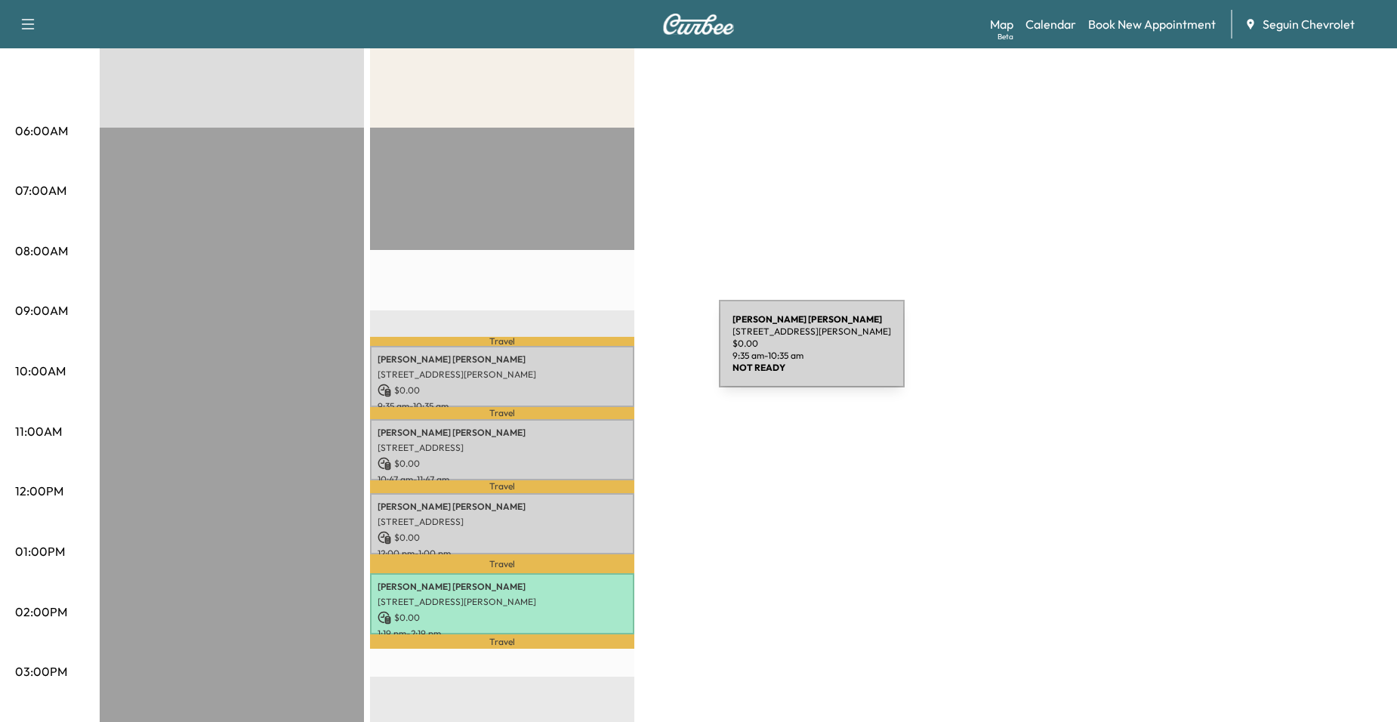
click at [605, 353] on p "Dennis Jahns" at bounding box center [501, 359] width 249 height 12
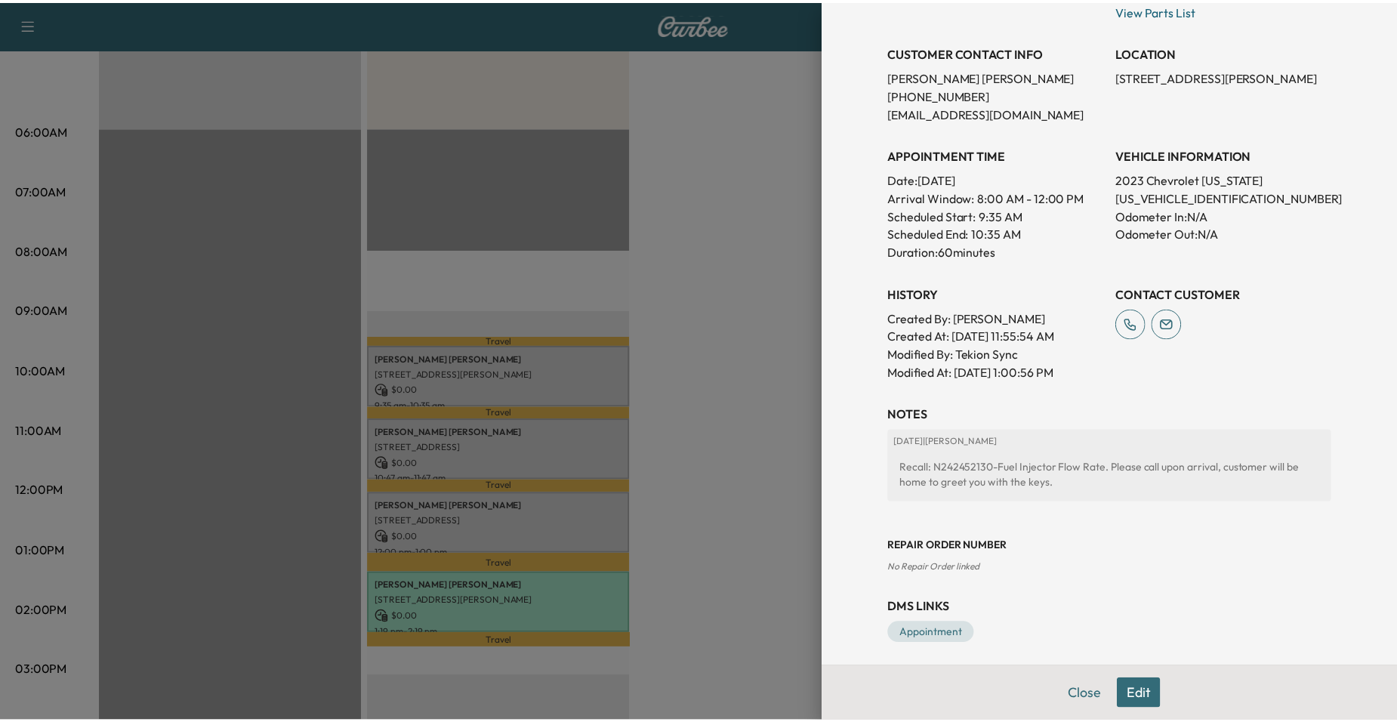
scroll to position [293, 0]
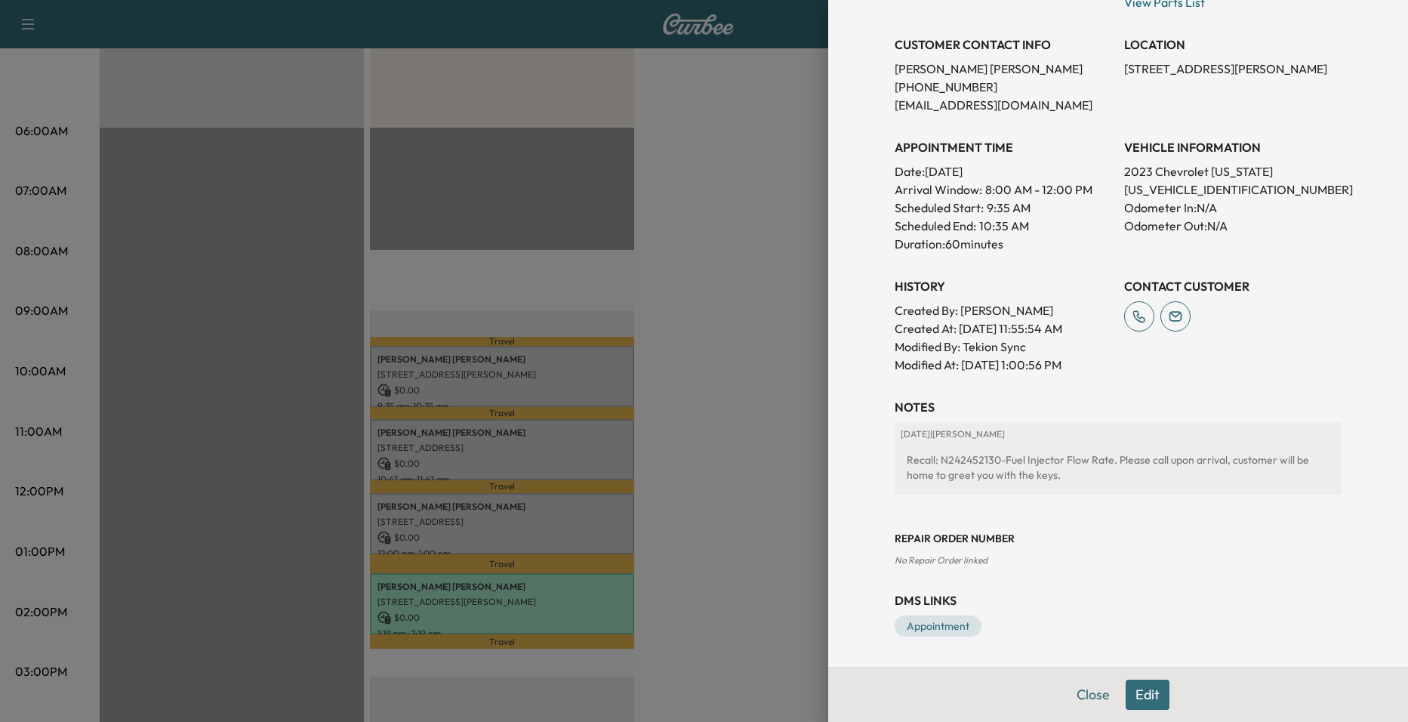
click at [685, 338] on div at bounding box center [704, 361] width 1408 height 722
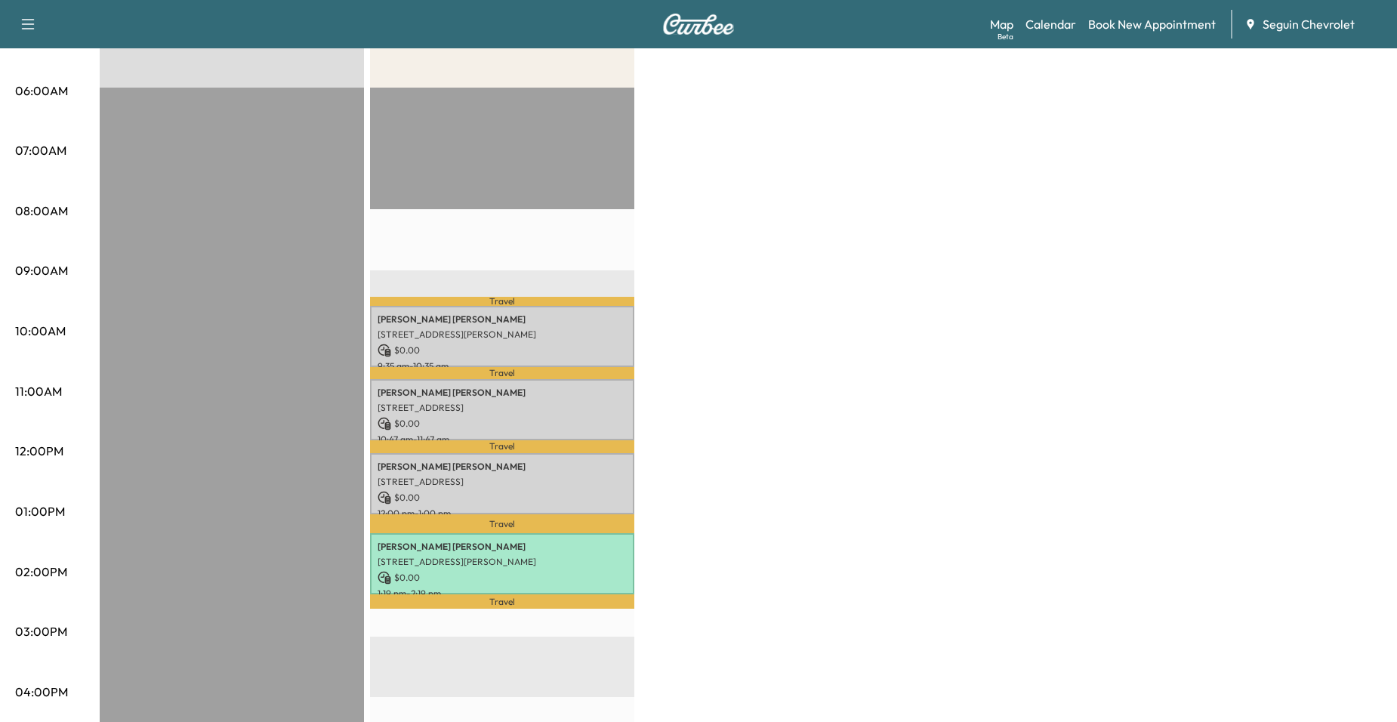
scroll to position [0, 0]
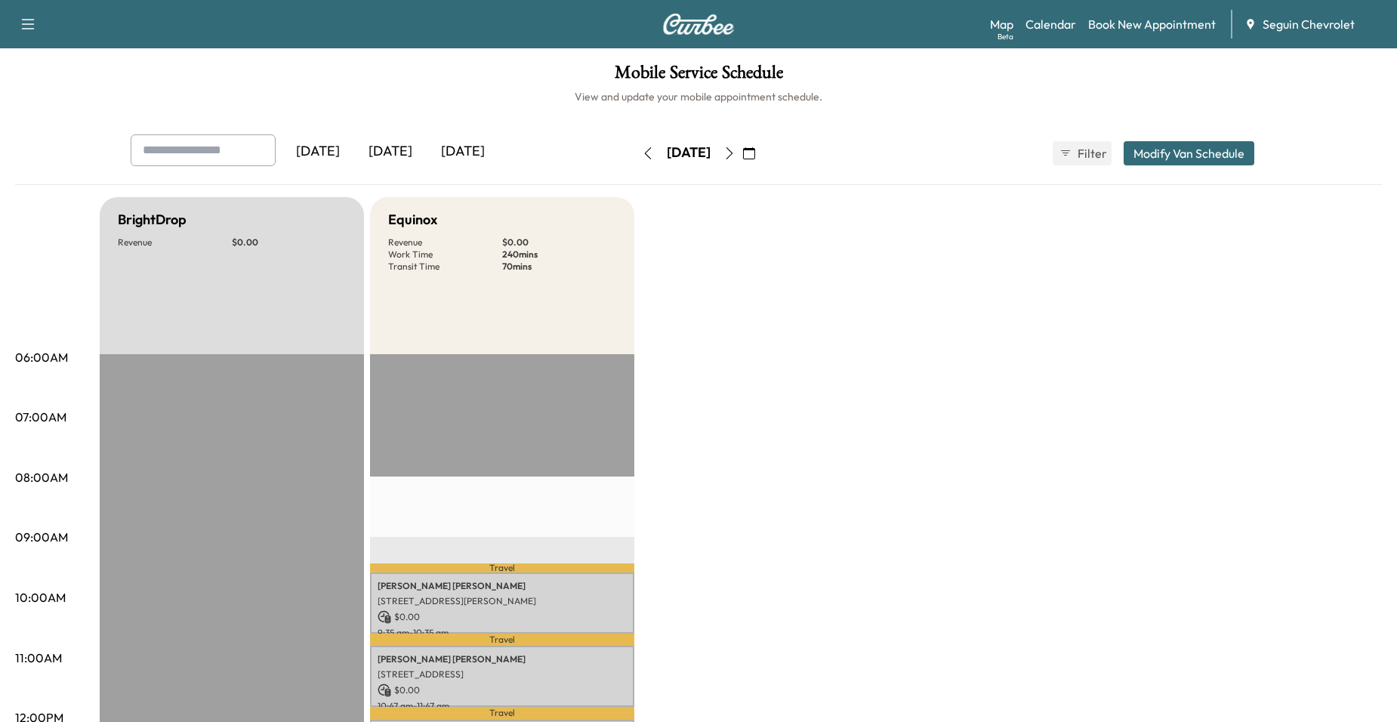
click at [635, 146] on button "button" at bounding box center [648, 153] width 26 height 24
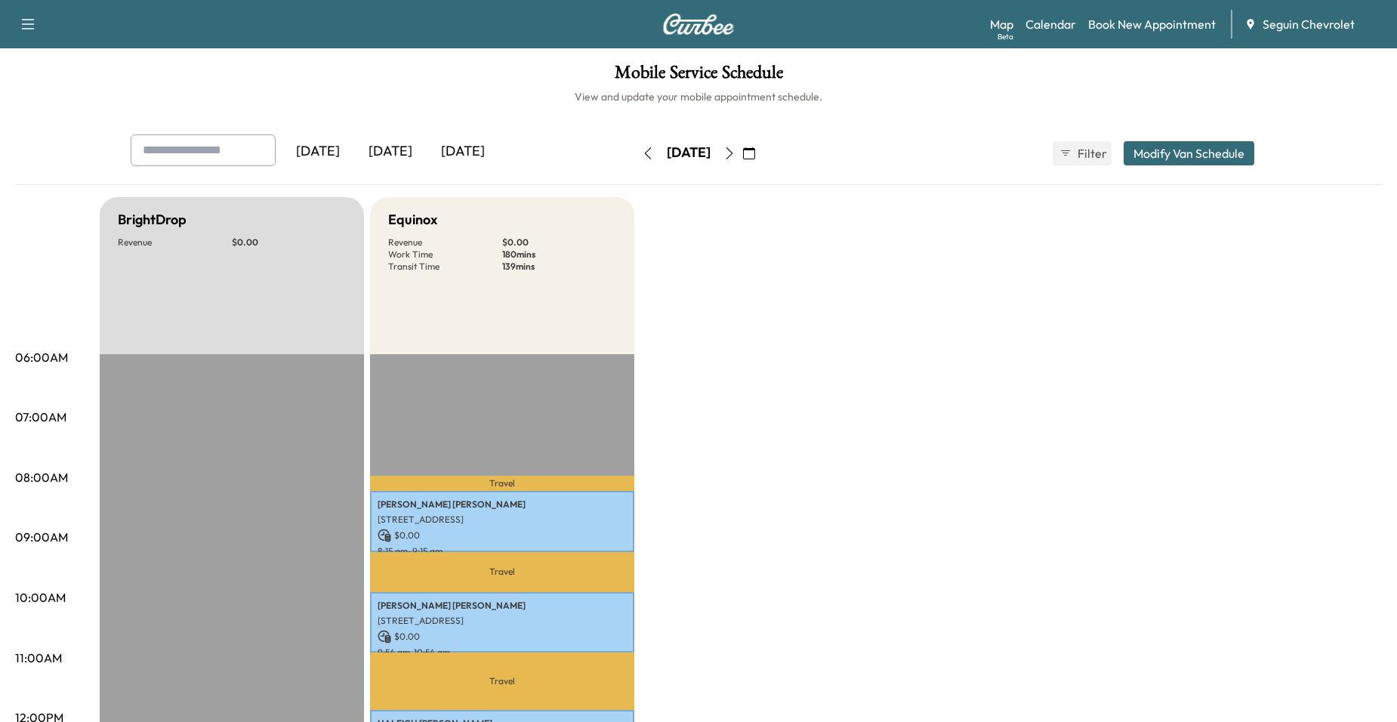
click at [635, 159] on button "button" at bounding box center [648, 153] width 26 height 24
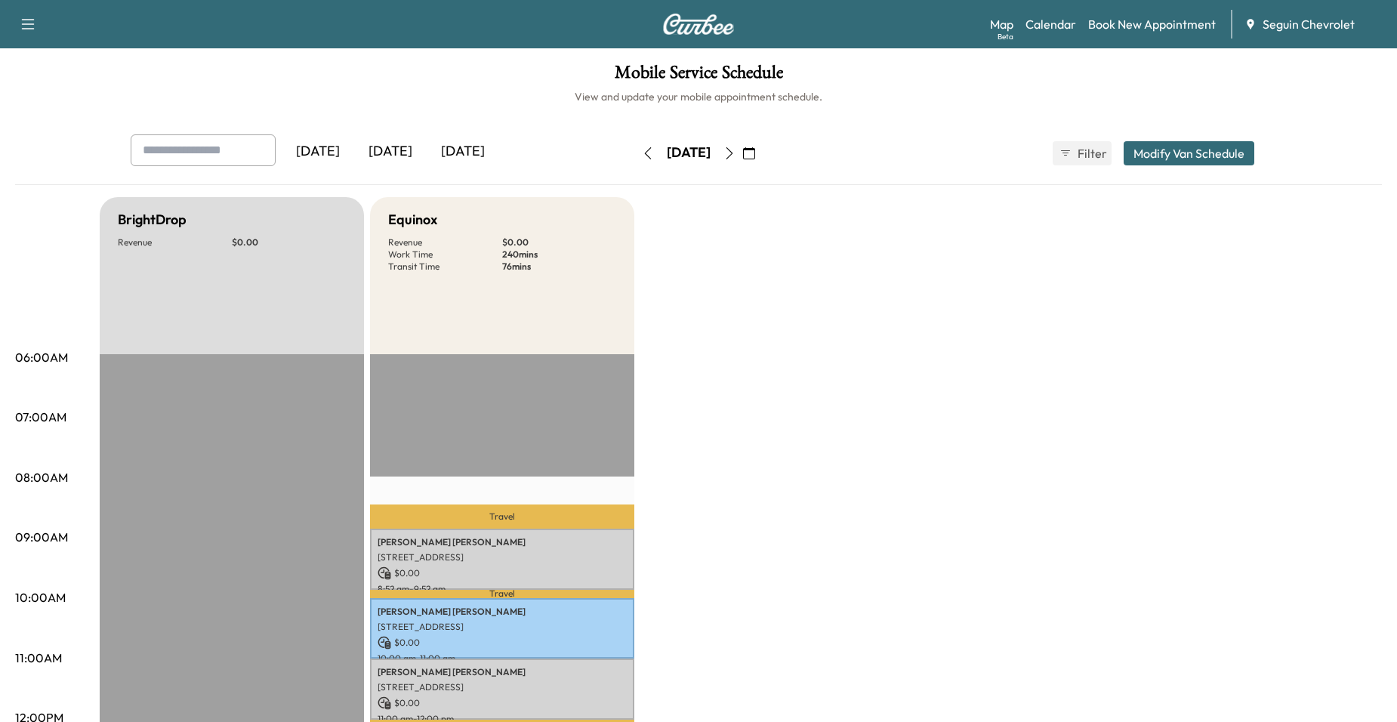
click at [762, 146] on button "button" at bounding box center [749, 153] width 26 height 24
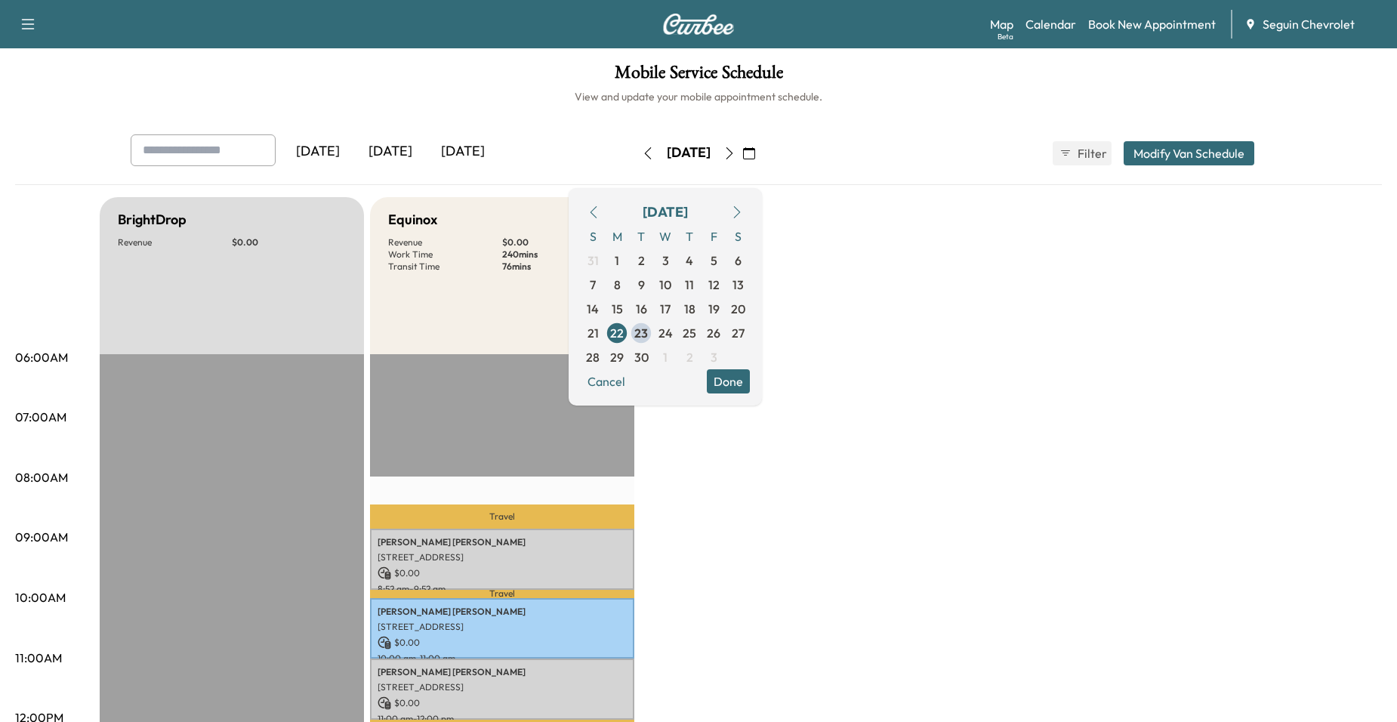
click at [735, 151] on icon "button" at bounding box center [729, 153] width 12 height 12
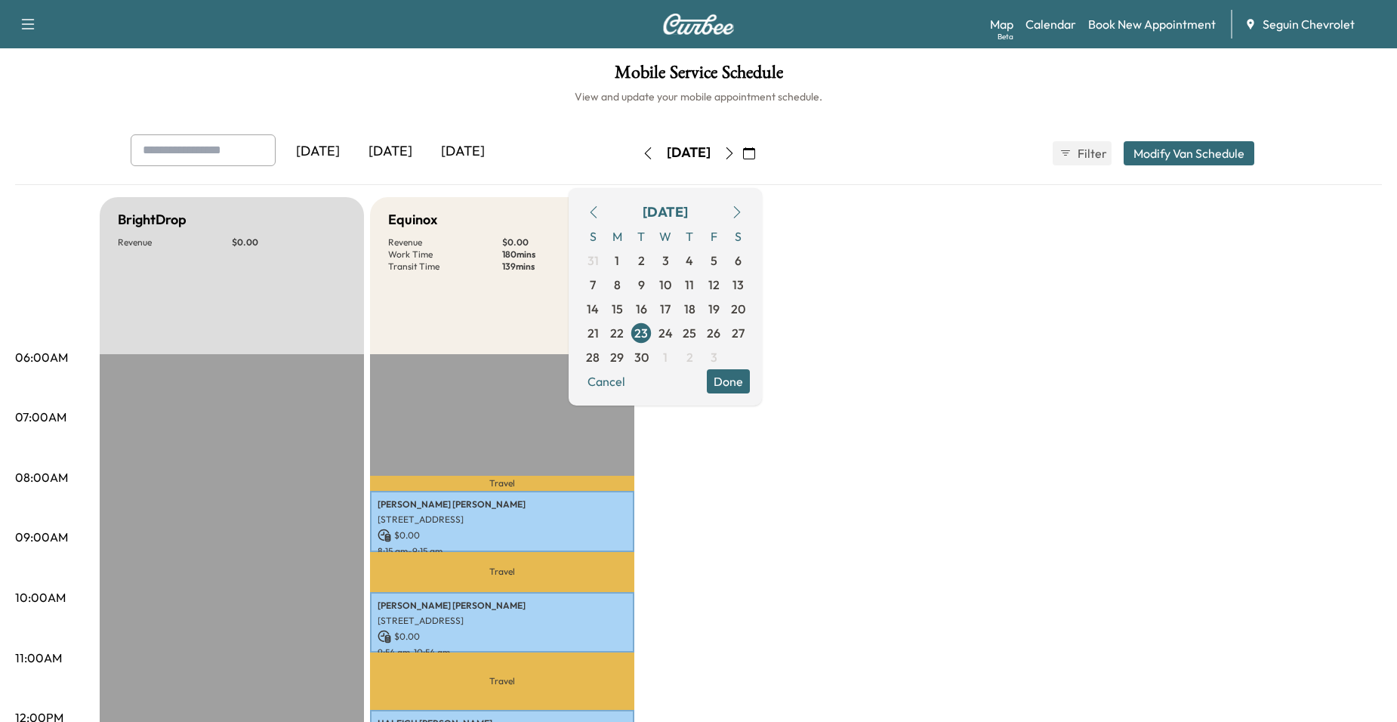
click at [735, 151] on icon "button" at bounding box center [729, 153] width 12 height 12
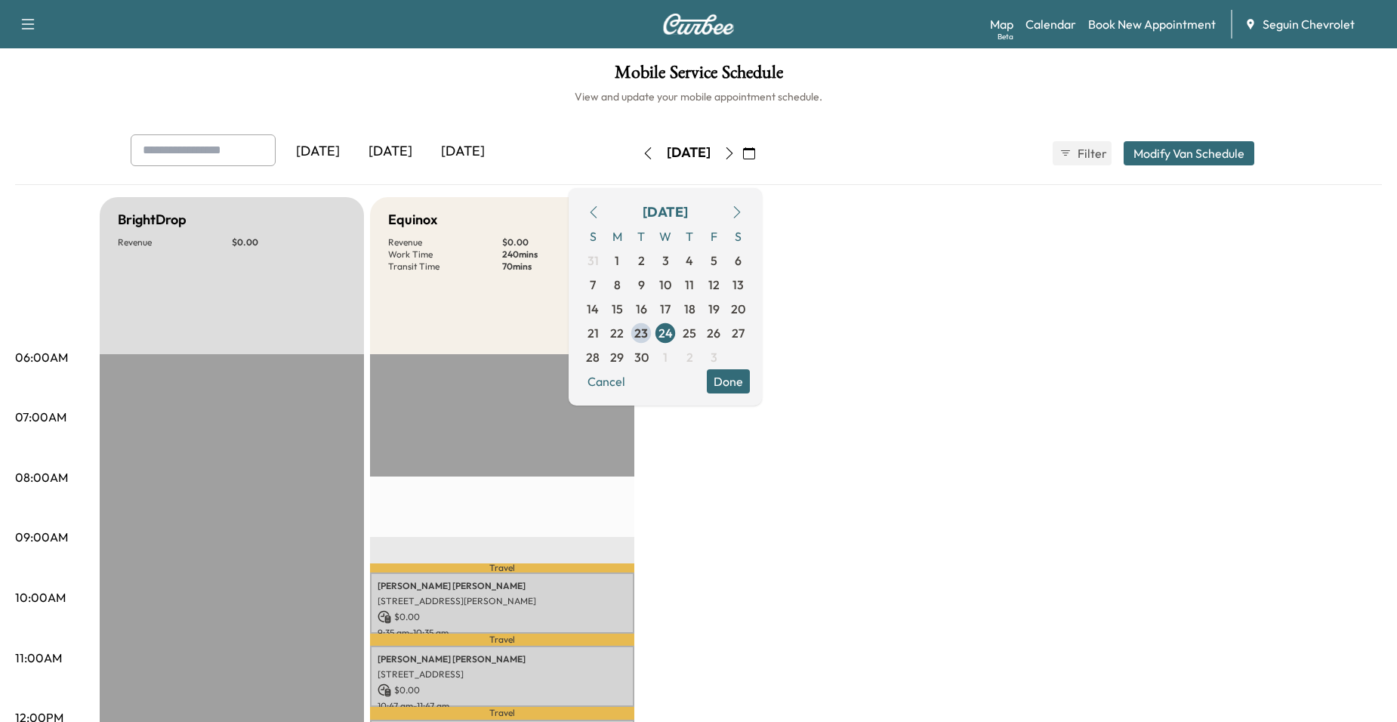
click at [571, 242] on p "$ 0.00" at bounding box center [559, 242] width 114 height 12
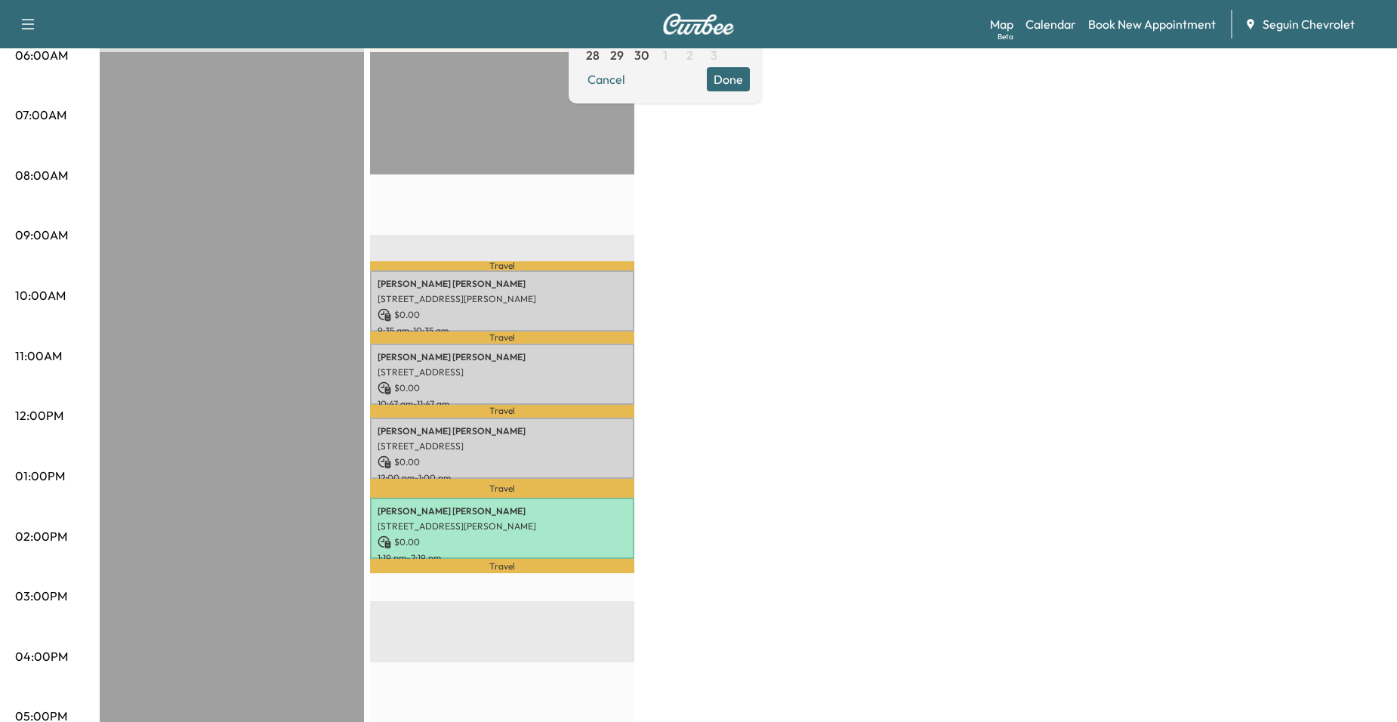
click at [675, 291] on div "BrightDrop Revenue $ 0.00 EST Start Equinox Revenue $ 0.00 Work Time 240 mins T…" at bounding box center [741, 461] width 1282 height 1132
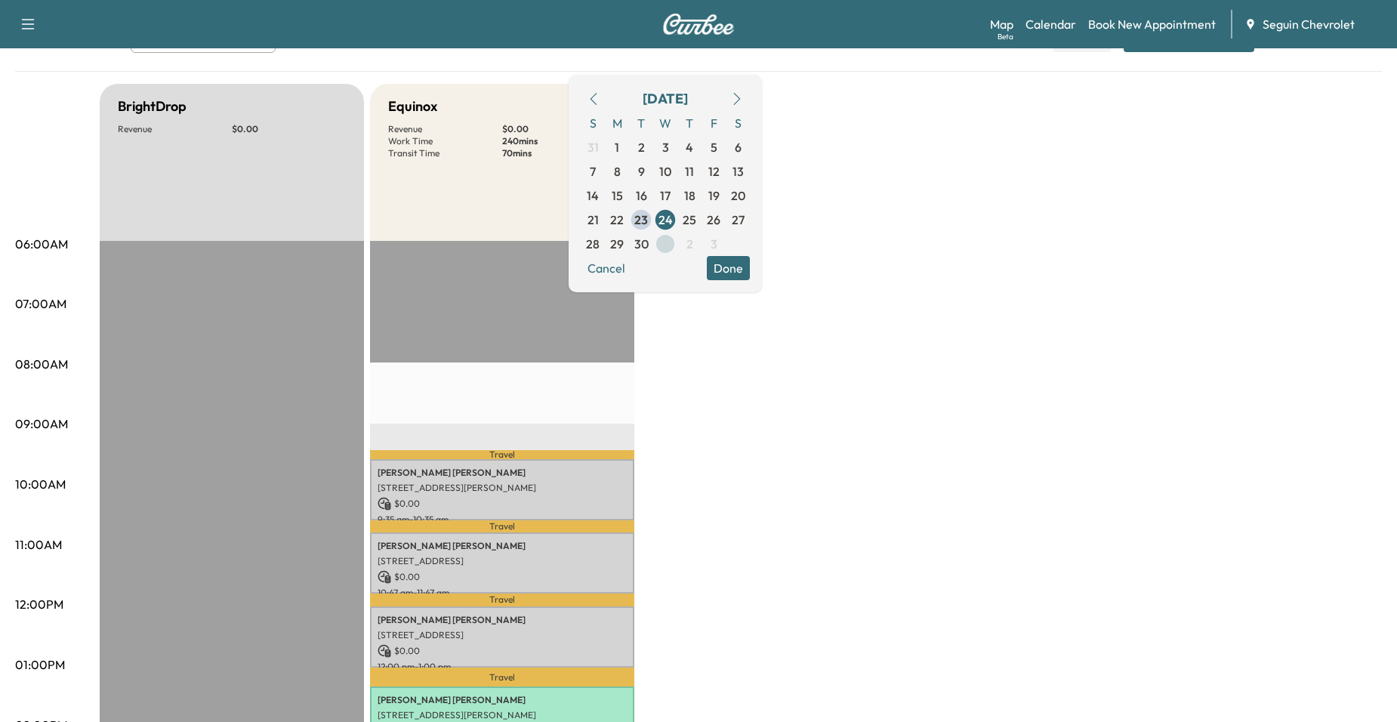
scroll to position [75, 0]
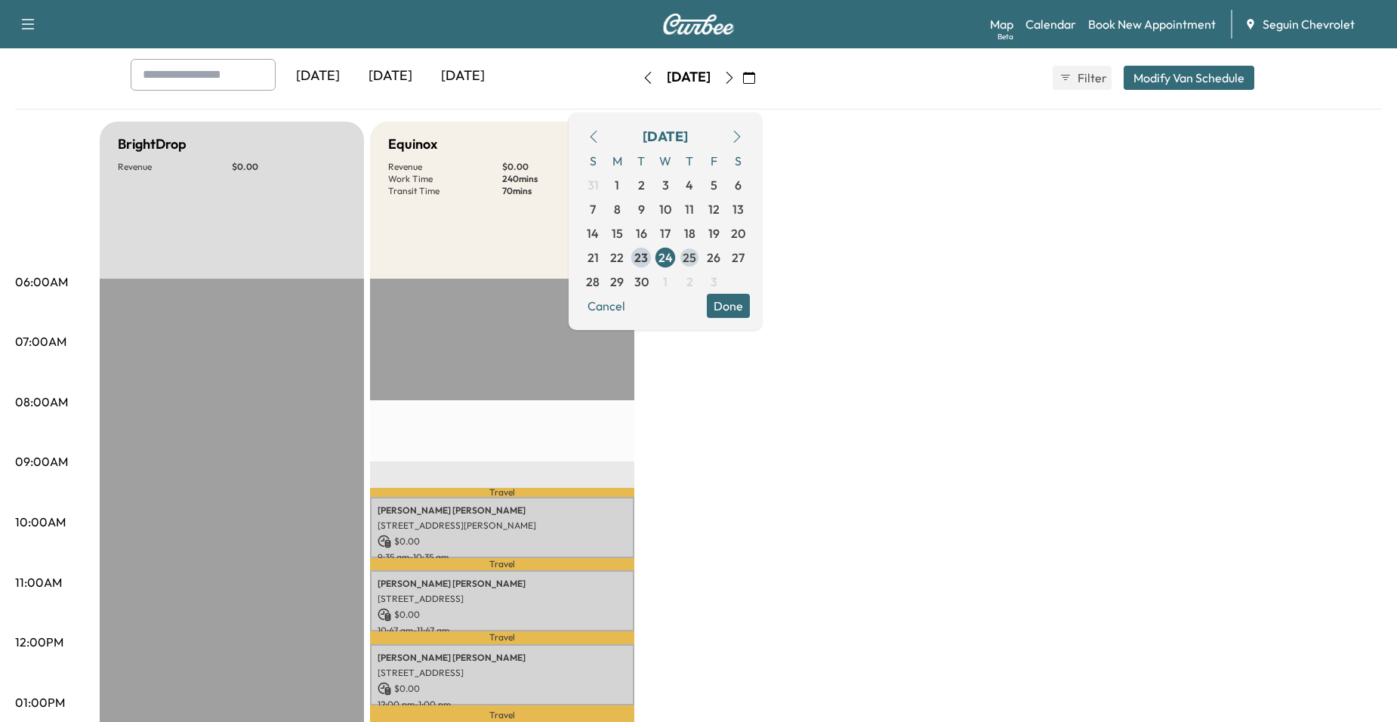
click at [696, 254] on span "25" at bounding box center [689, 257] width 14 height 18
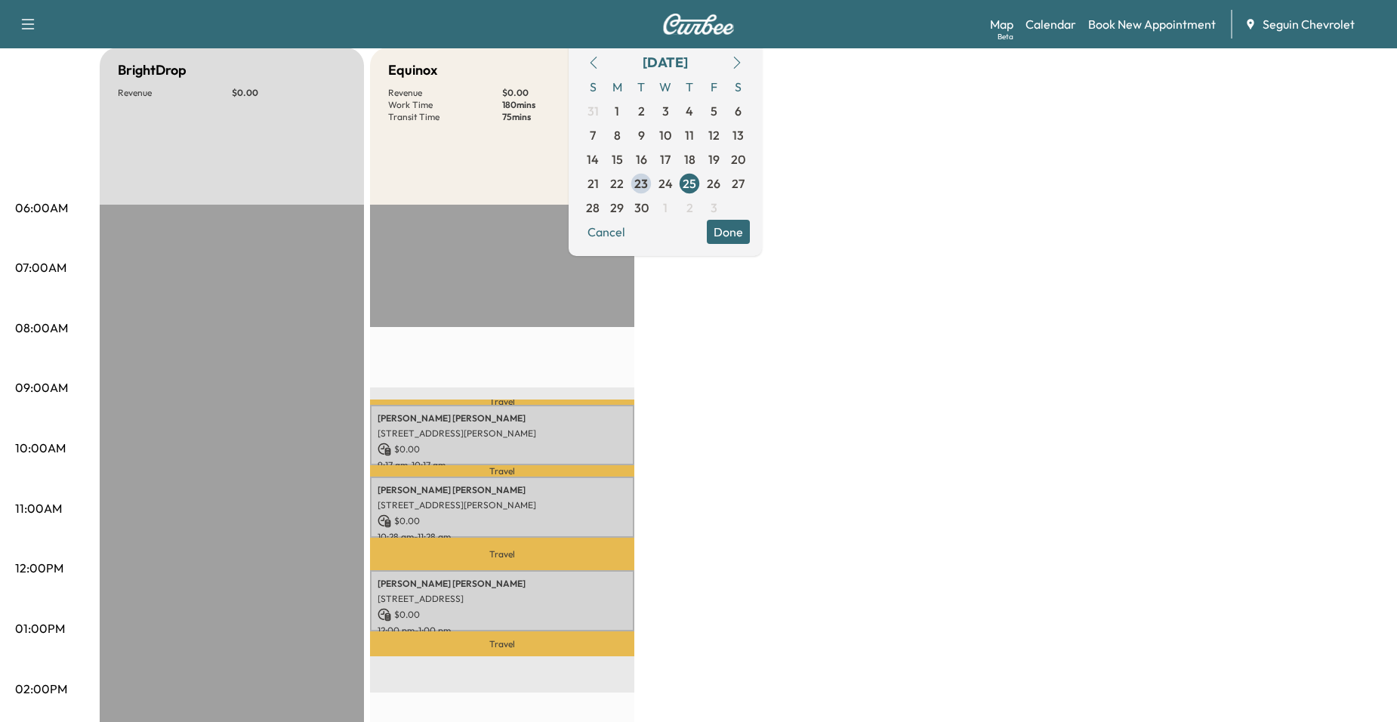
scroll to position [151, 0]
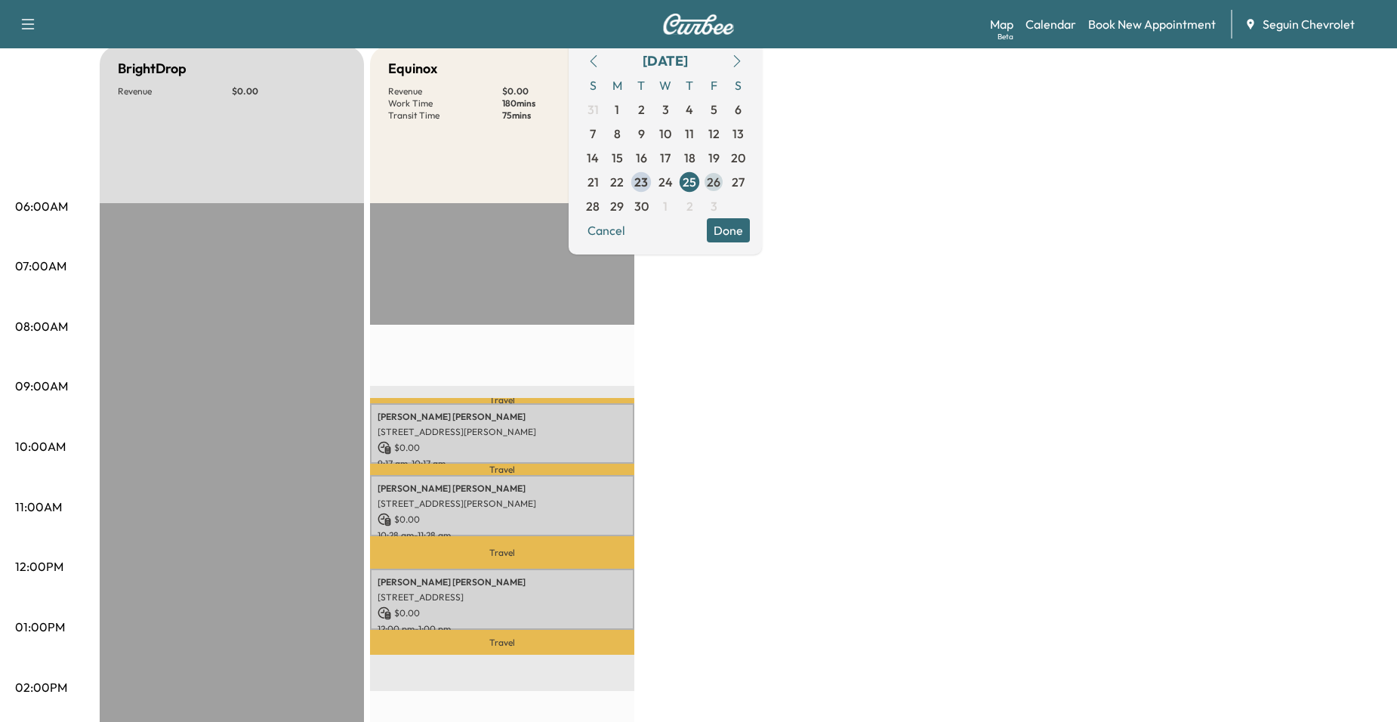
click at [725, 191] on span "26" at bounding box center [713, 182] width 24 height 24
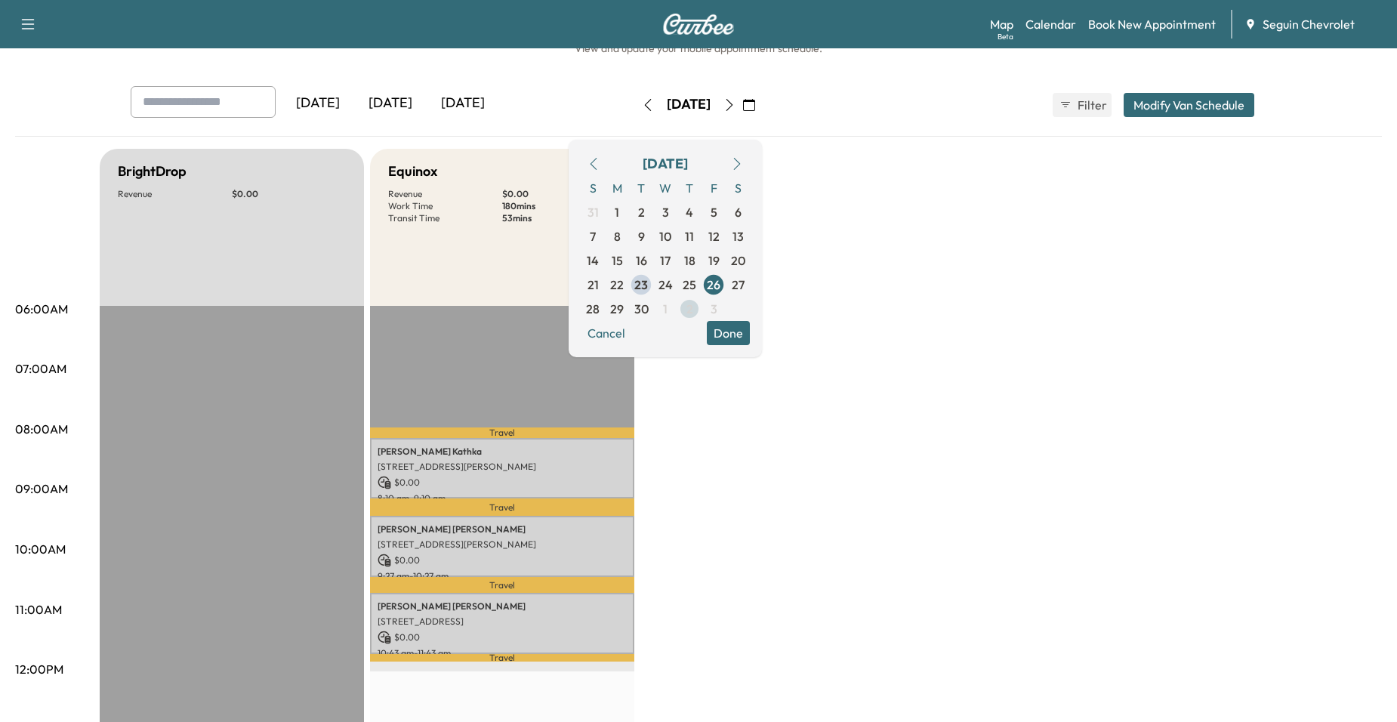
scroll to position [75, 0]
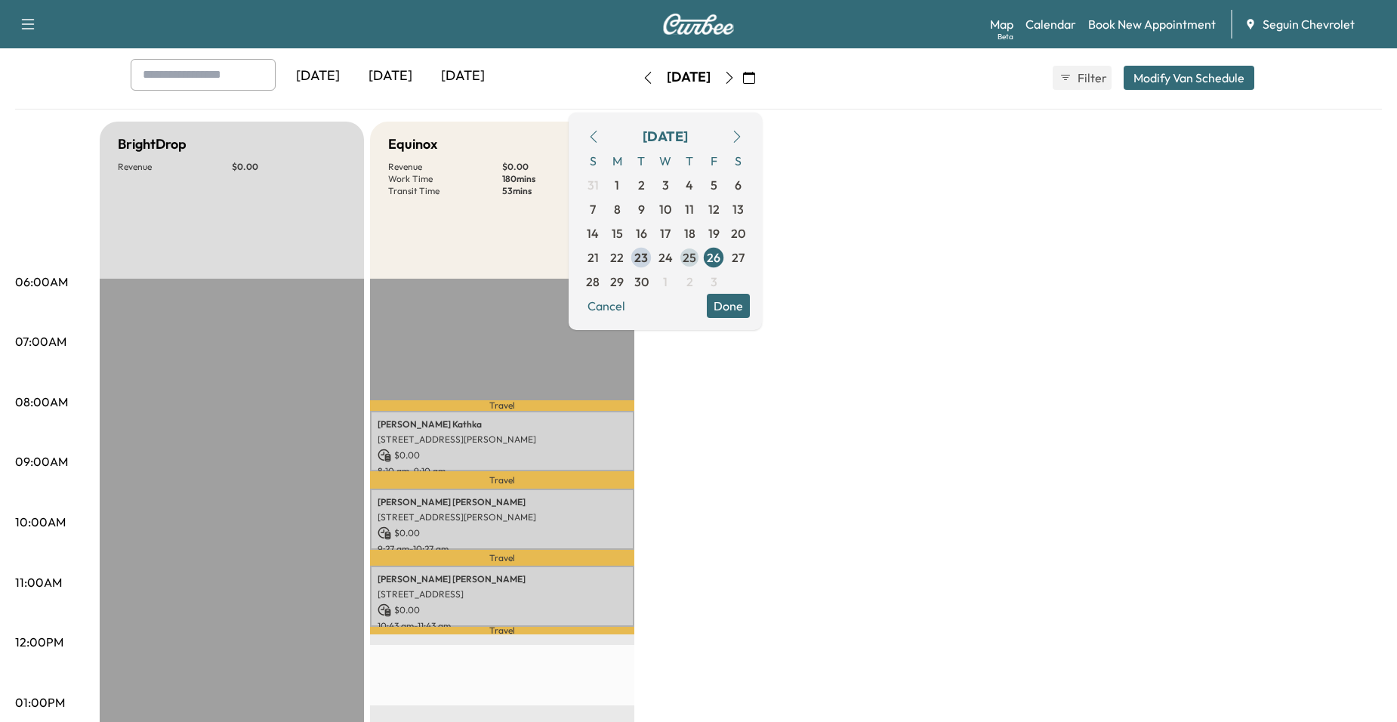
click at [696, 257] on span "25" at bounding box center [689, 257] width 14 height 18
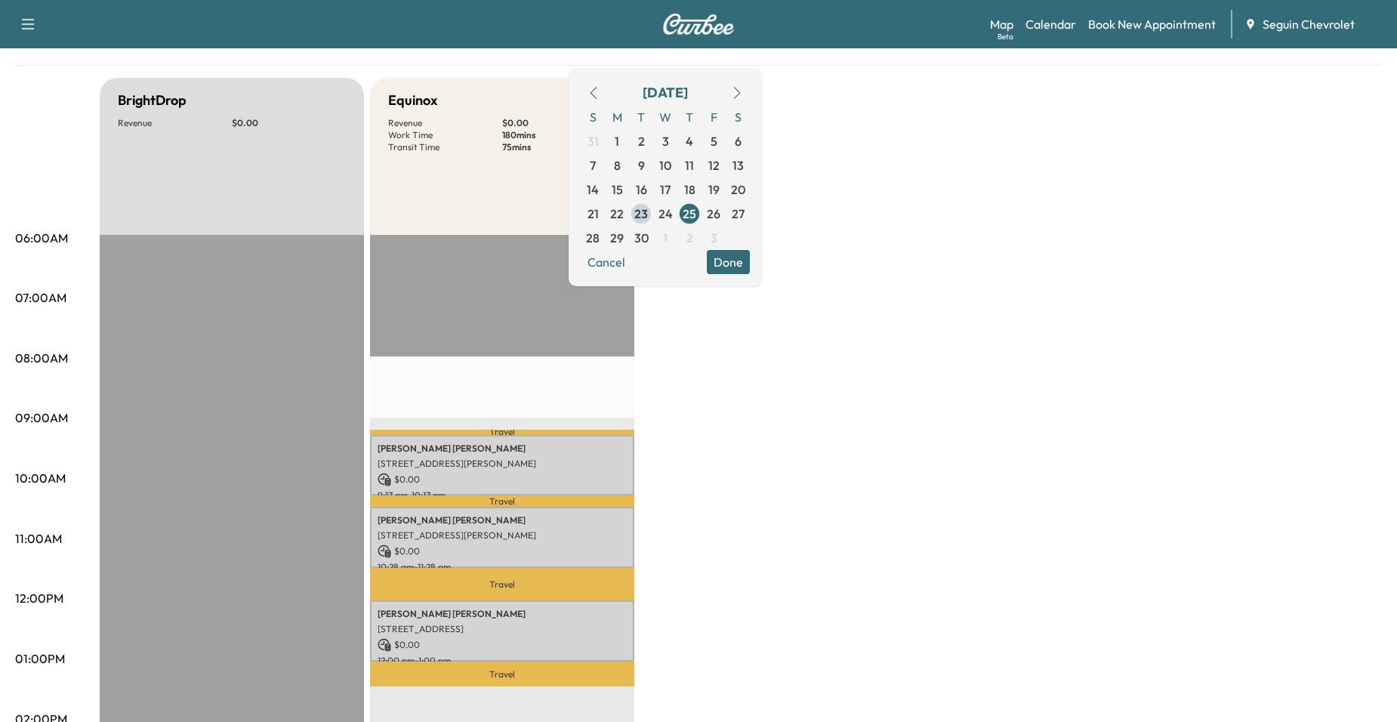
scroll to position [151, 0]
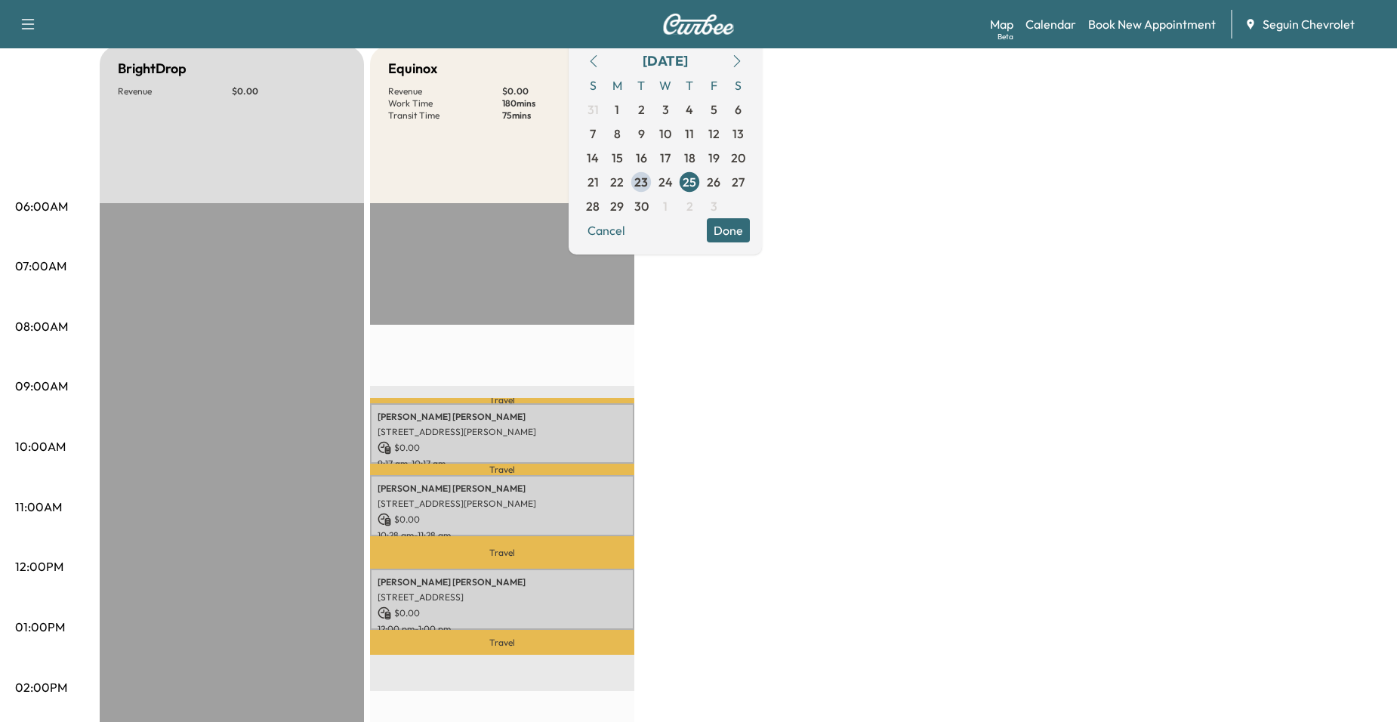
click at [676, 374] on div "BrightDrop Revenue $ 0.00 EST Start Equinox Revenue $ 0.00 Work Time 180 mins T…" at bounding box center [741, 612] width 1282 height 1132
click at [750, 226] on button "Done" at bounding box center [728, 230] width 43 height 24
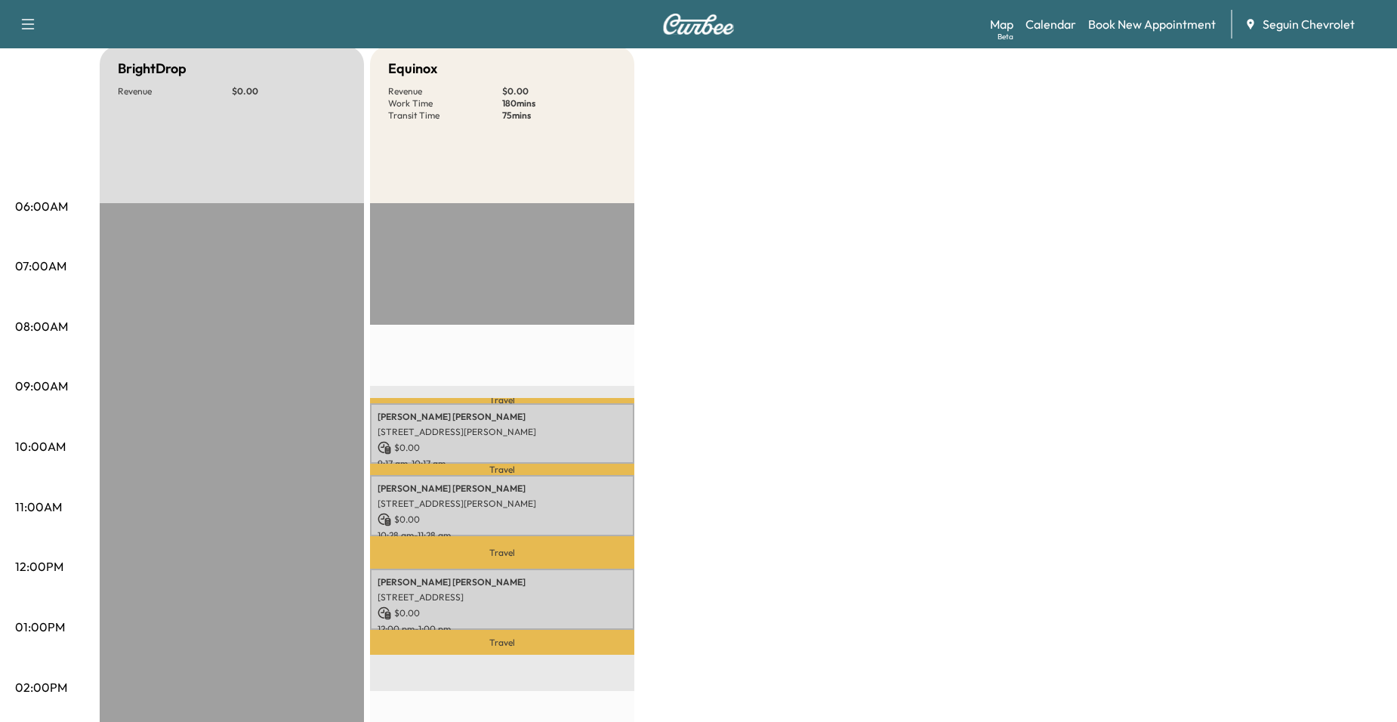
scroll to position [0, 0]
